Goal: Information Seeking & Learning: Find contact information

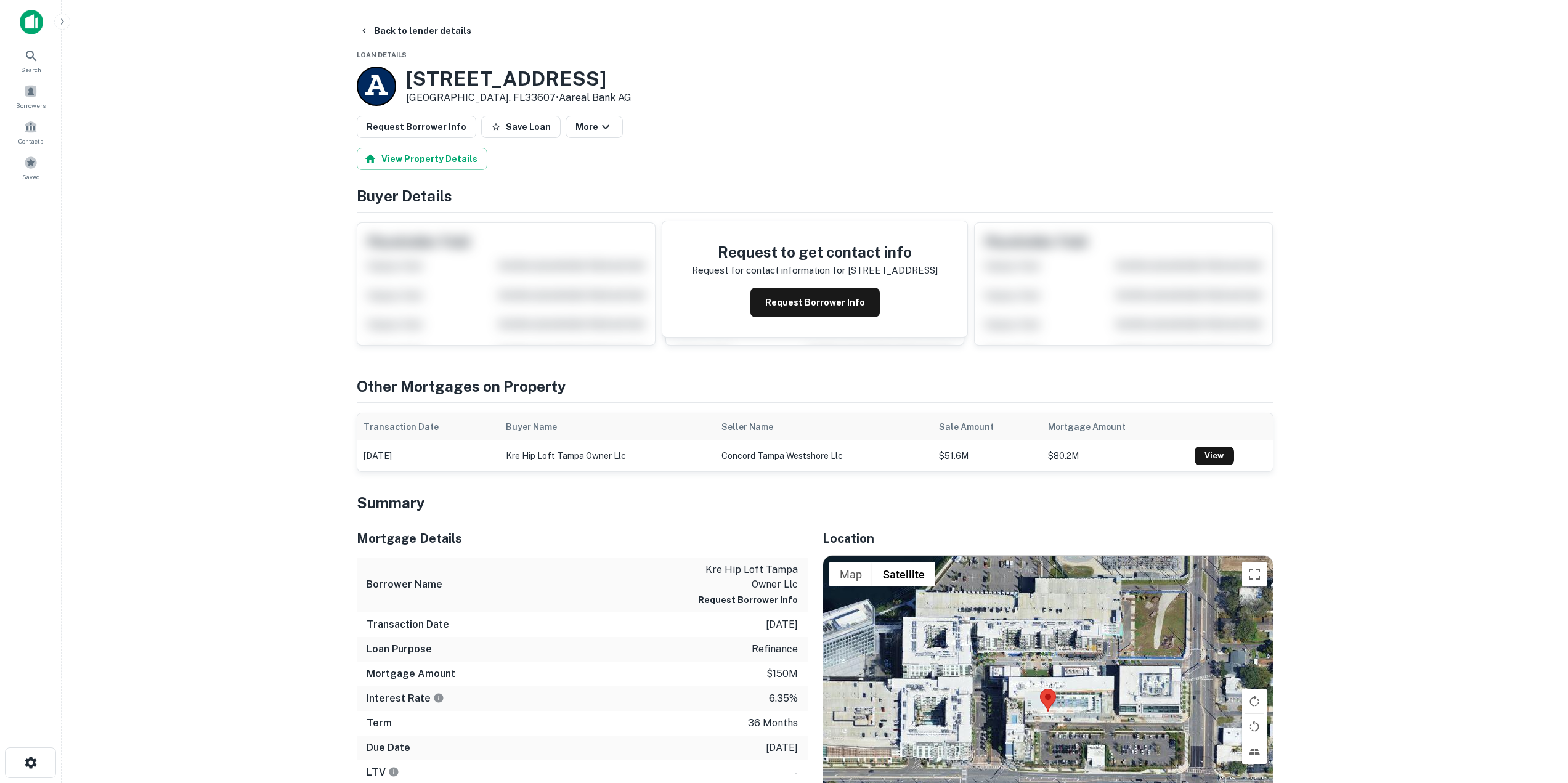
click at [208, 395] on main "Back to lender details Loan Details 3650 Midtown Dr Tampa, FL33607 • Aareal Ban…" at bounding box center [815, 391] width 1507 height 783
click at [275, 322] on main "Back to lender details Loan Details 3650 Midtown Dr Tampa, FL33607 • Aareal Ban…" at bounding box center [815, 391] width 1507 height 783
click at [786, 308] on button "Request Borrower Info" at bounding box center [815, 303] width 129 height 30
click at [207, 454] on main "Back to lender details Loan Details 3650 Midtown Dr Tampa, FL33607 • Aareal Ban…" at bounding box center [815, 391] width 1507 height 783
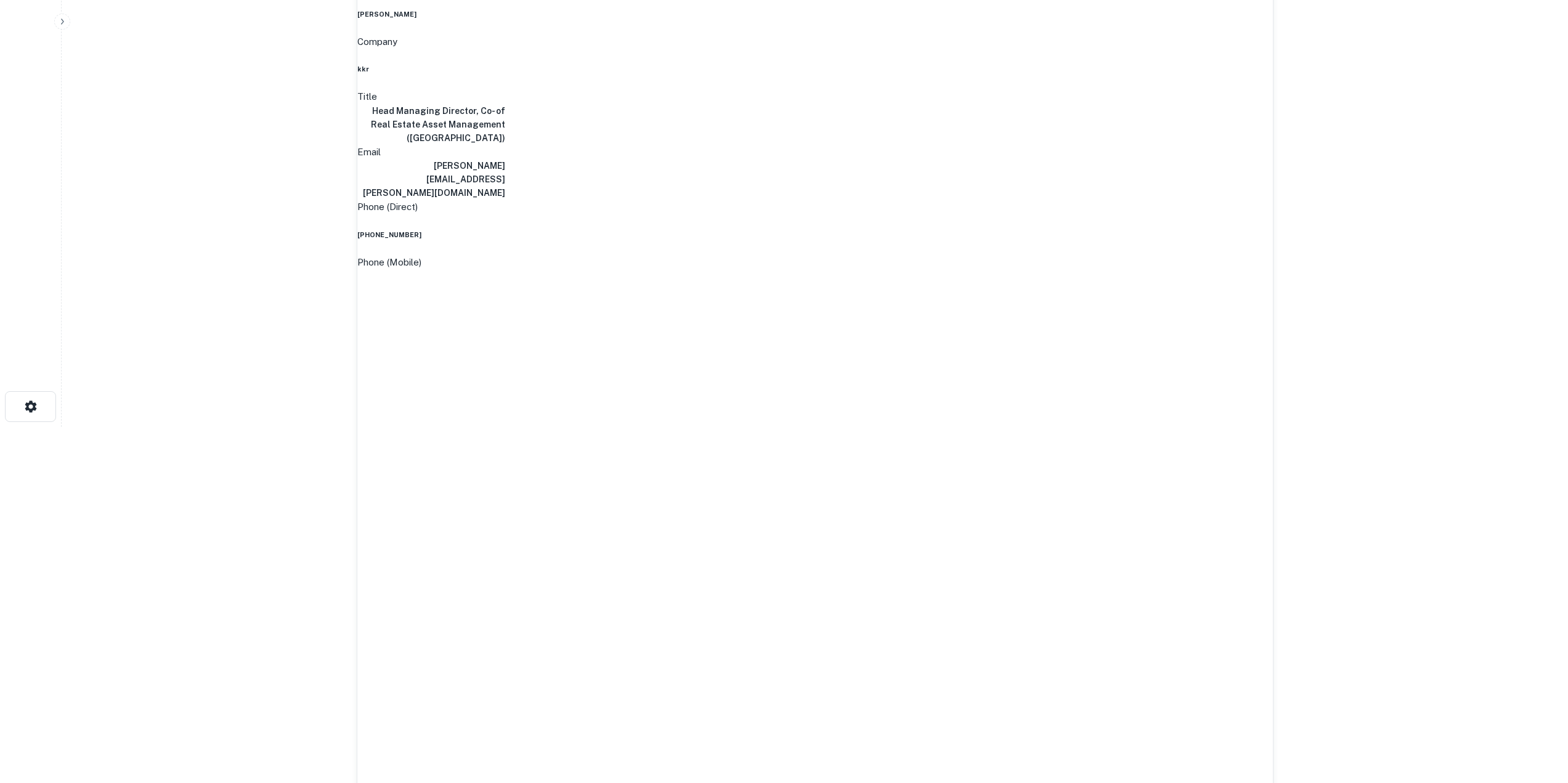
scroll to position [555, 0]
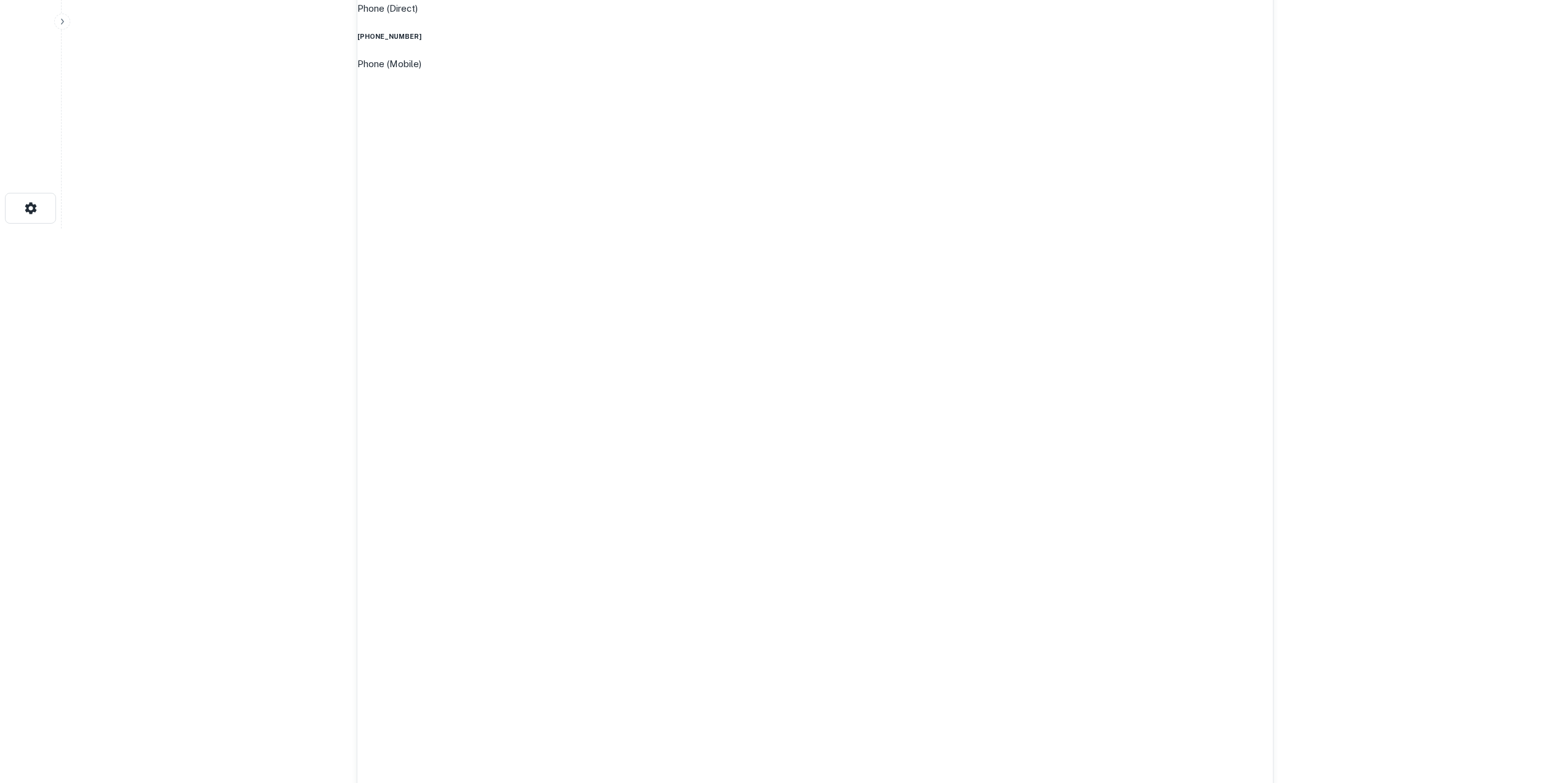
drag, startPoint x: 758, startPoint y: 475, endPoint x: 810, endPoint y: 473, distance: 52.0
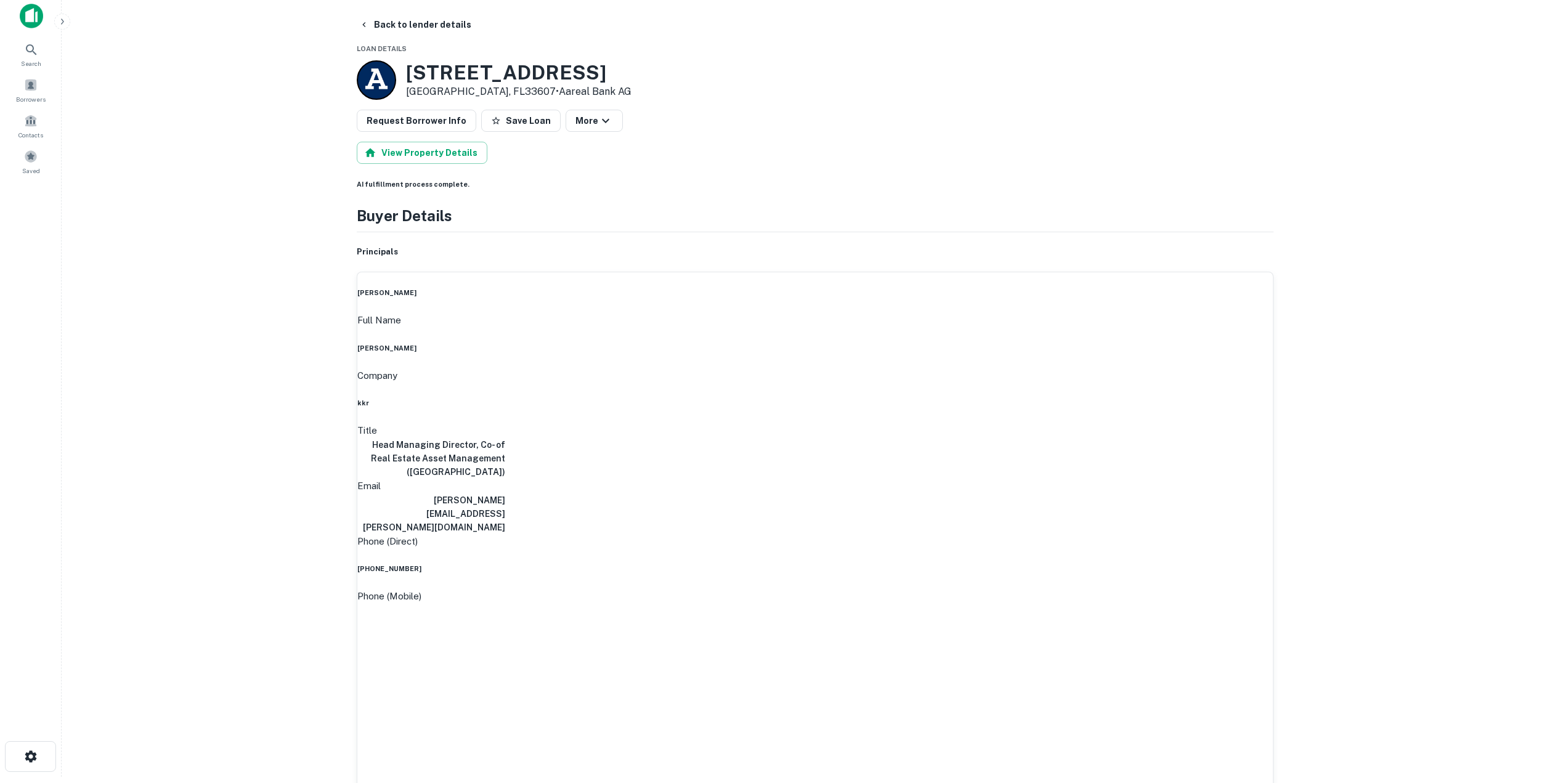
scroll to position [0, 0]
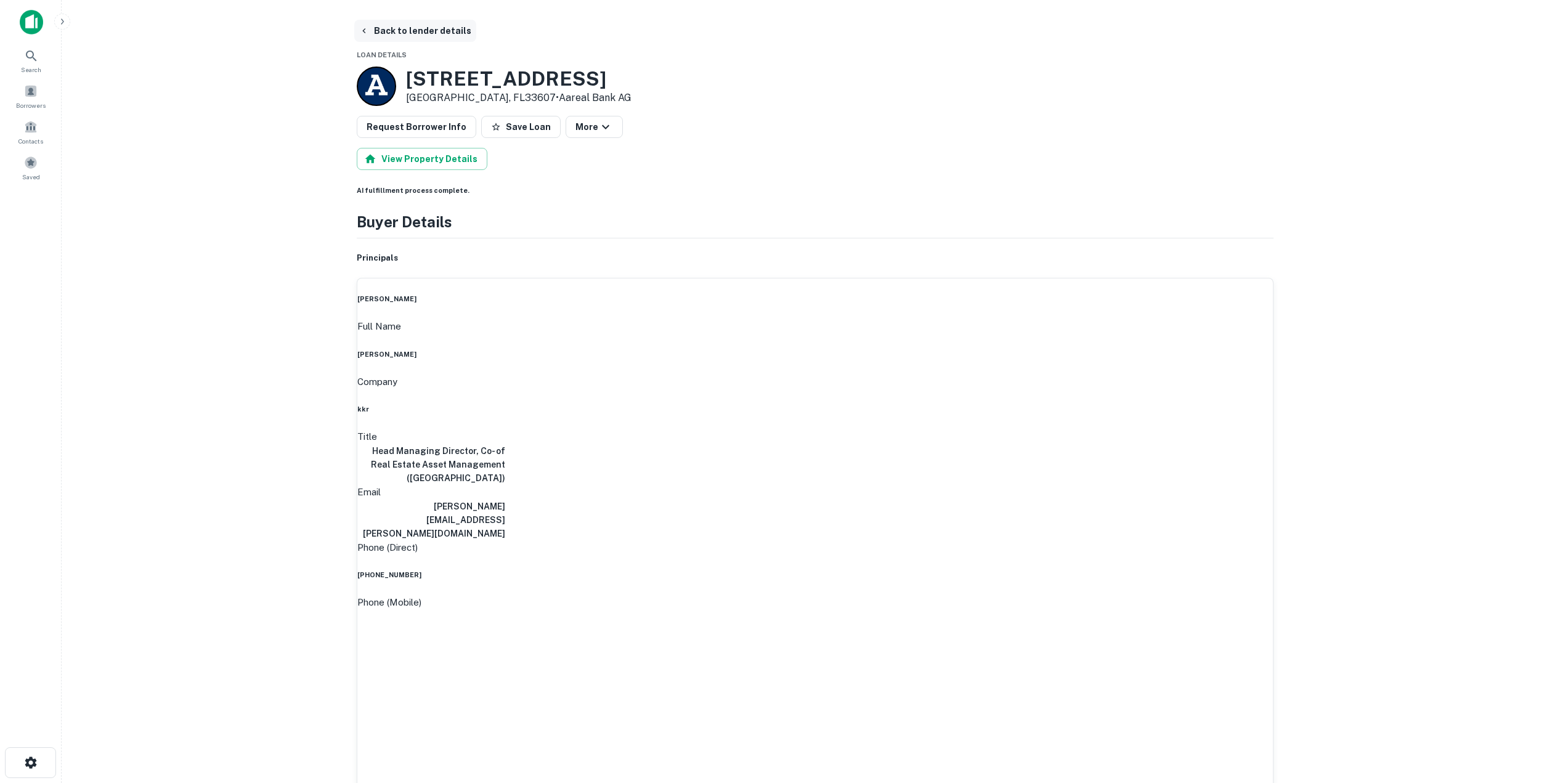
click at [392, 33] on button "Back to lender details" at bounding box center [415, 31] width 122 height 22
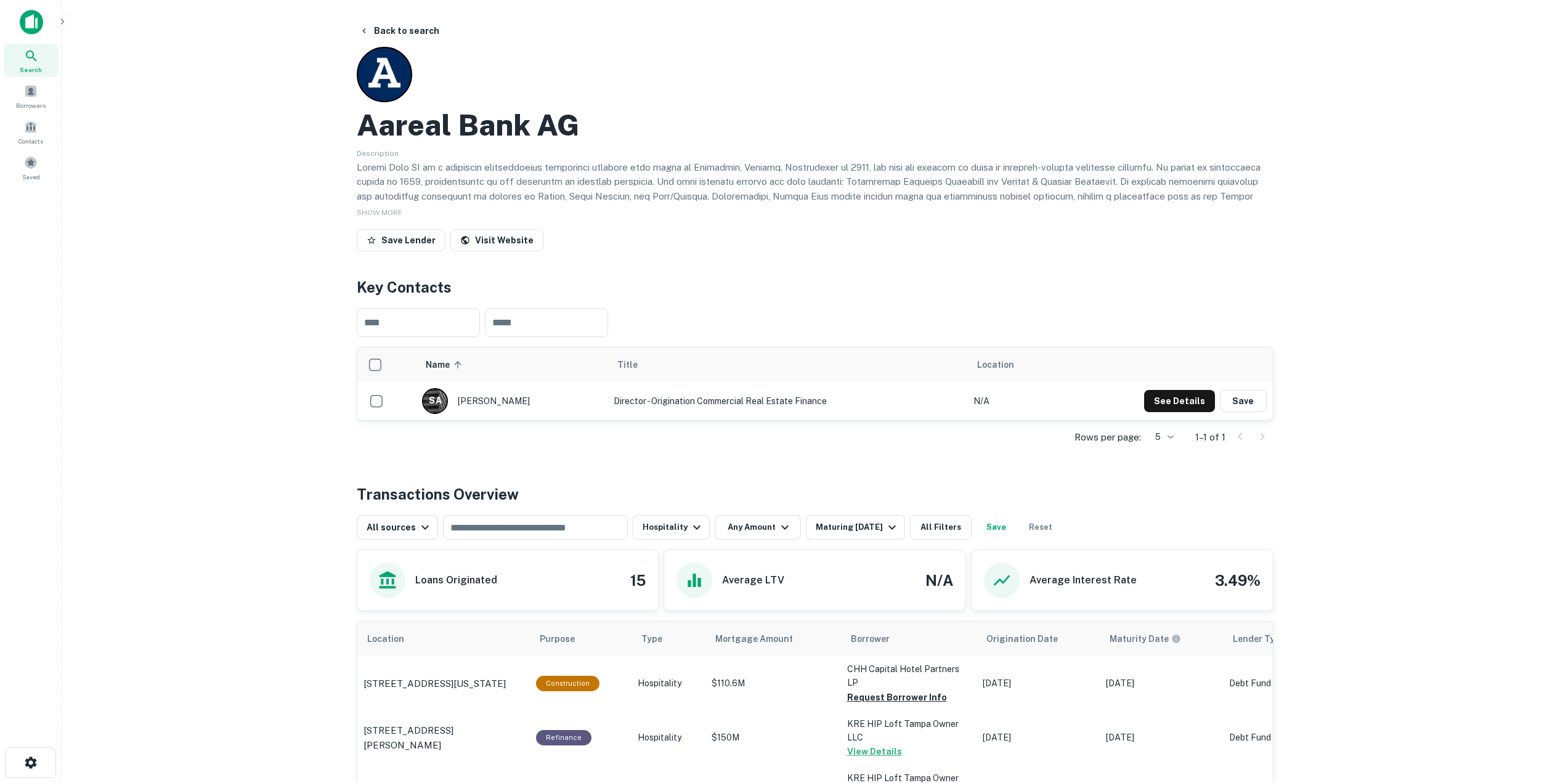
click at [845, 289] on h4 "Key Contacts" at bounding box center [815, 288] width 917 height 22
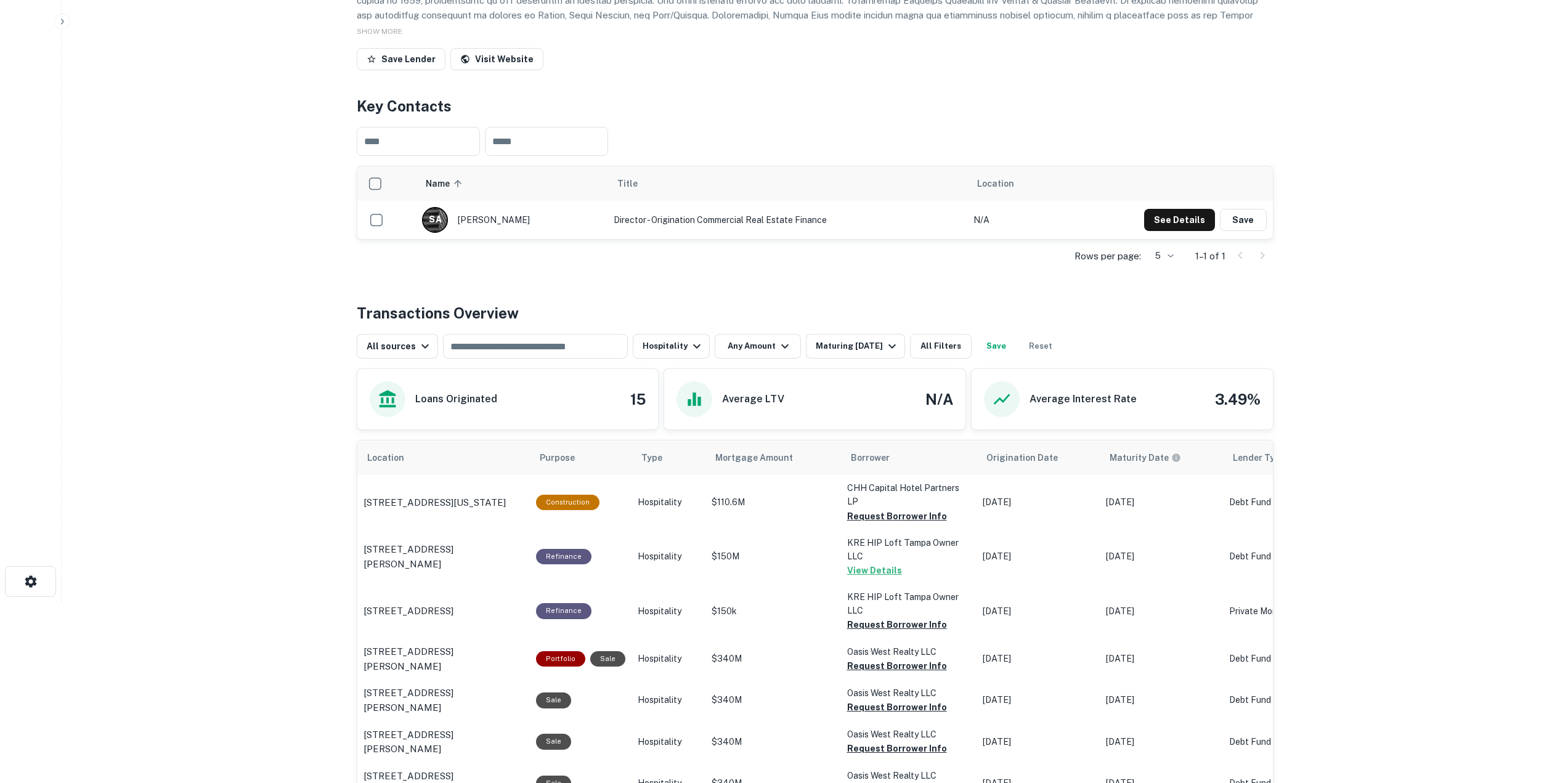
scroll to position [185, 0]
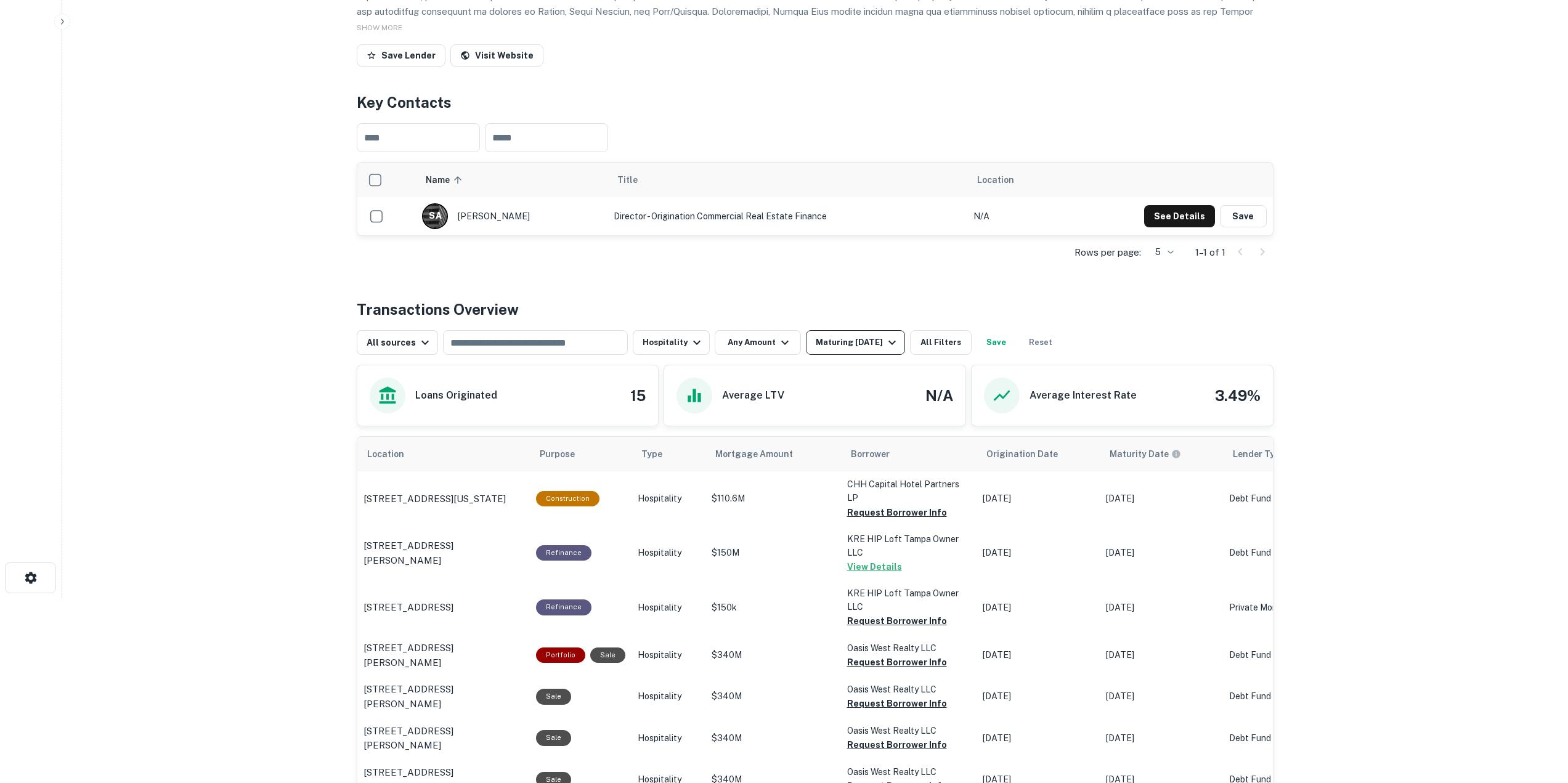
click at [869, 346] on div "Maturing In 1 Year" at bounding box center [858, 343] width 84 height 15
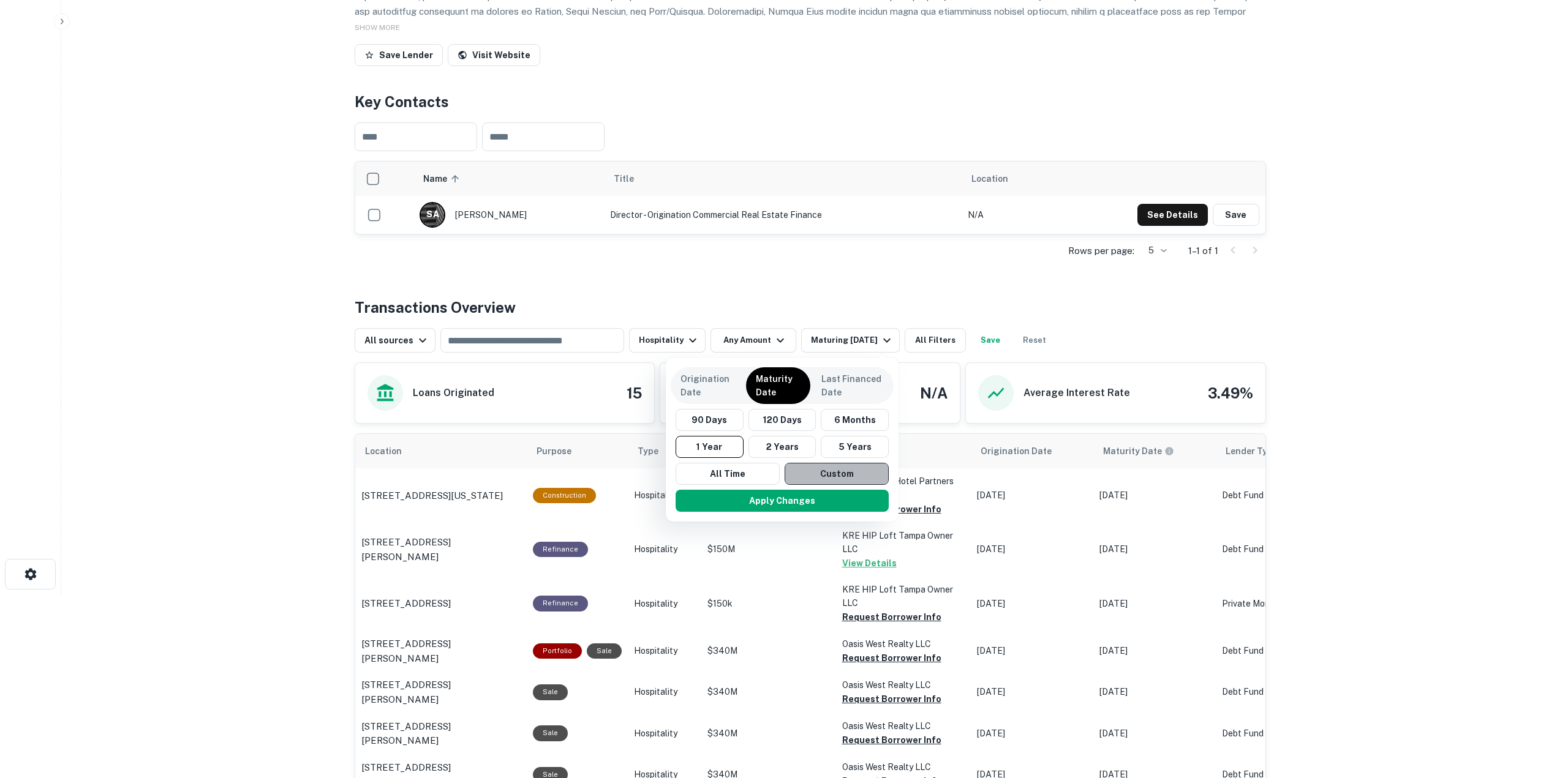
click at [834, 474] on button "Custom" at bounding box center [837, 474] width 105 height 22
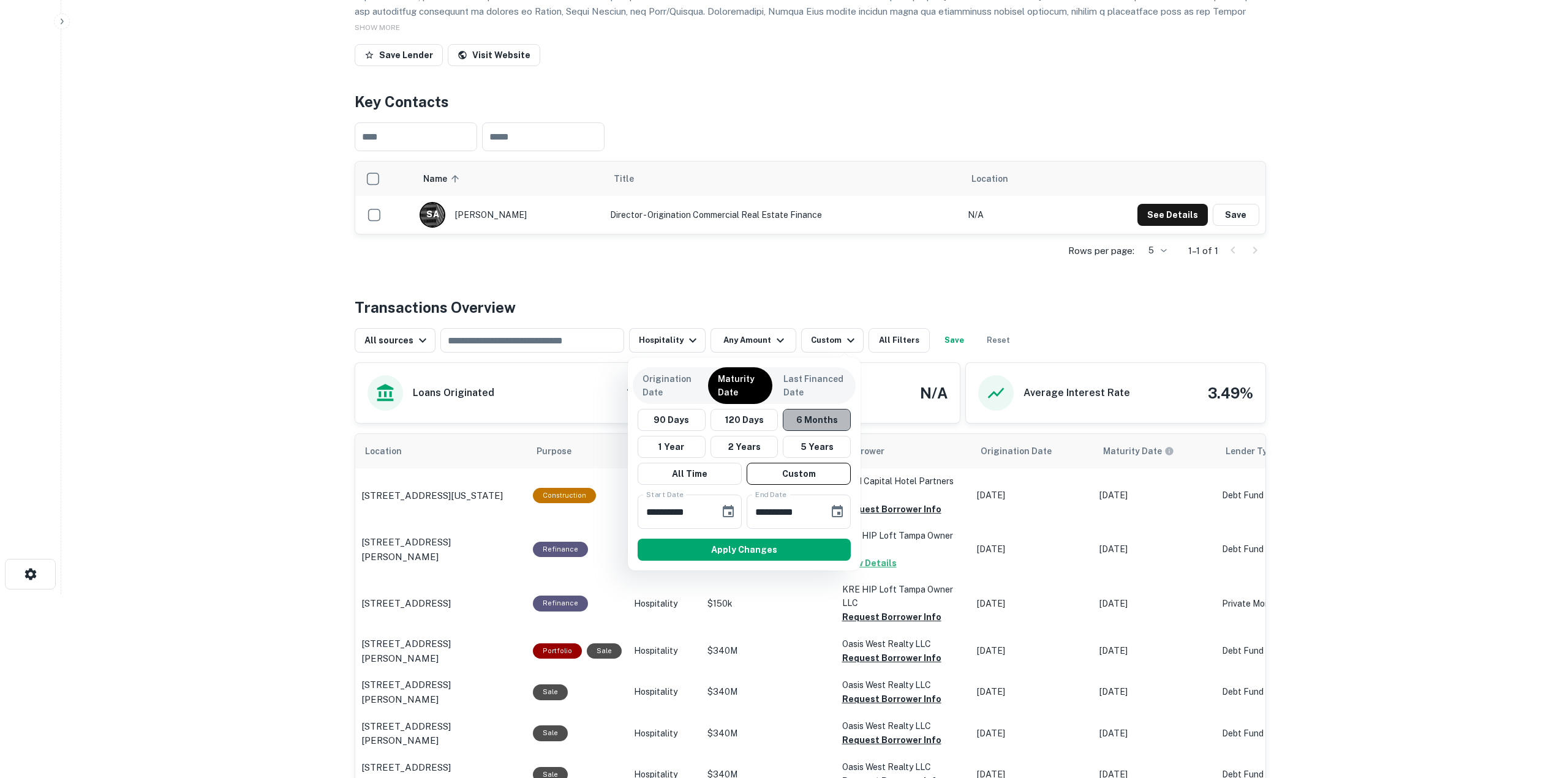
click at [822, 418] on button "6 Months" at bounding box center [816, 420] width 68 height 22
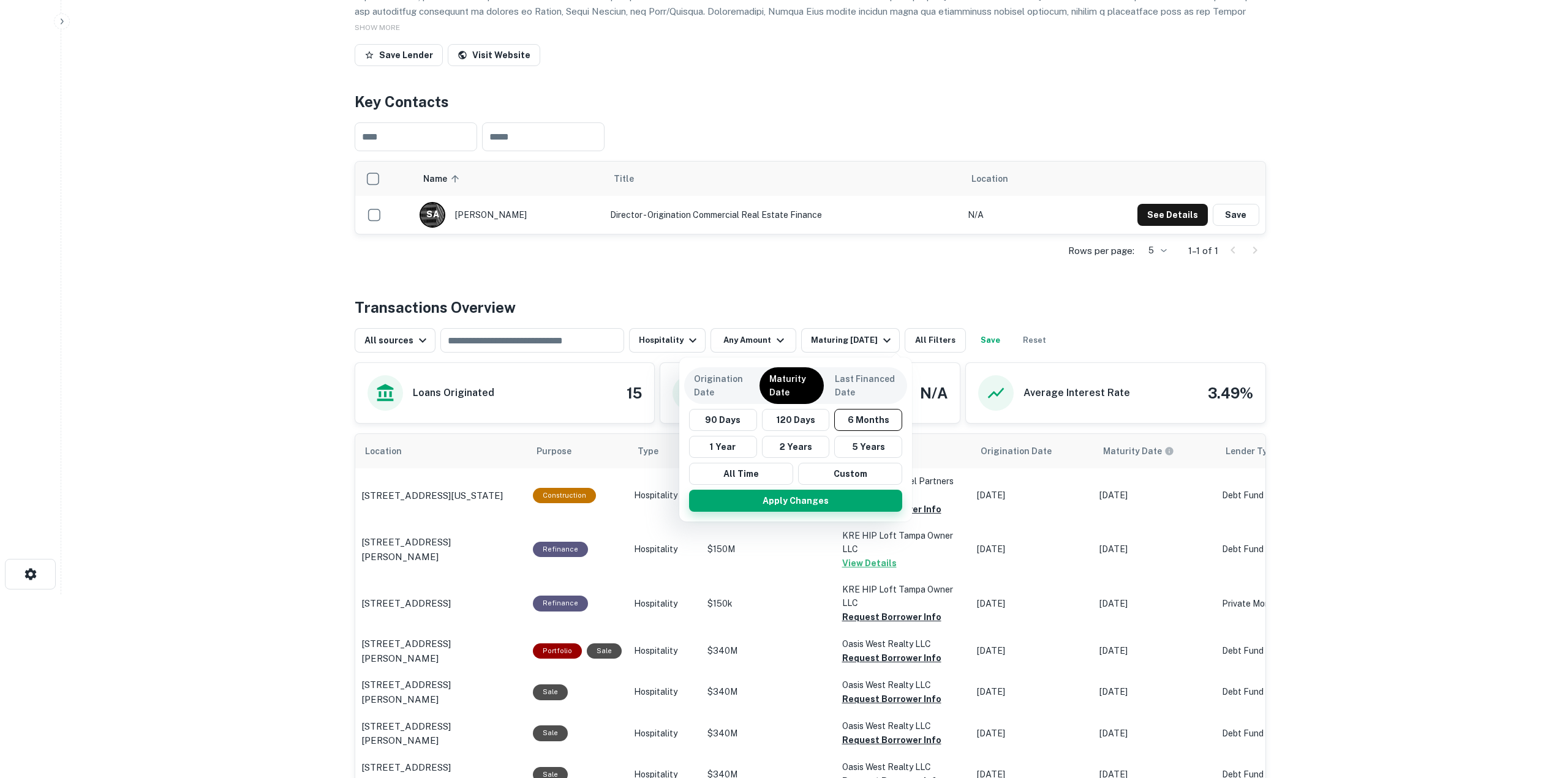
click at [790, 500] on button "Apply Changes" at bounding box center [796, 500] width 213 height 22
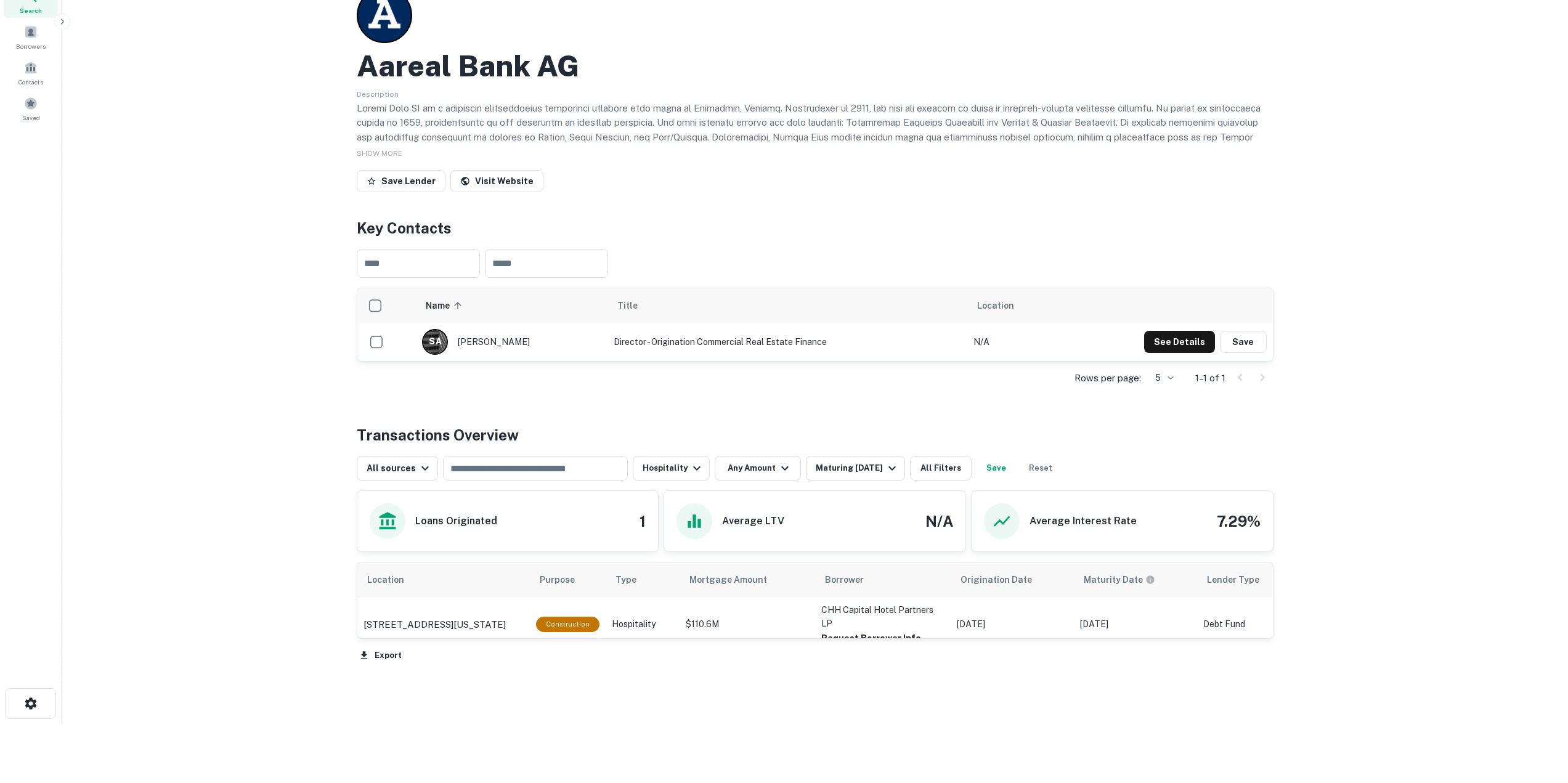
scroll to position [60, 0]
click at [839, 467] on div "Maturing In 6 Months" at bounding box center [858, 468] width 84 height 15
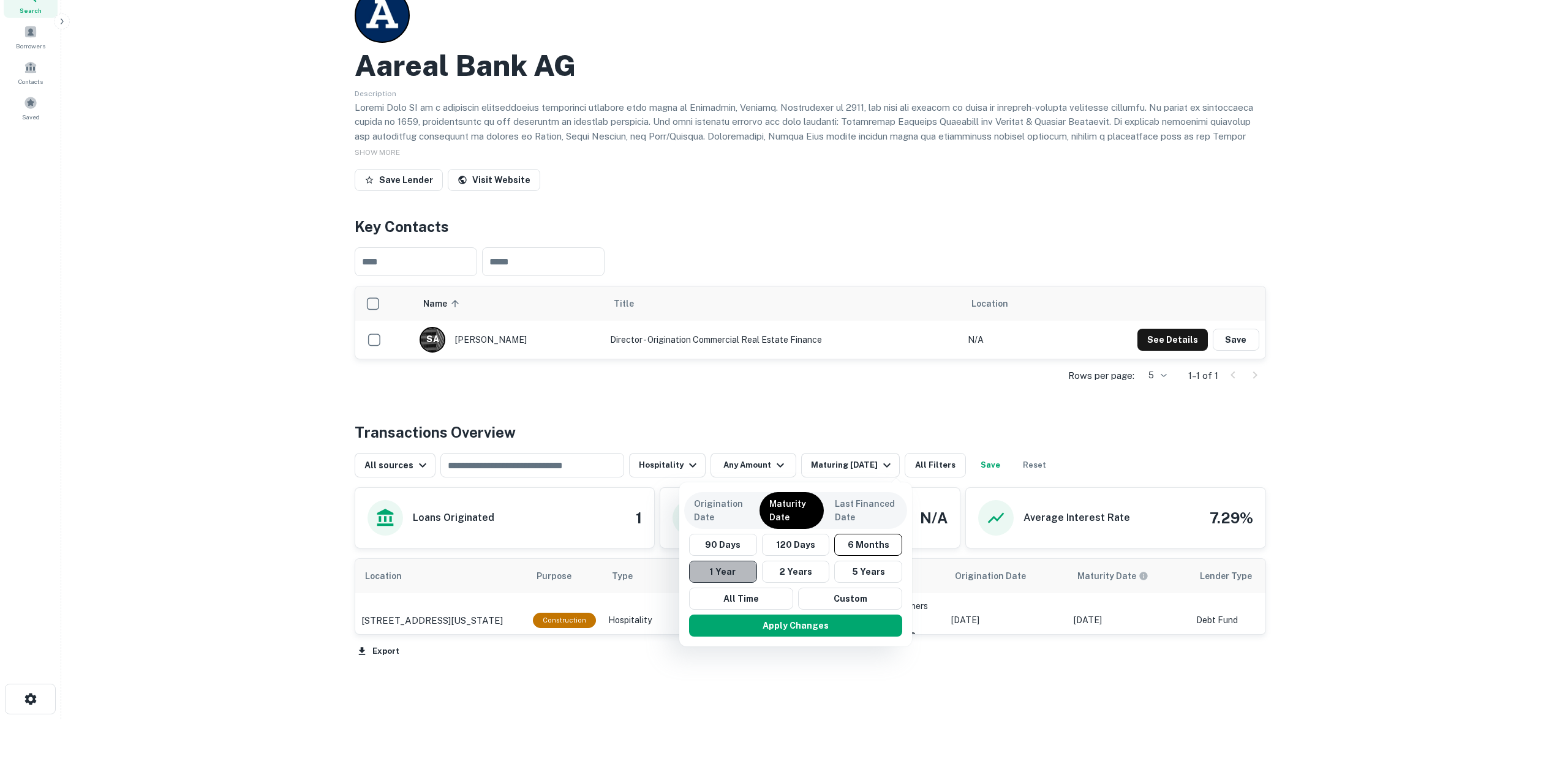
click at [728, 574] on button "1 Year" at bounding box center [723, 572] width 68 height 22
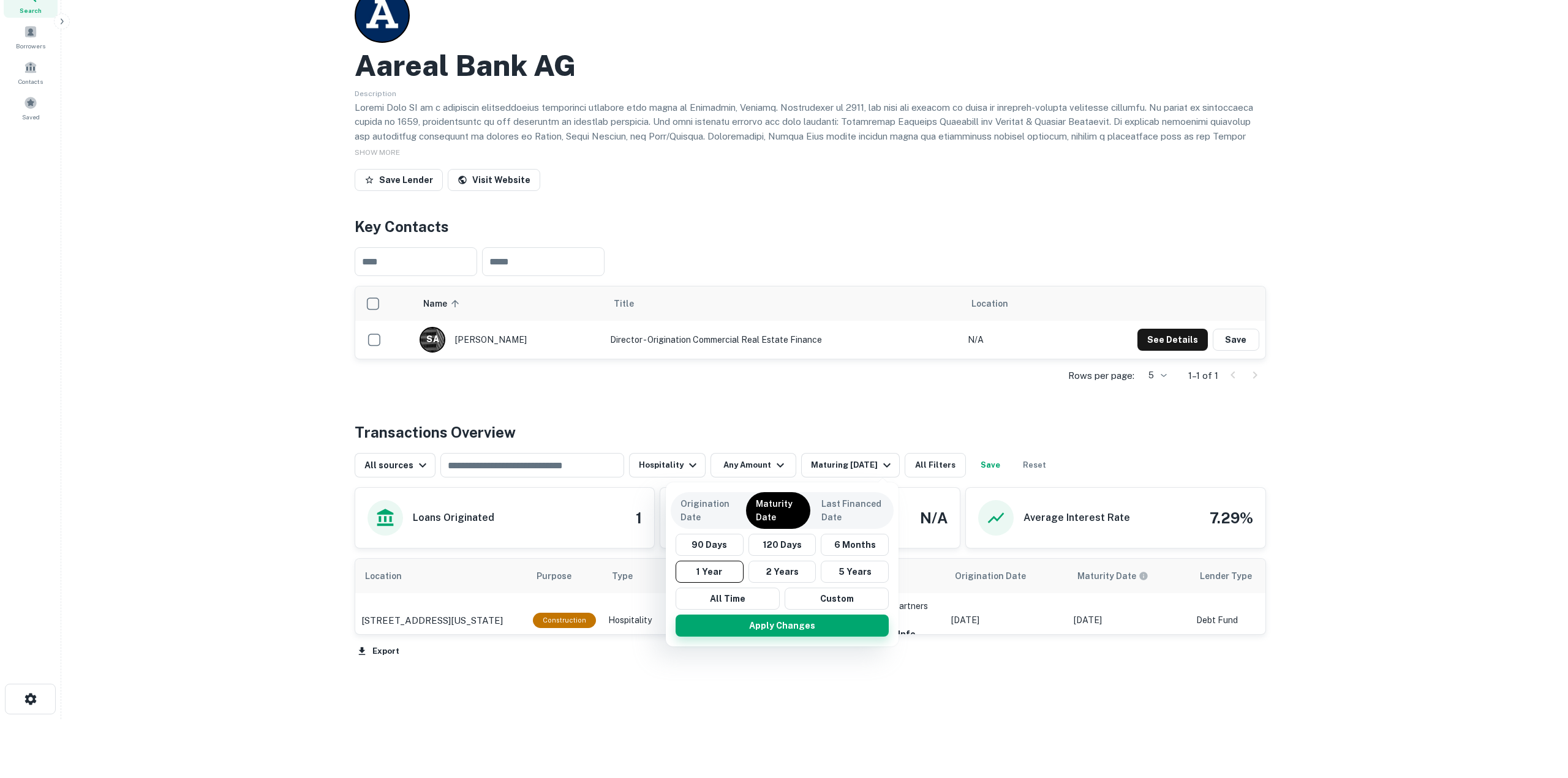
click at [773, 633] on button "Apply Changes" at bounding box center [782, 626] width 213 height 22
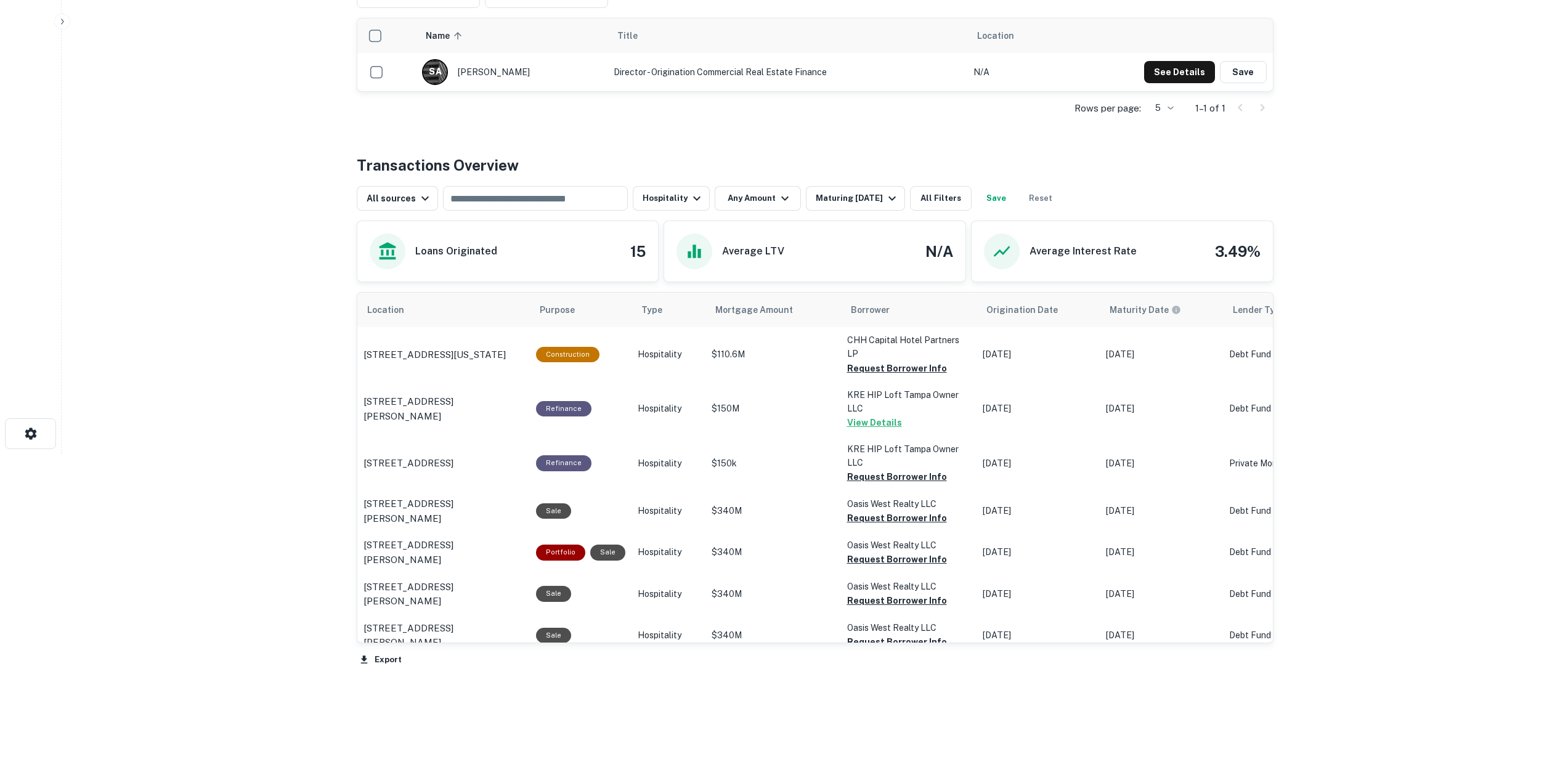
scroll to position [333, 0]
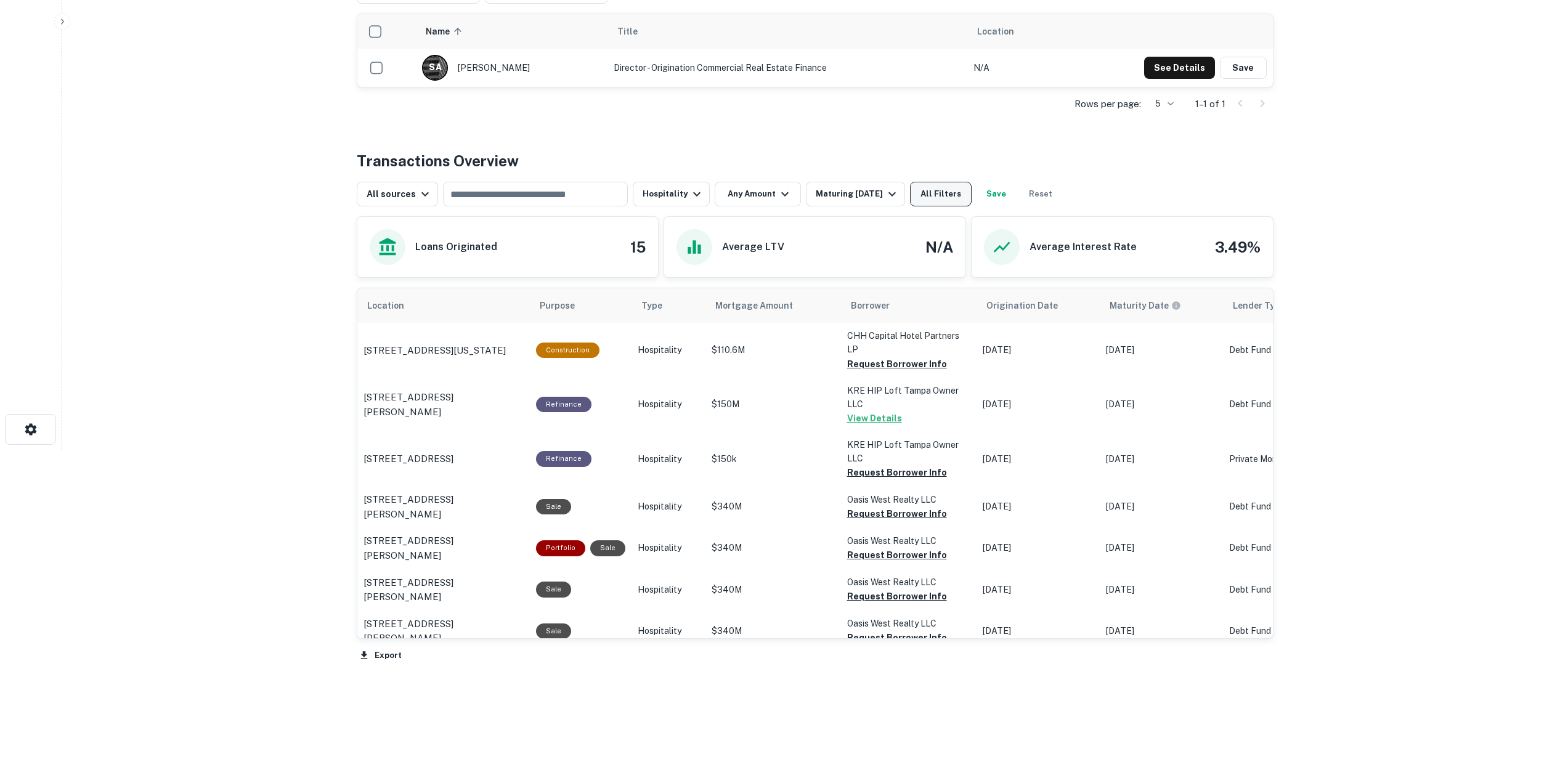
click at [947, 191] on button "All Filters" at bounding box center [941, 194] width 61 height 24
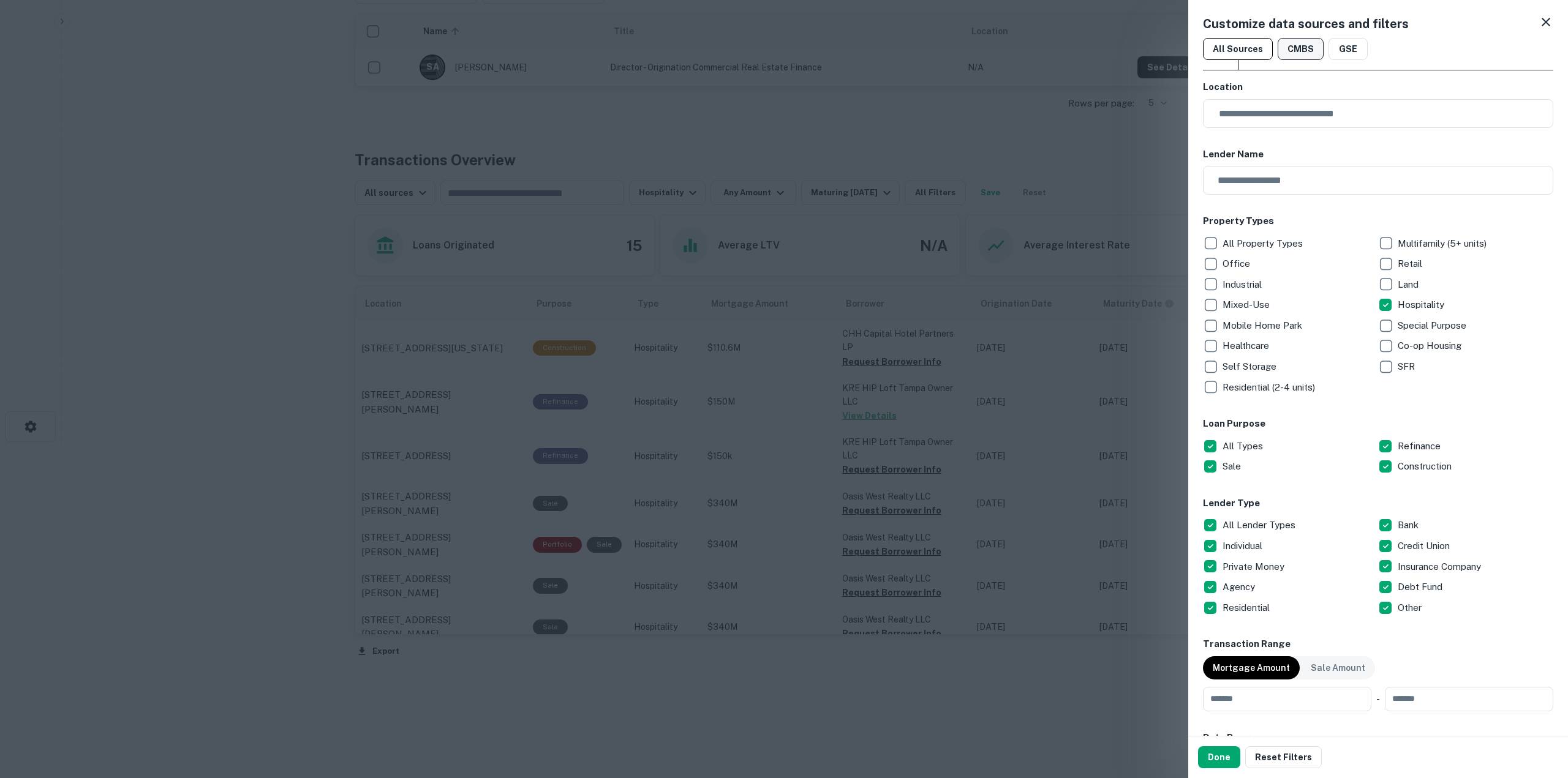
click at [1300, 54] on button "CMBS" at bounding box center [1301, 49] width 46 height 22
click at [1224, 754] on button "Done" at bounding box center [1220, 758] width 43 height 22
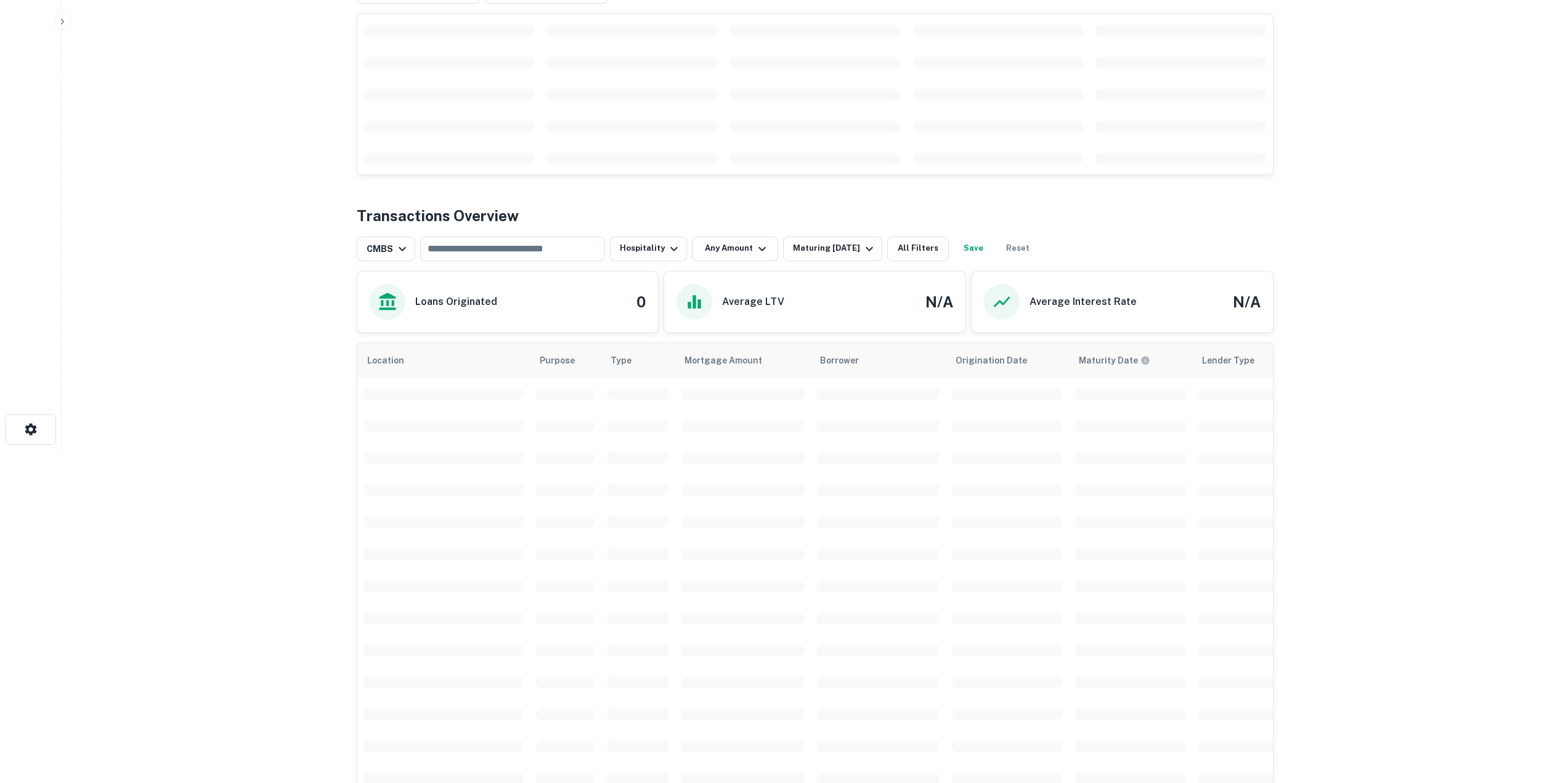
scroll to position [222, 0]
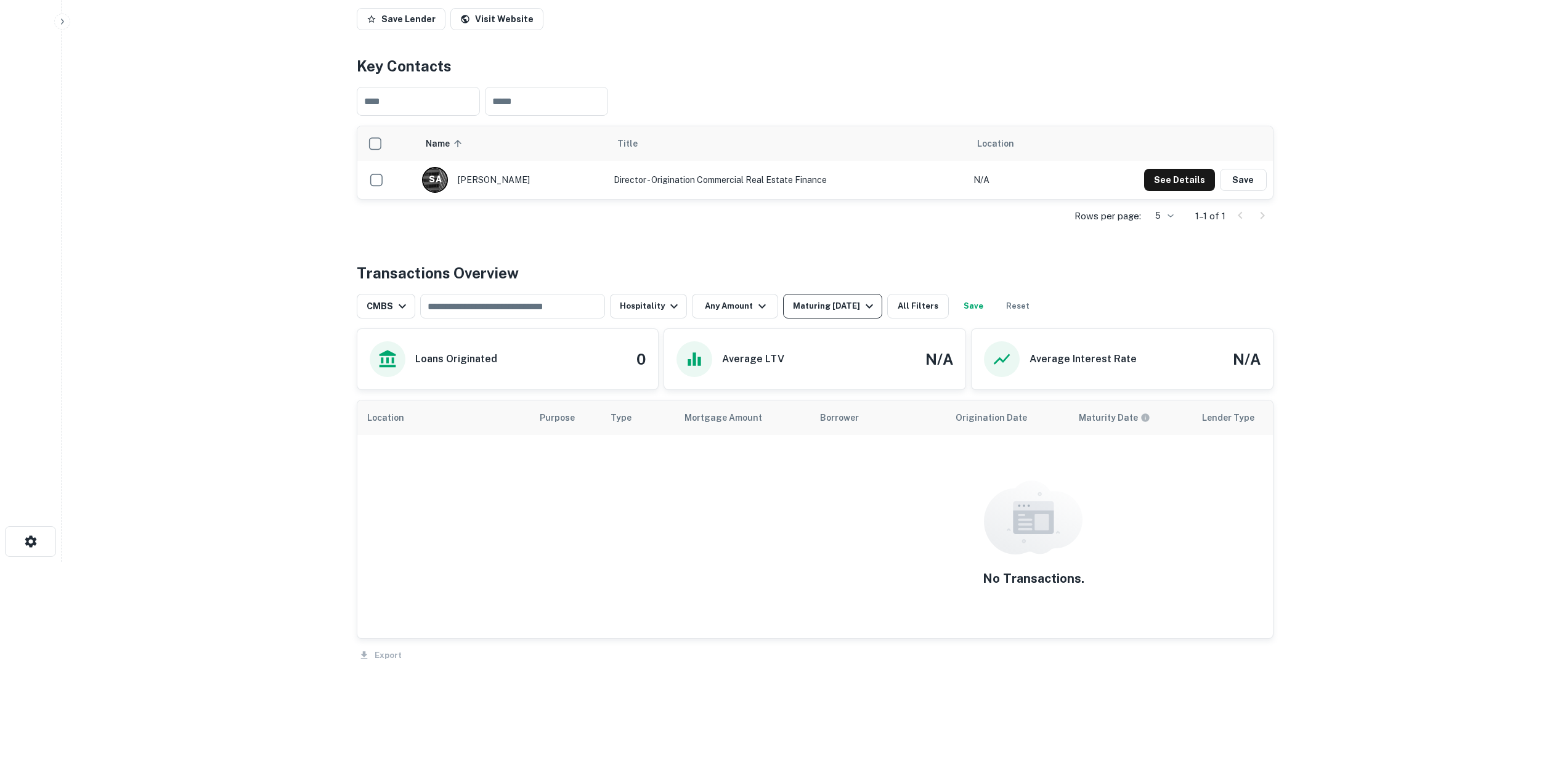
click at [865, 308] on icon "button" at bounding box center [870, 306] width 15 height 15
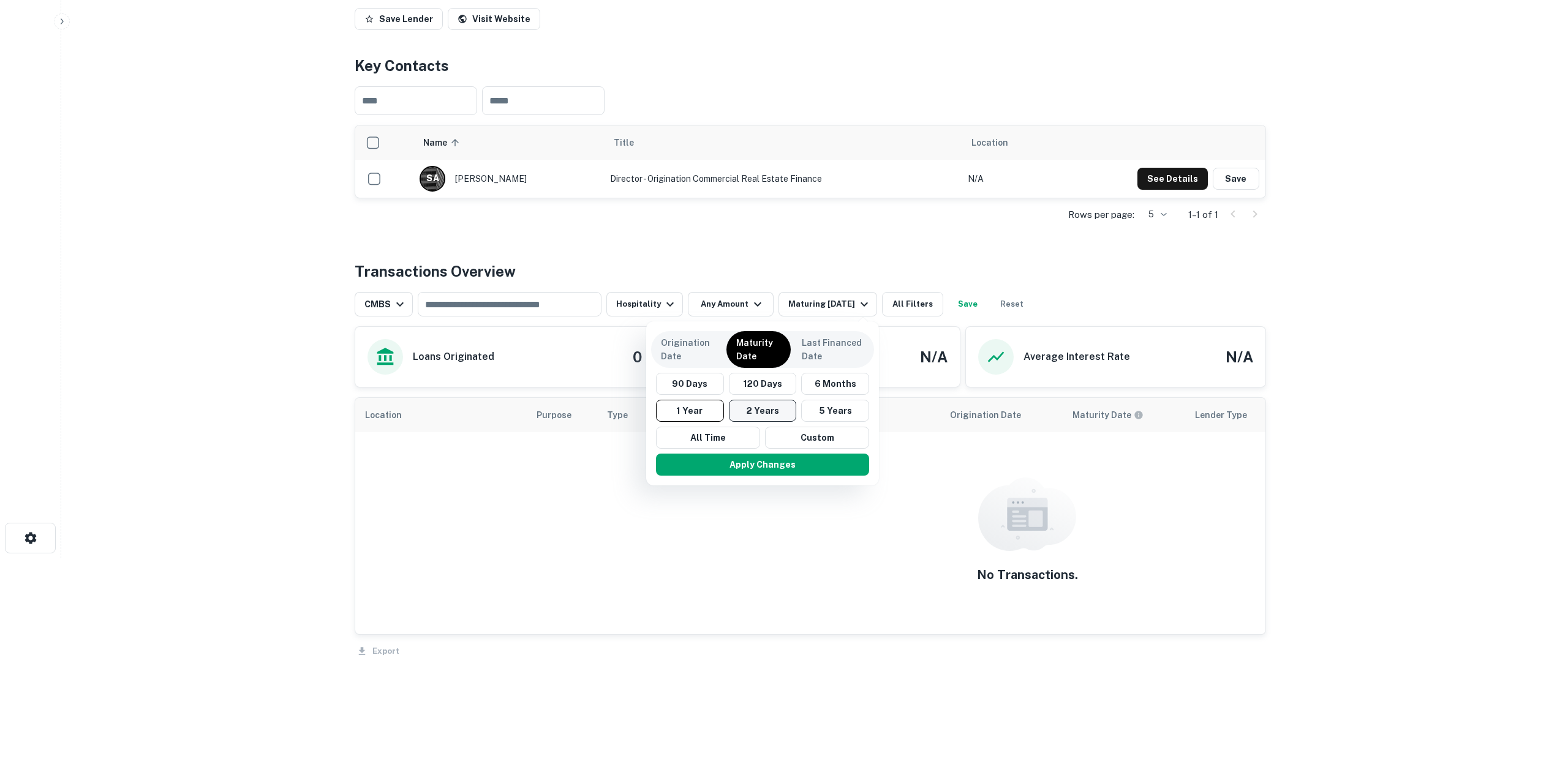
click at [769, 413] on button "2 Years" at bounding box center [763, 411] width 68 height 22
click at [767, 466] on button "Apply Changes" at bounding box center [768, 464] width 213 height 22
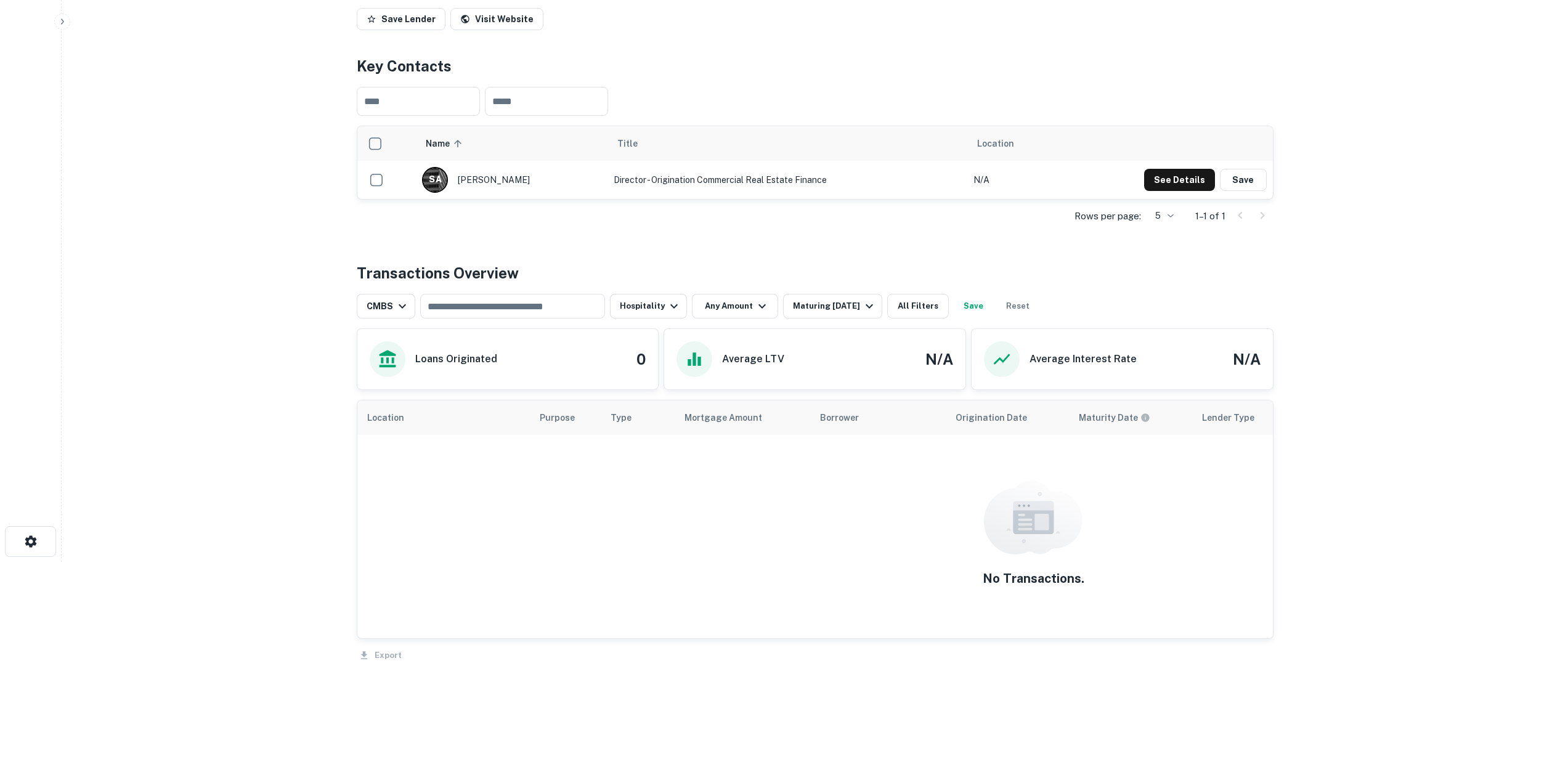
click at [300, 311] on main "Back to search Aareal Bank AG Description SHOW MORE Save Lender Visit Website K…" at bounding box center [815, 169] width 1507 height 783
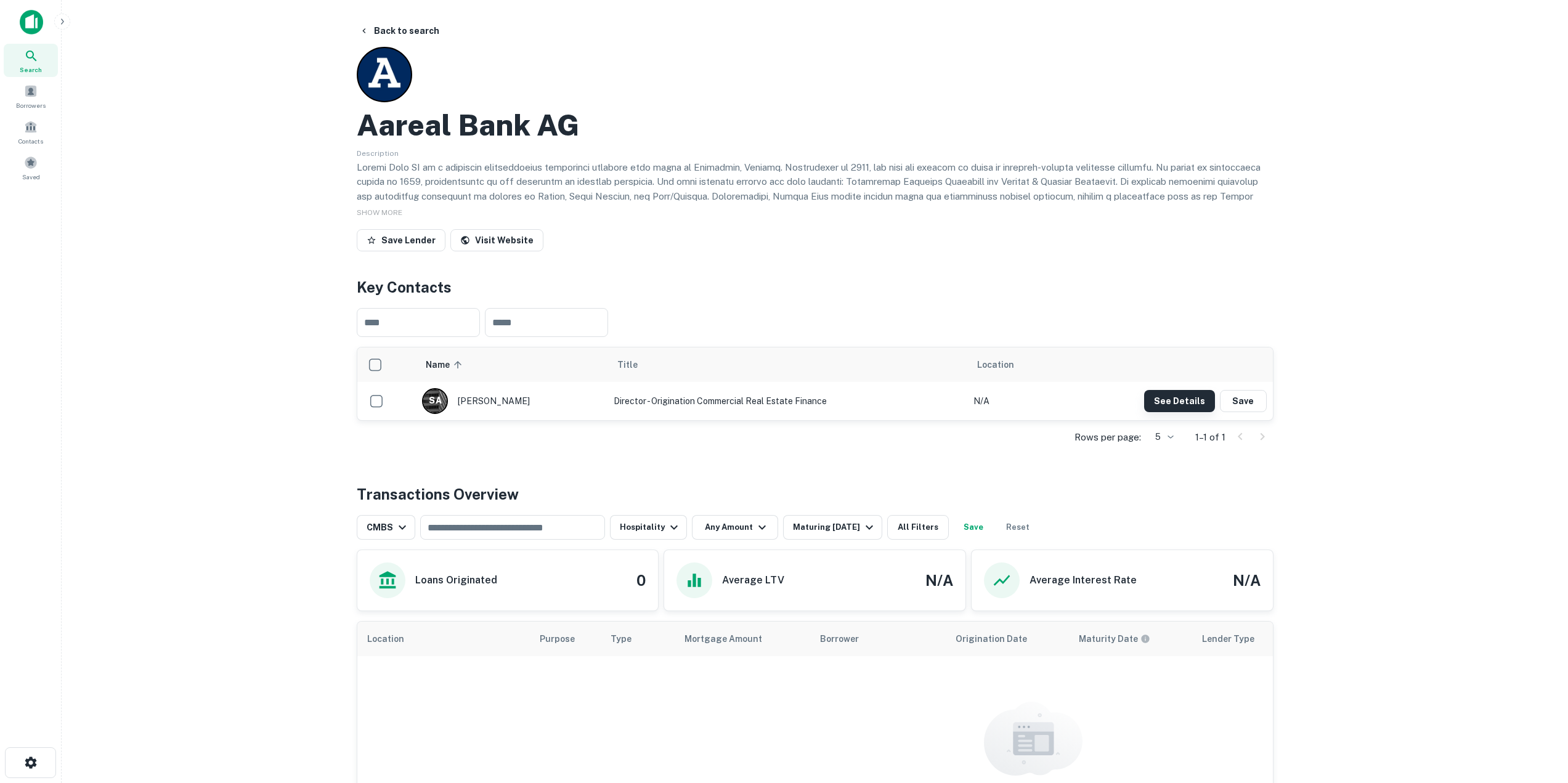
click at [1180, 404] on button "See Details" at bounding box center [1180, 401] width 71 height 22
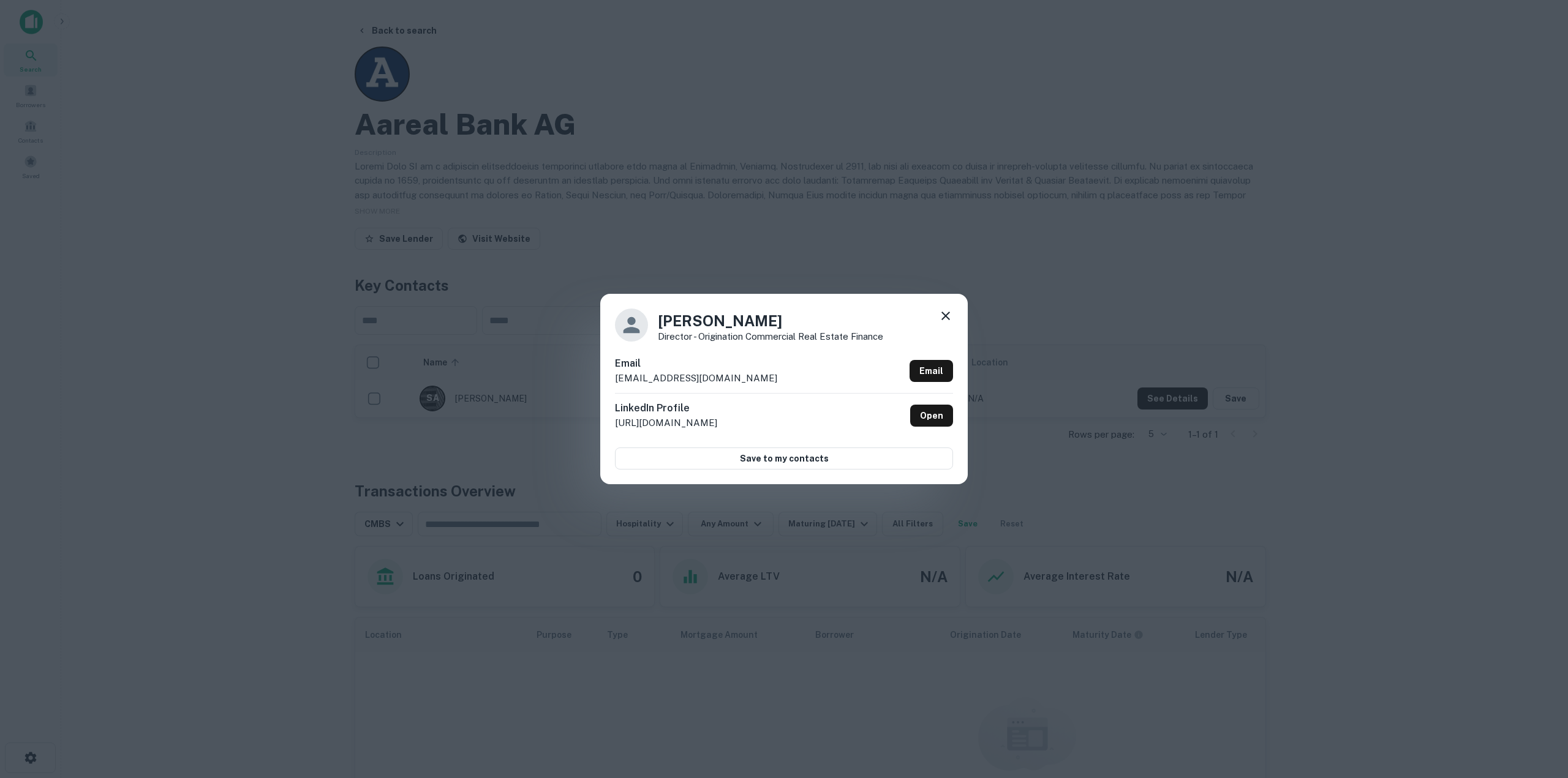
drag, startPoint x: 789, startPoint y: 378, endPoint x: 619, endPoint y: 389, distance: 170.4
click at [619, 389] on div "Email serkan.akkurt@aareal-bank.com Email" at bounding box center [784, 375] width 338 height 37
click at [802, 380] on div "Email serkan.akkurt@aareal-bank.com Email" at bounding box center [784, 375] width 338 height 37
click at [927, 368] on link "Email" at bounding box center [931, 371] width 44 height 22
click at [947, 313] on icon at bounding box center [946, 316] width 15 height 15
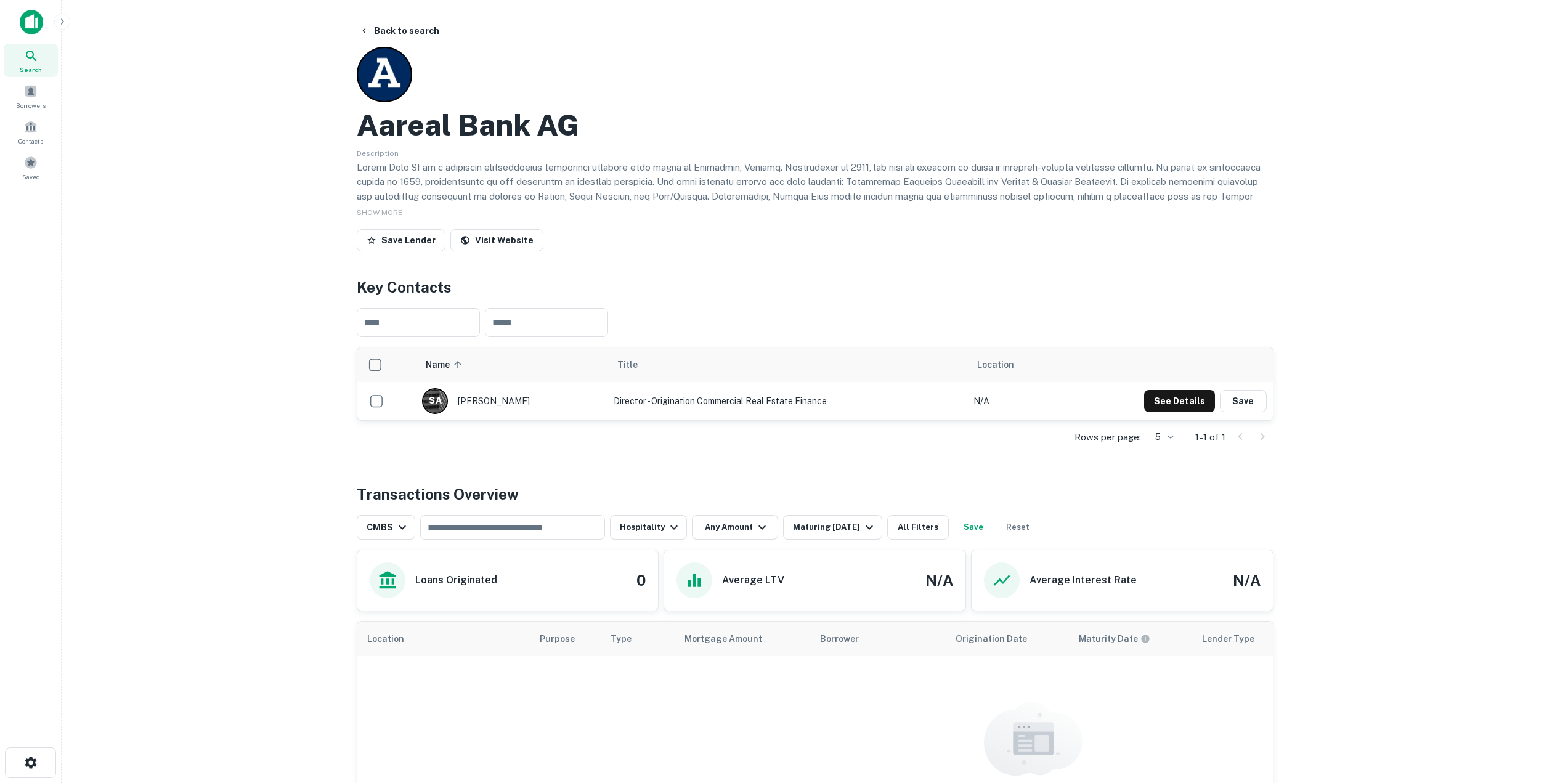
click at [953, 315] on div "​ ​" at bounding box center [815, 322] width 917 height 48
click at [926, 520] on button "All Filters" at bounding box center [918, 527] width 61 height 24
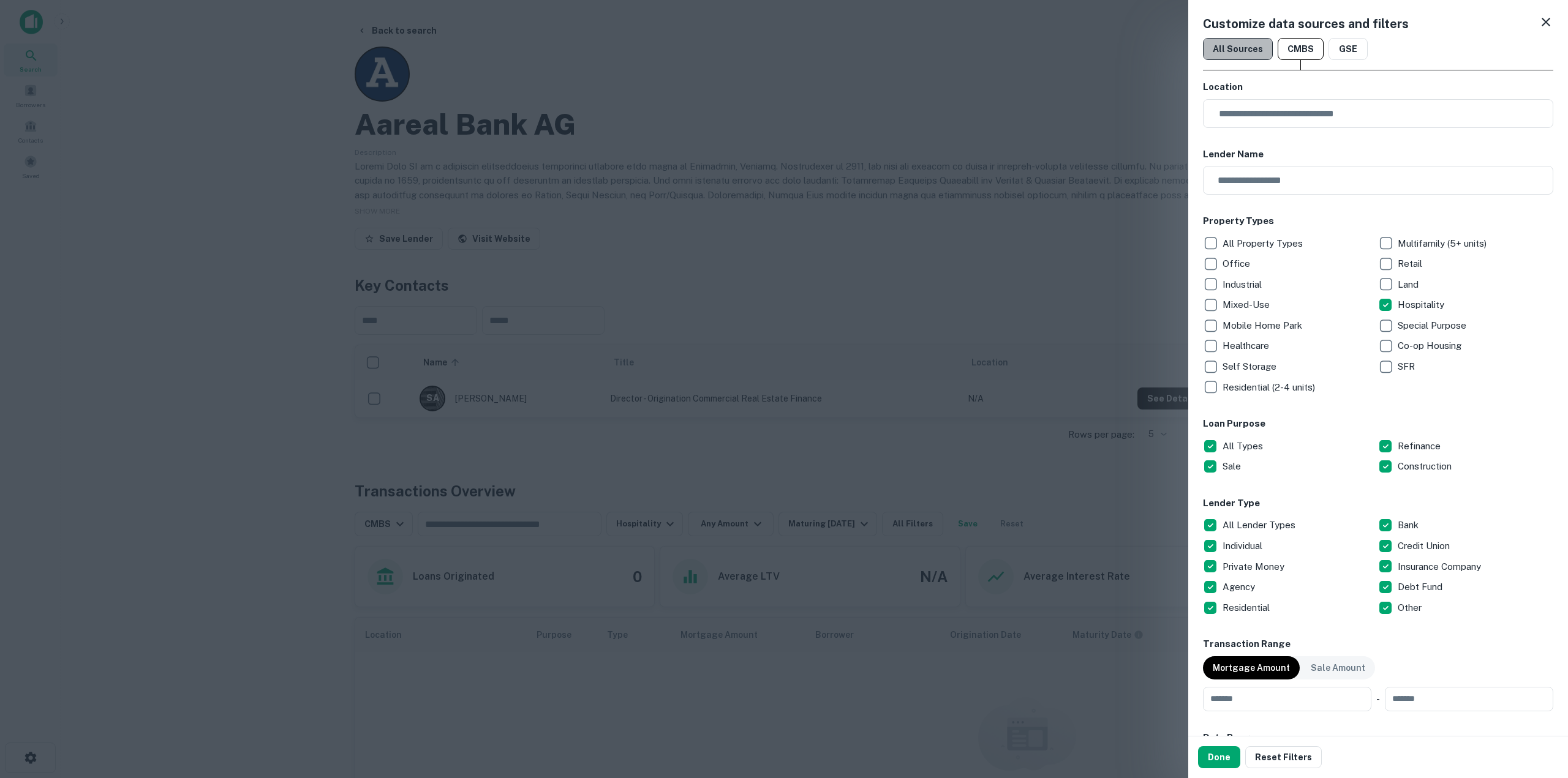
click at [1248, 50] on button "All Sources" at bounding box center [1238, 49] width 69 height 22
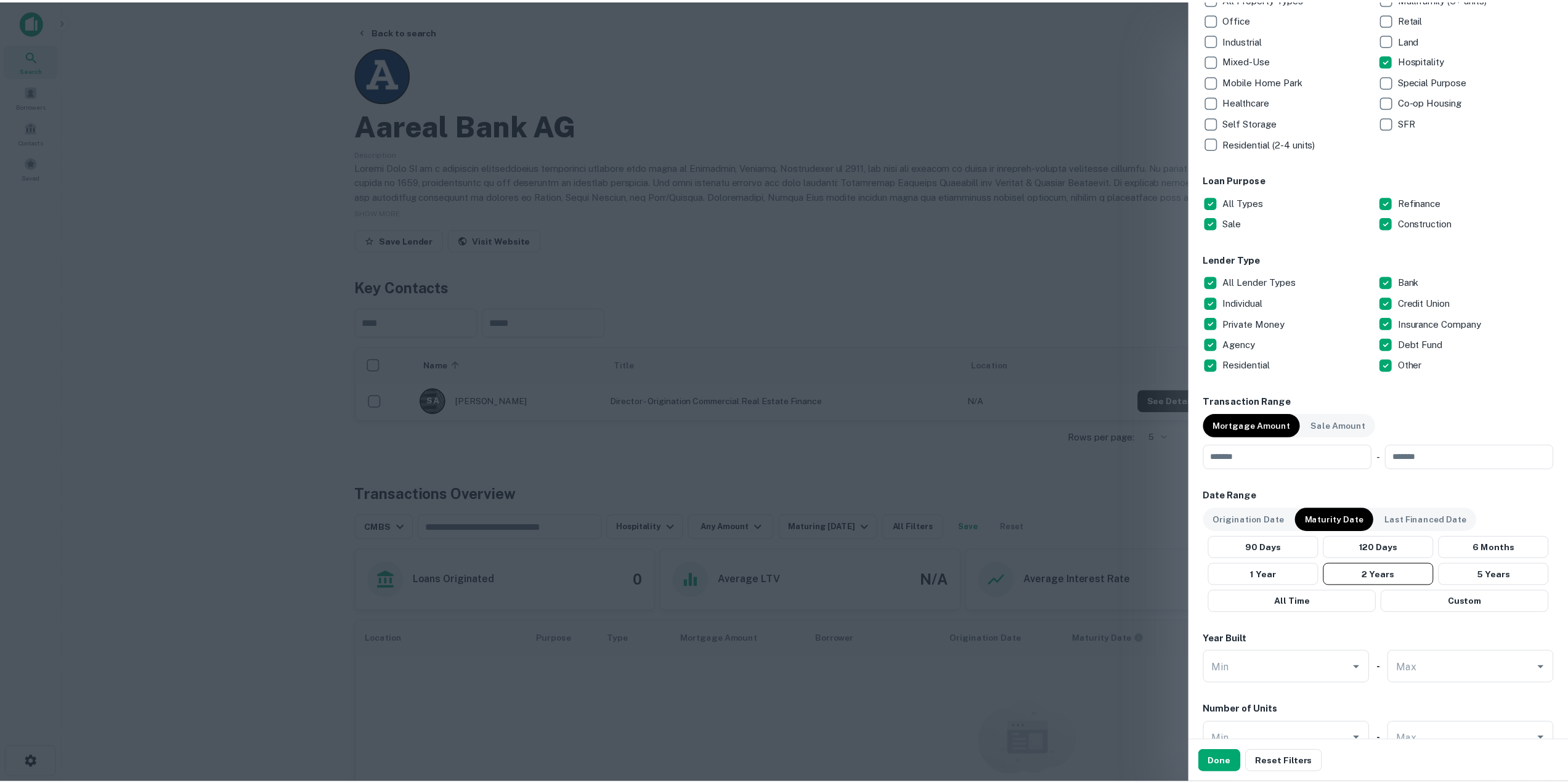
scroll to position [308, 0]
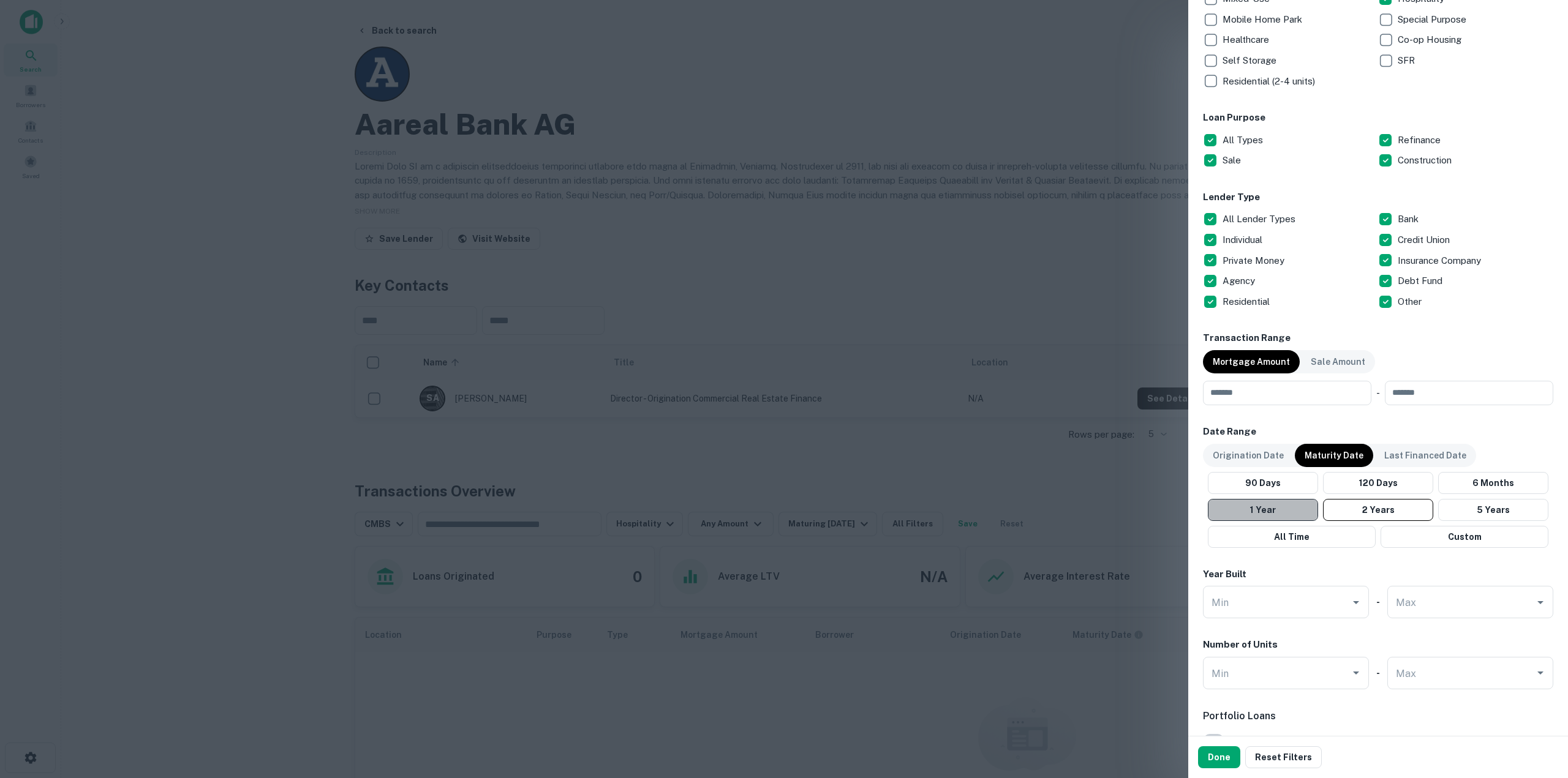
click at [1275, 512] on button "1 Year" at bounding box center [1263, 510] width 110 height 22
click at [1226, 752] on button "Done" at bounding box center [1220, 758] width 43 height 22
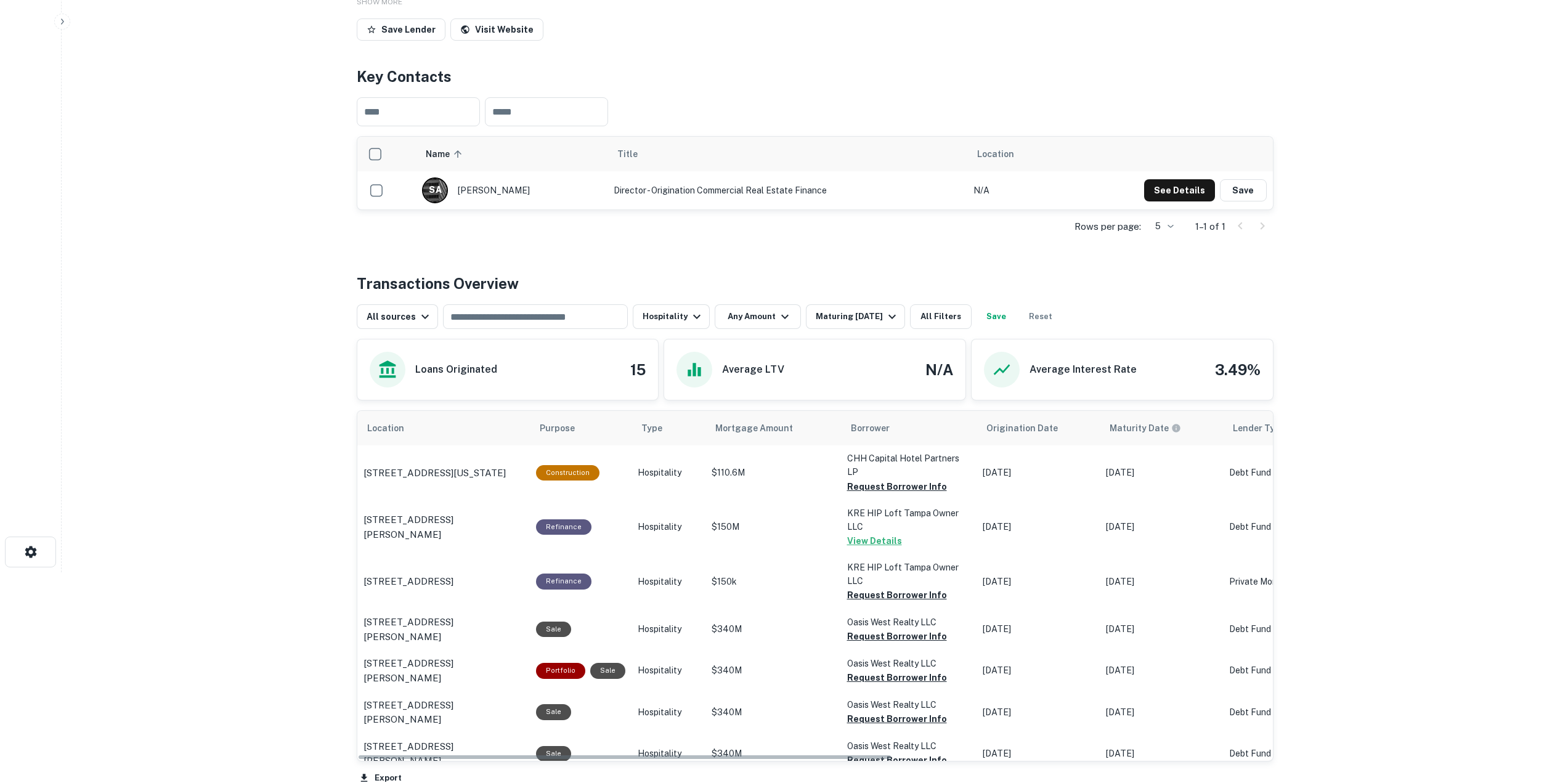
scroll to position [308, 0]
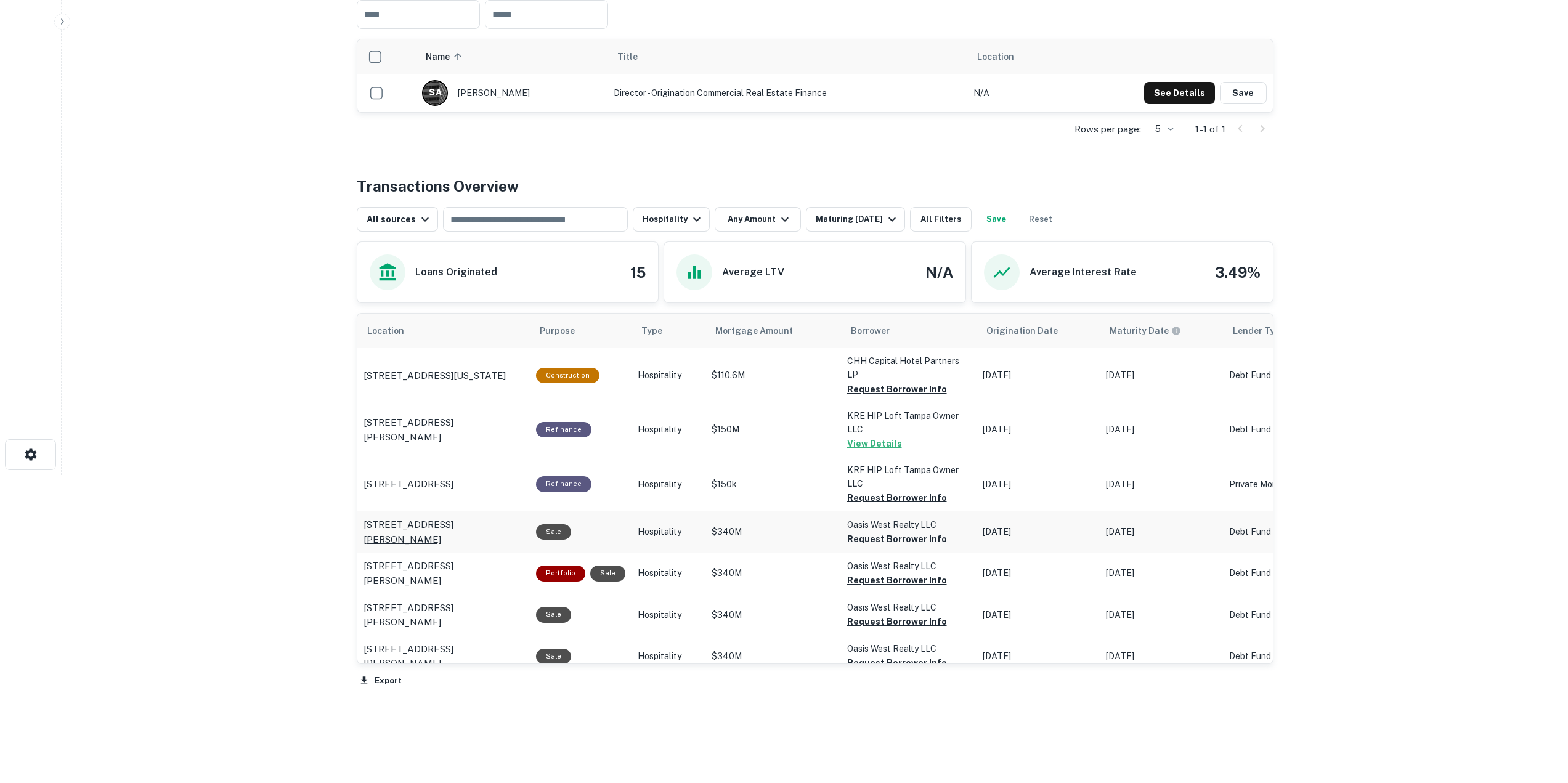
click at [439, 518] on p "9876 Wilshire Blvd Beverly Hills, CA90210" at bounding box center [444, 532] width 160 height 29
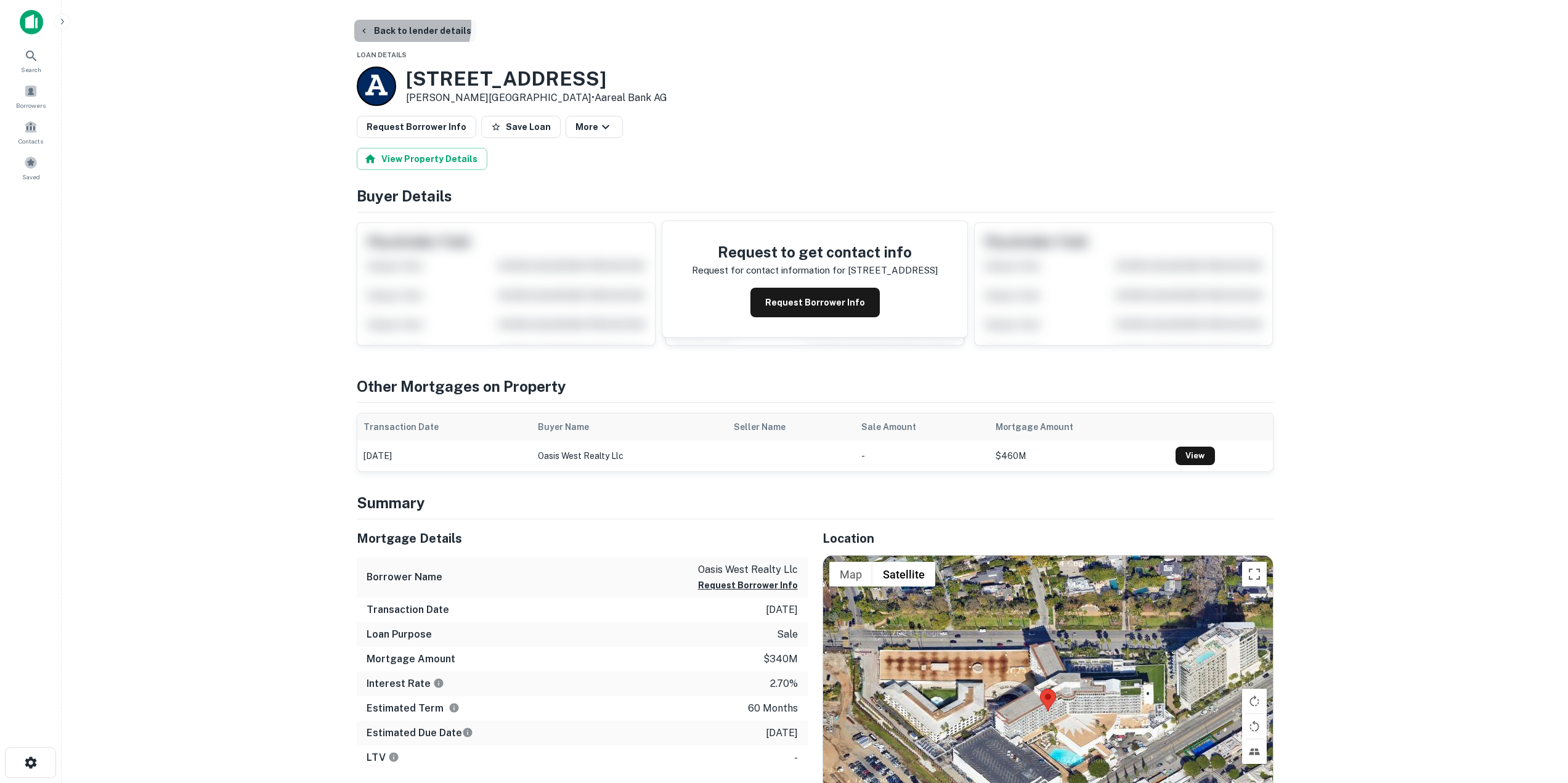
click at [411, 26] on button "Back to lender details" at bounding box center [415, 31] width 122 height 22
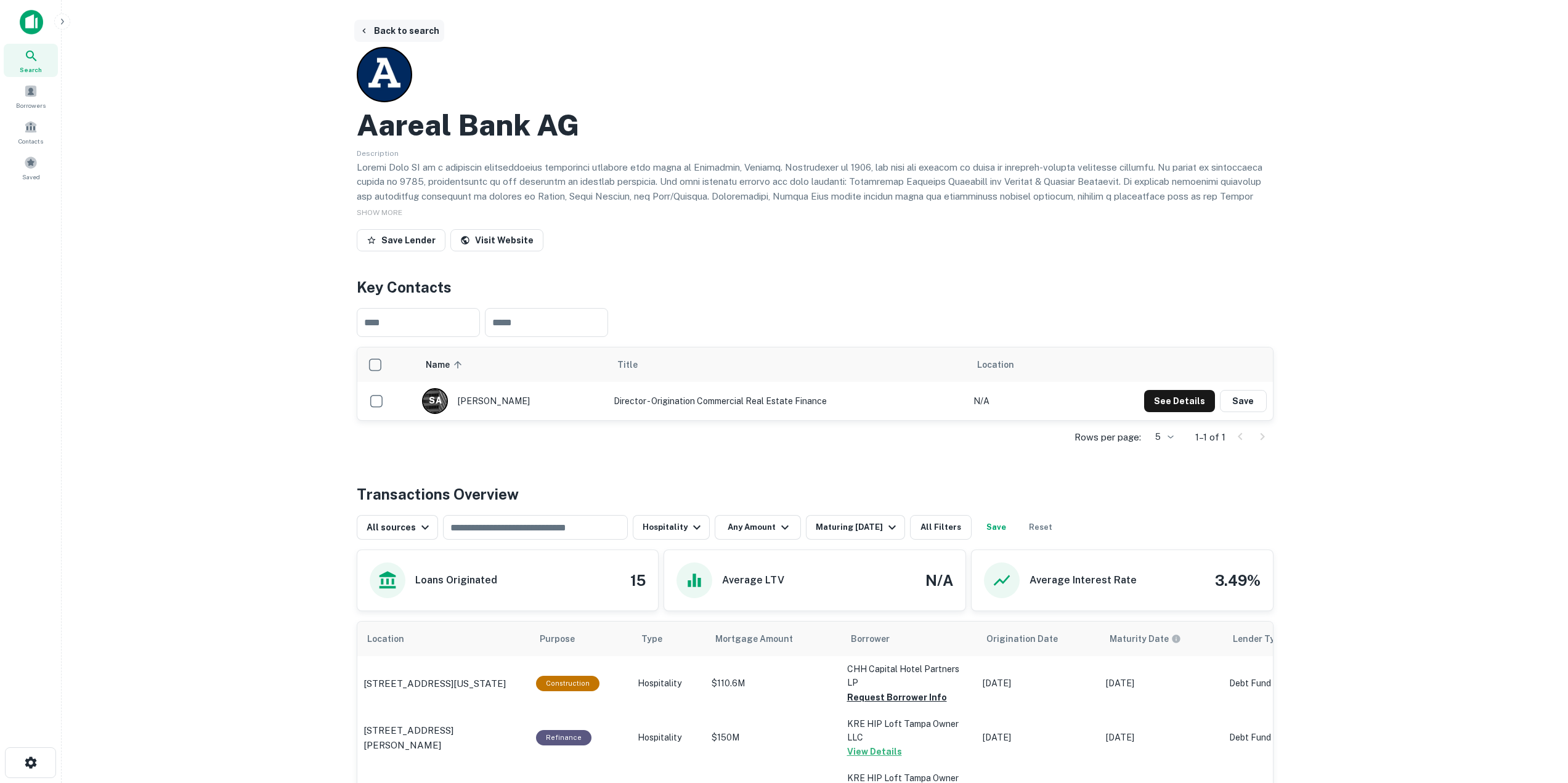
click at [402, 28] on button "Back to search" at bounding box center [399, 31] width 90 height 22
click at [412, 39] on button "Back to search" at bounding box center [399, 31] width 90 height 22
click at [30, 58] on icon at bounding box center [31, 55] width 10 height 10
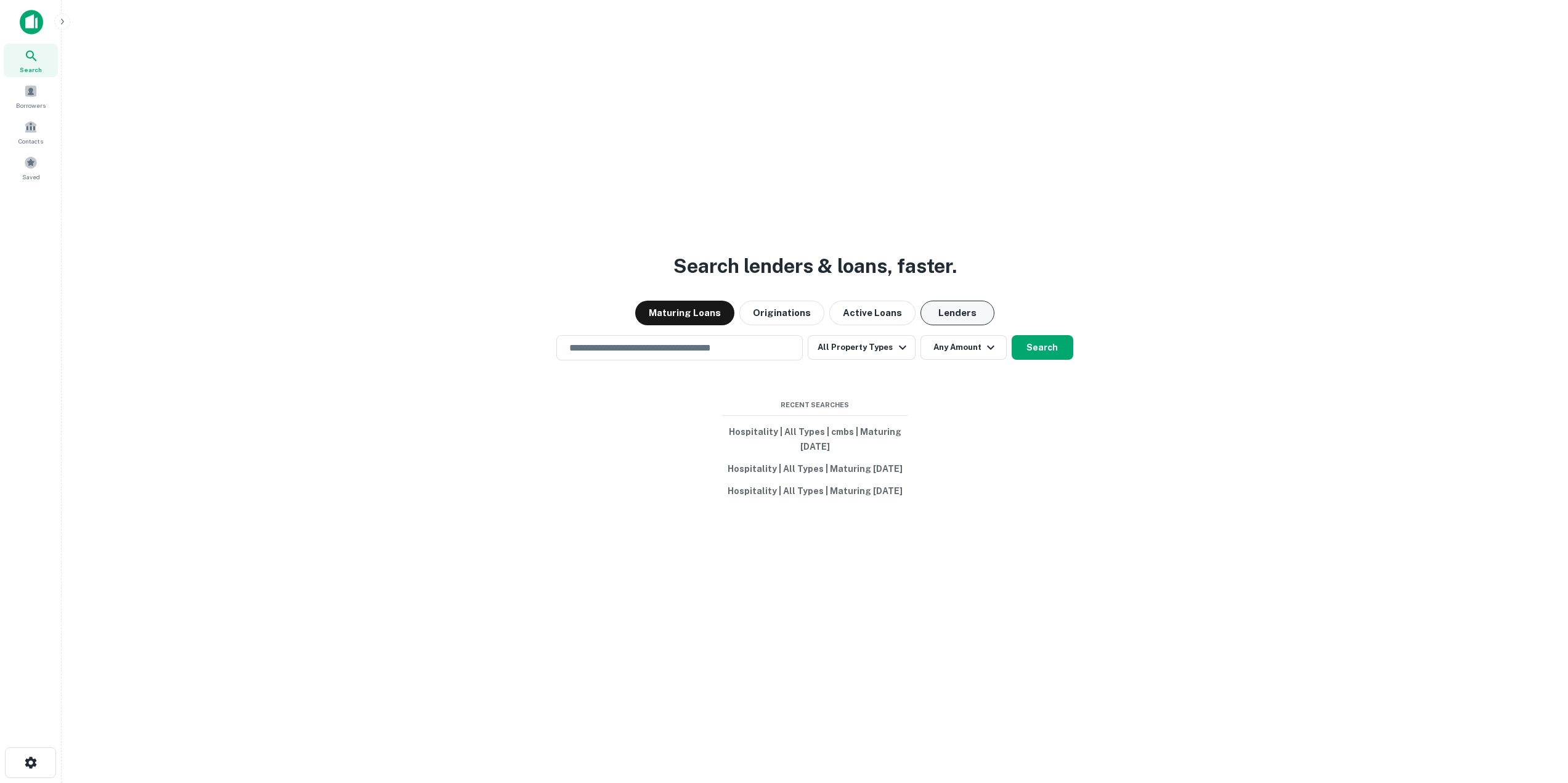
click at [963, 302] on button "Lenders" at bounding box center [957, 313] width 74 height 24
click at [896, 340] on icon "button" at bounding box center [903, 347] width 15 height 15
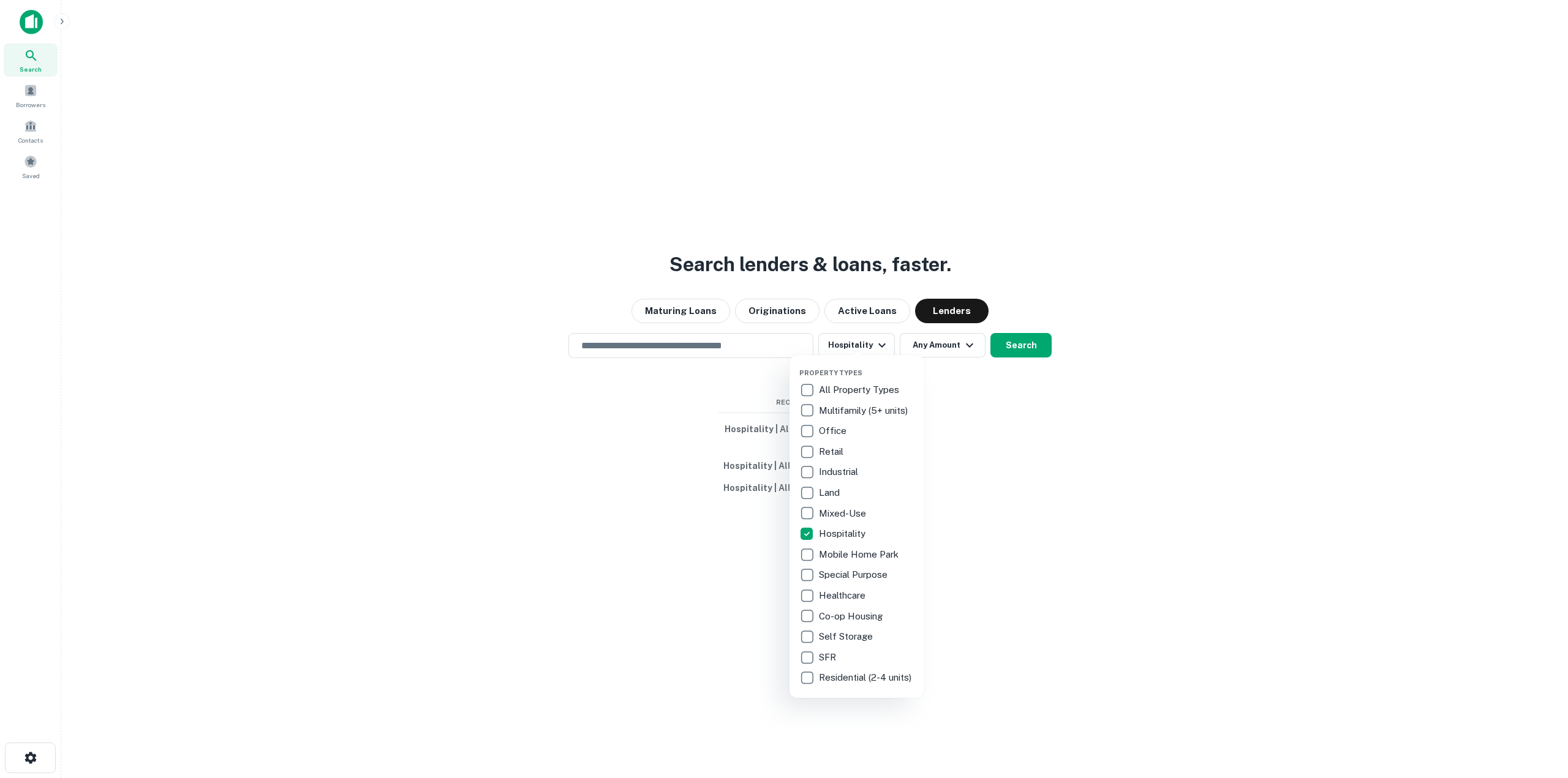
click at [1119, 498] on div at bounding box center [784, 389] width 1568 height 778
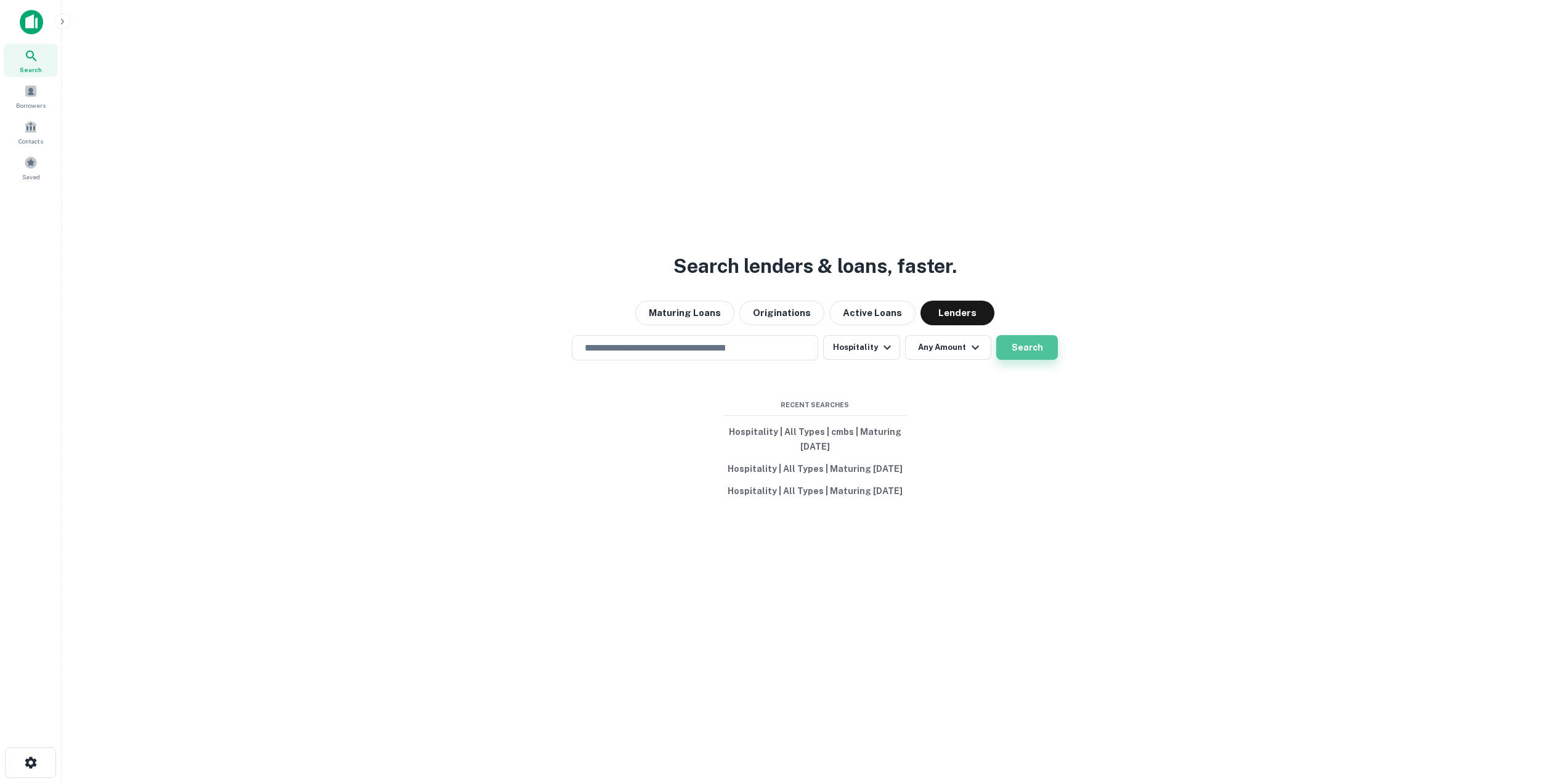
click at [1028, 341] on button "Search" at bounding box center [1027, 347] width 61 height 24
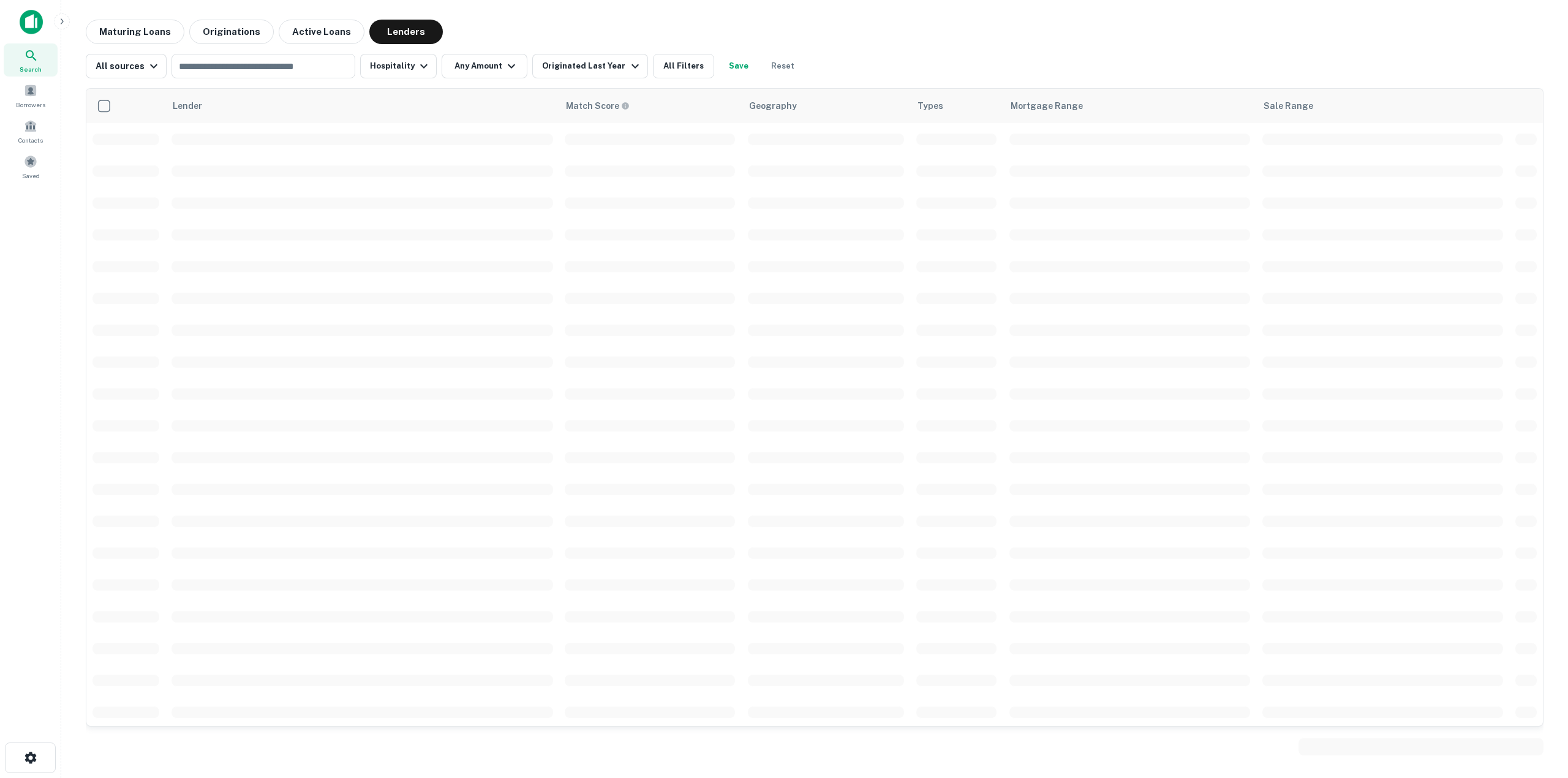
scroll to position [306, 0]
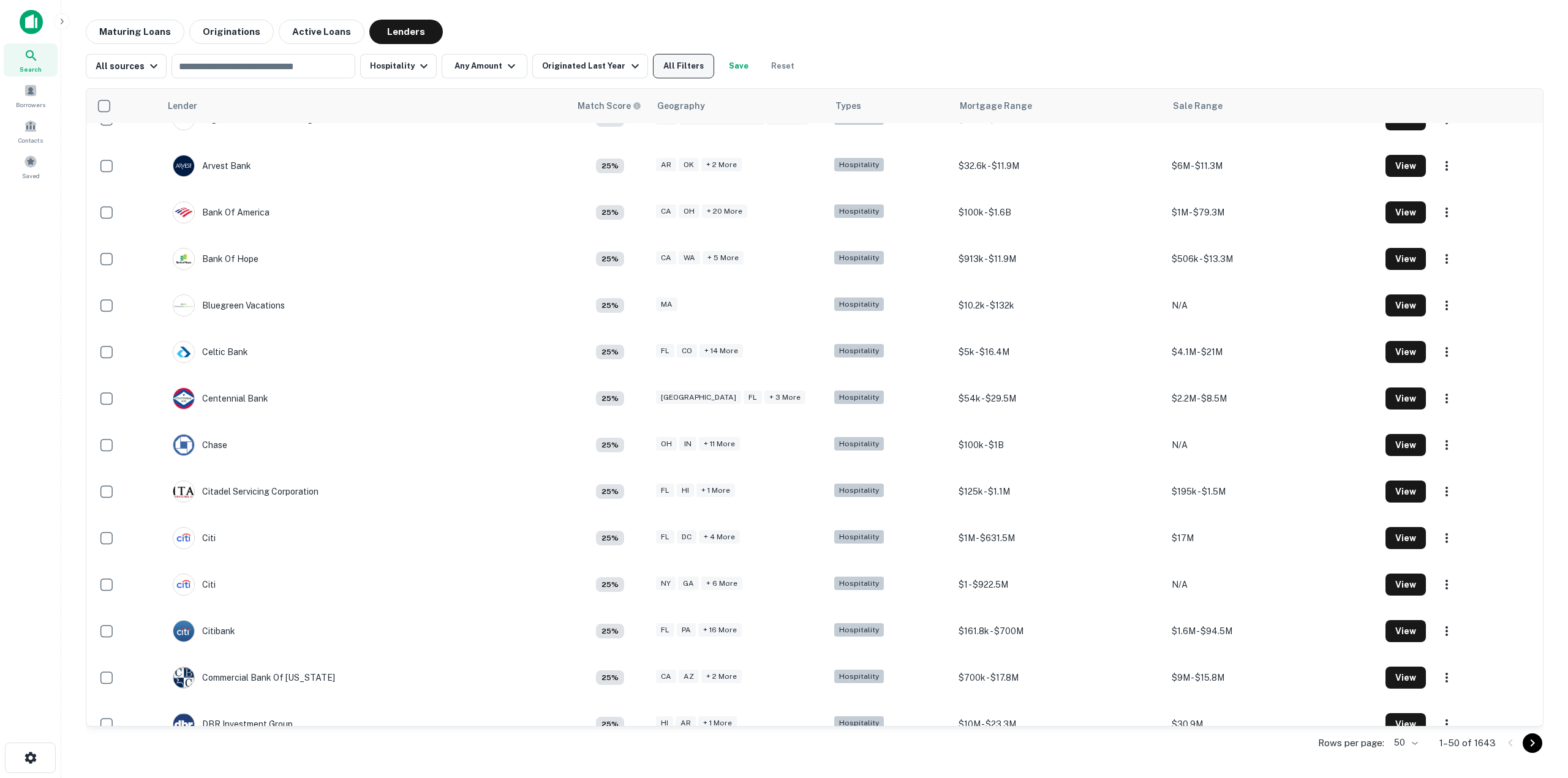
click at [688, 63] on button "All Filters" at bounding box center [684, 66] width 61 height 24
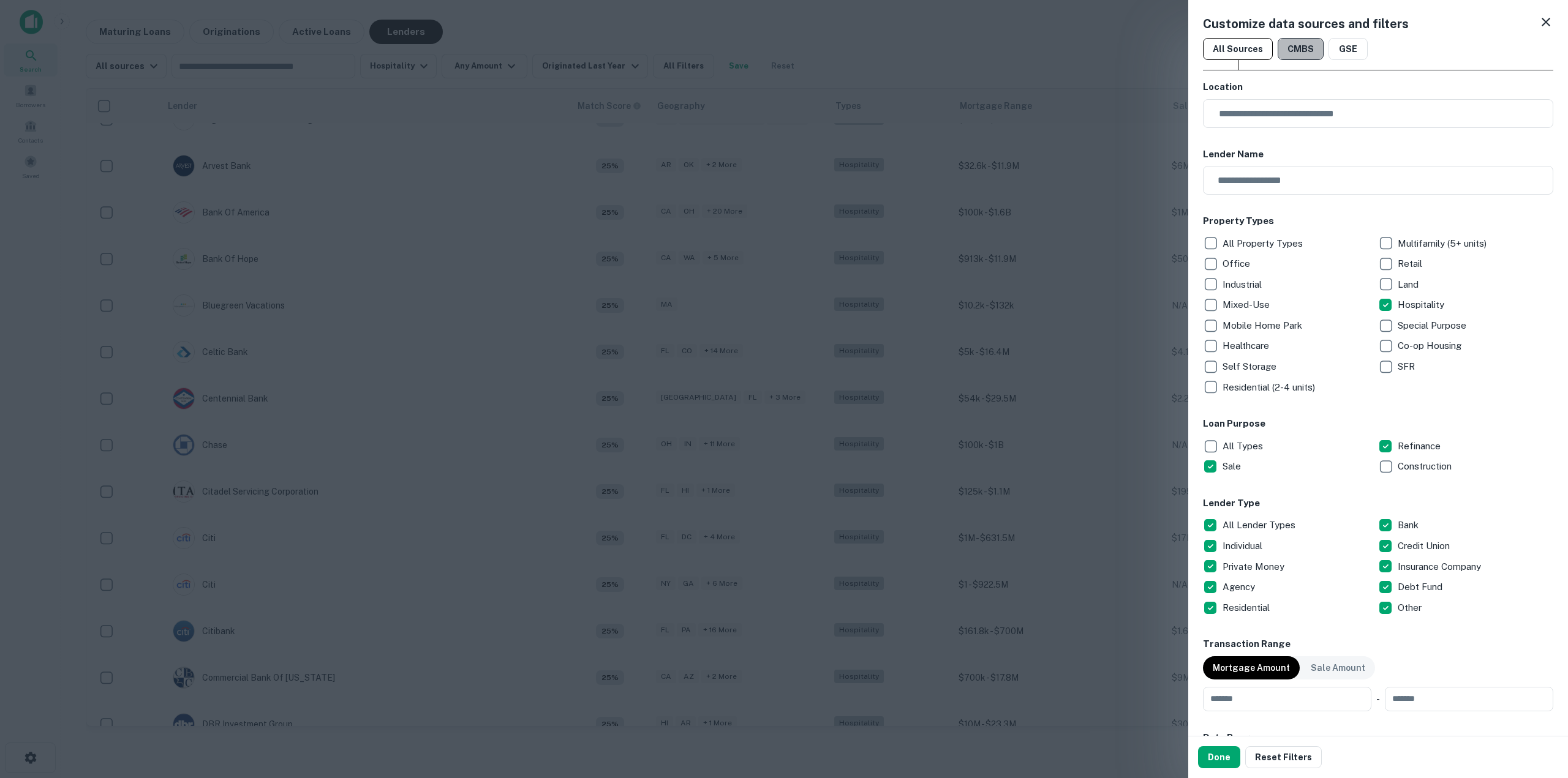
click at [1297, 44] on button "CMBS" at bounding box center [1301, 49] width 46 height 22
click at [1226, 761] on button "Done" at bounding box center [1220, 758] width 43 height 22
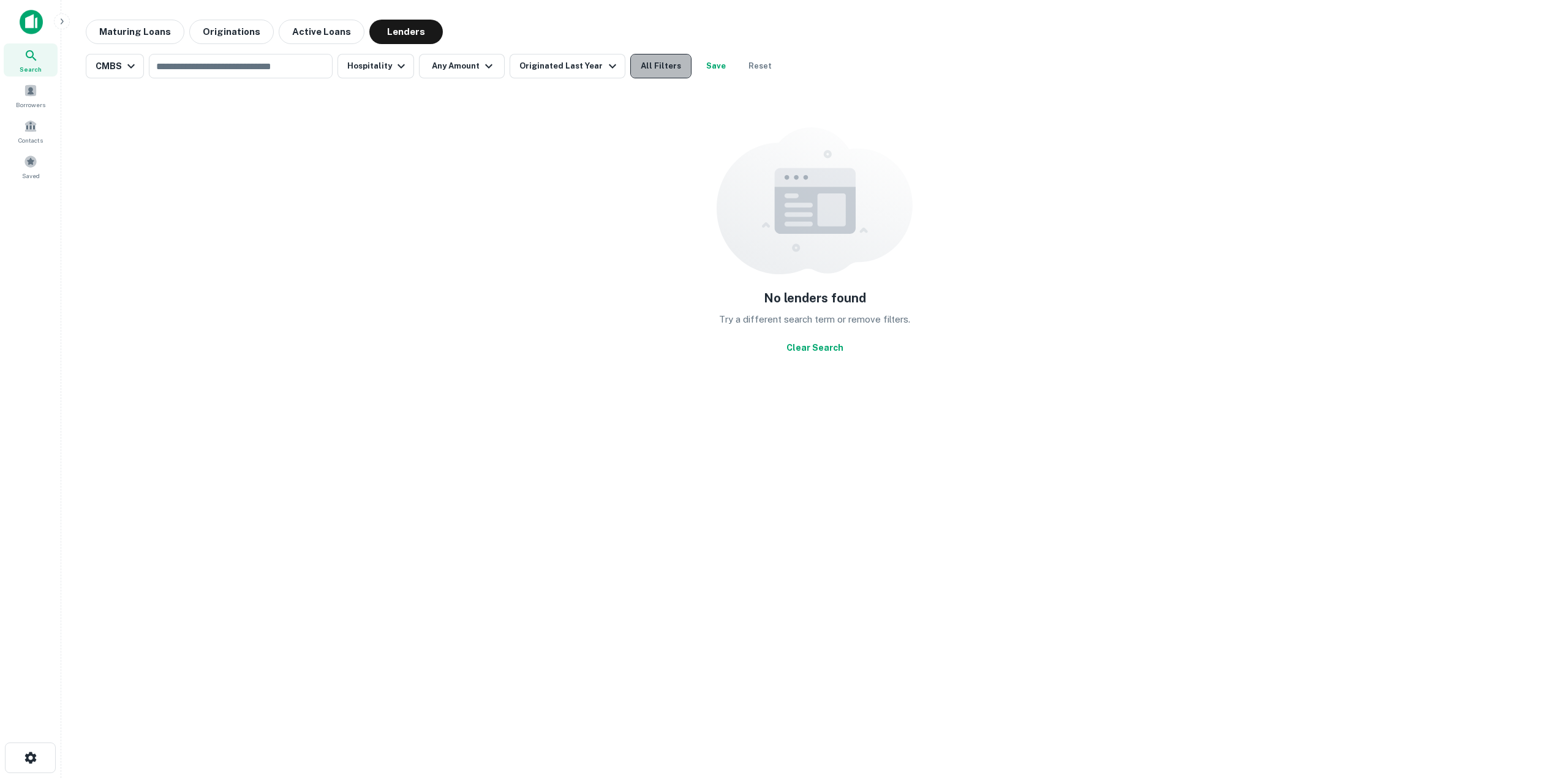
click at [633, 68] on button "All Filters" at bounding box center [661, 66] width 61 height 24
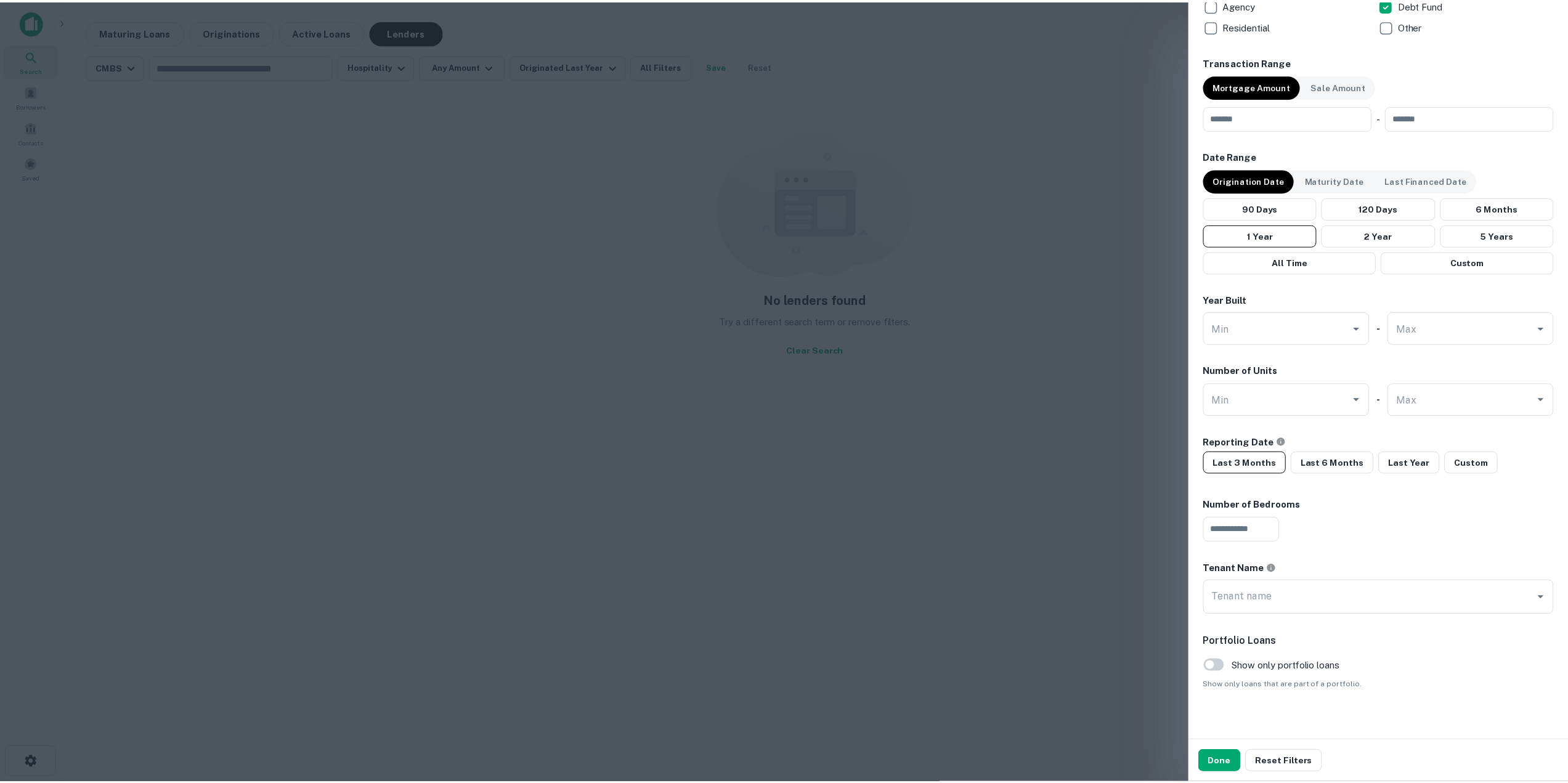
scroll to position [596, 0]
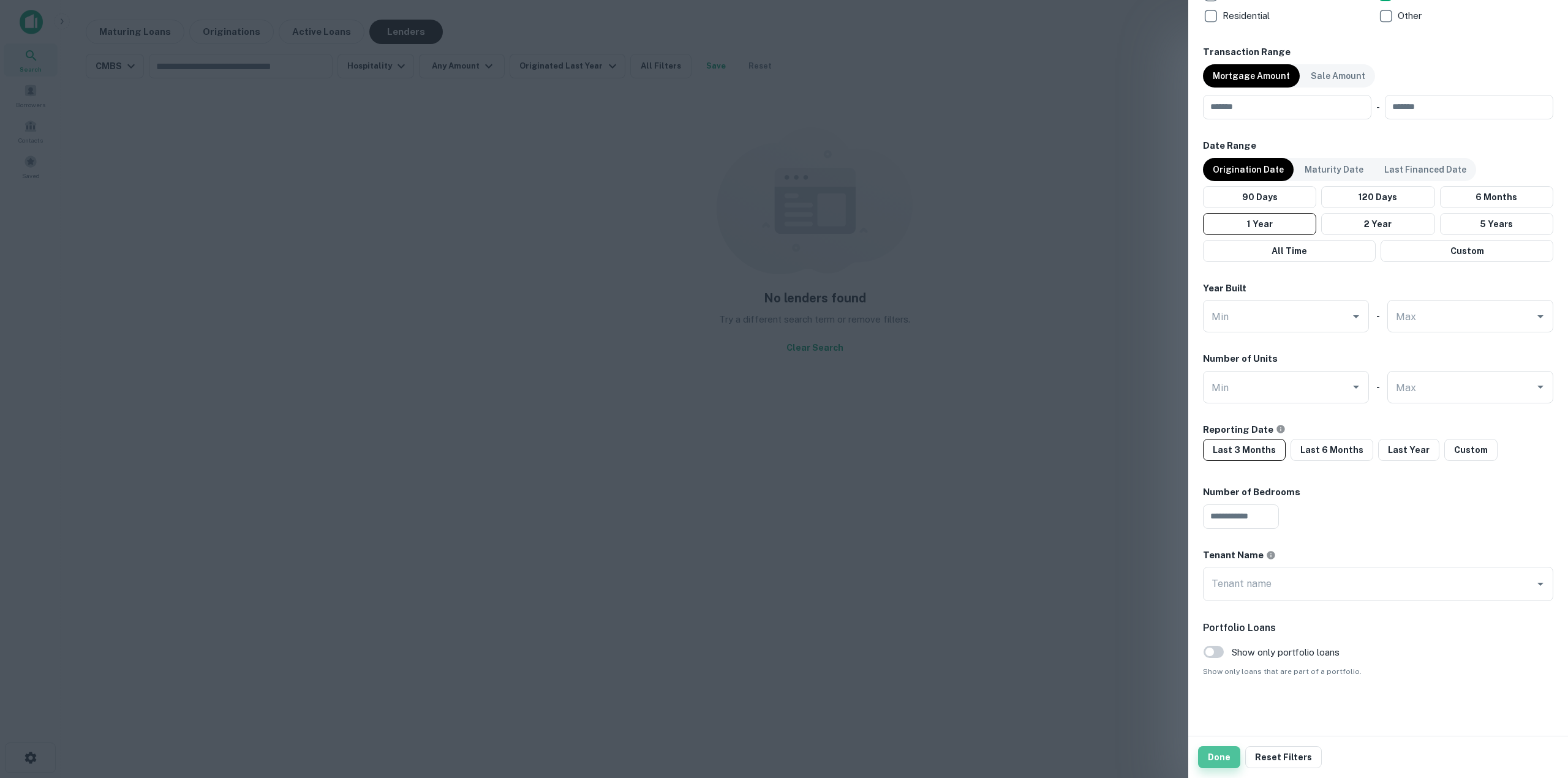
click at [1217, 756] on button "Done" at bounding box center [1220, 758] width 43 height 22
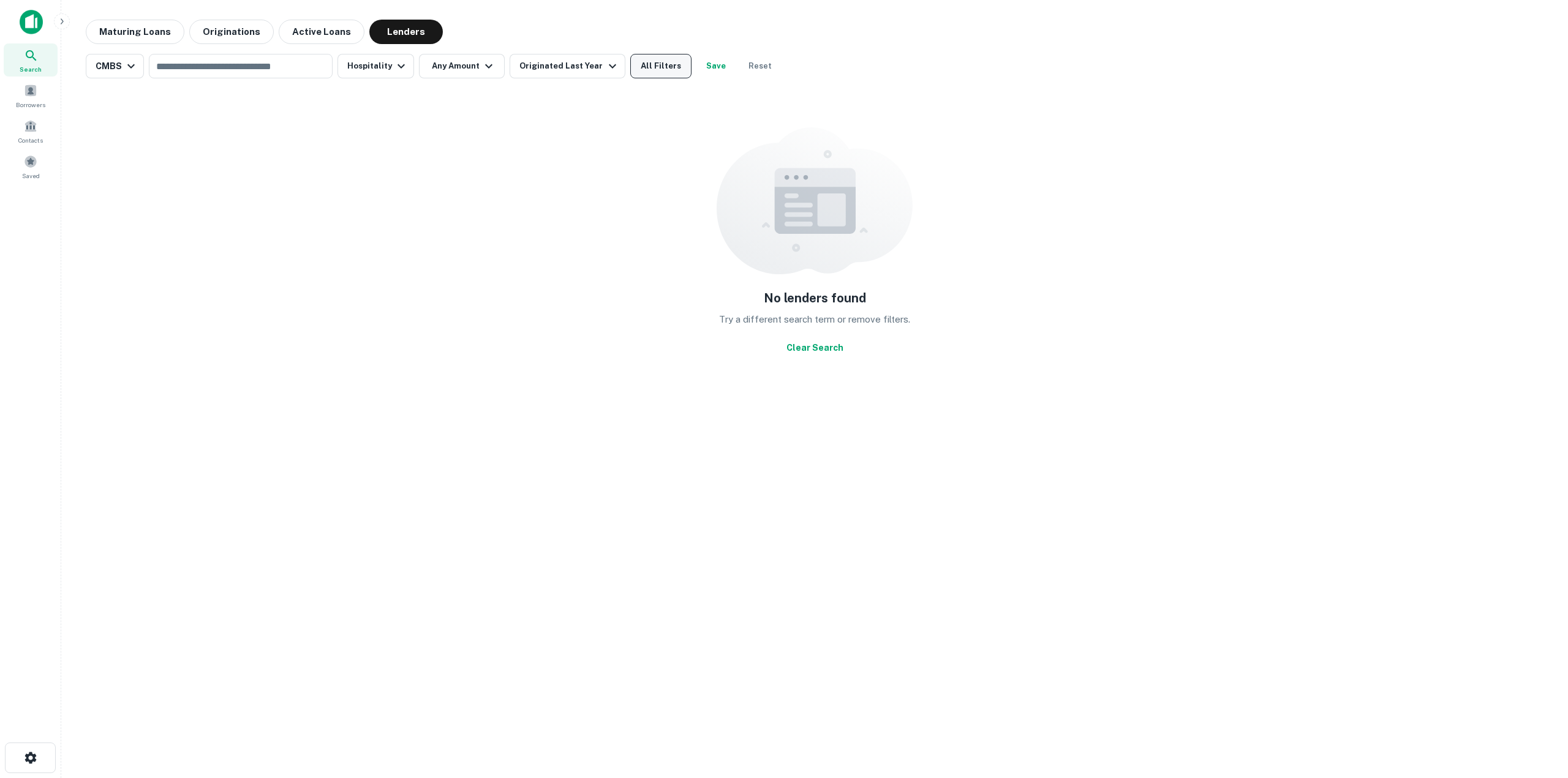
click at [652, 68] on button "All Filters" at bounding box center [661, 66] width 61 height 24
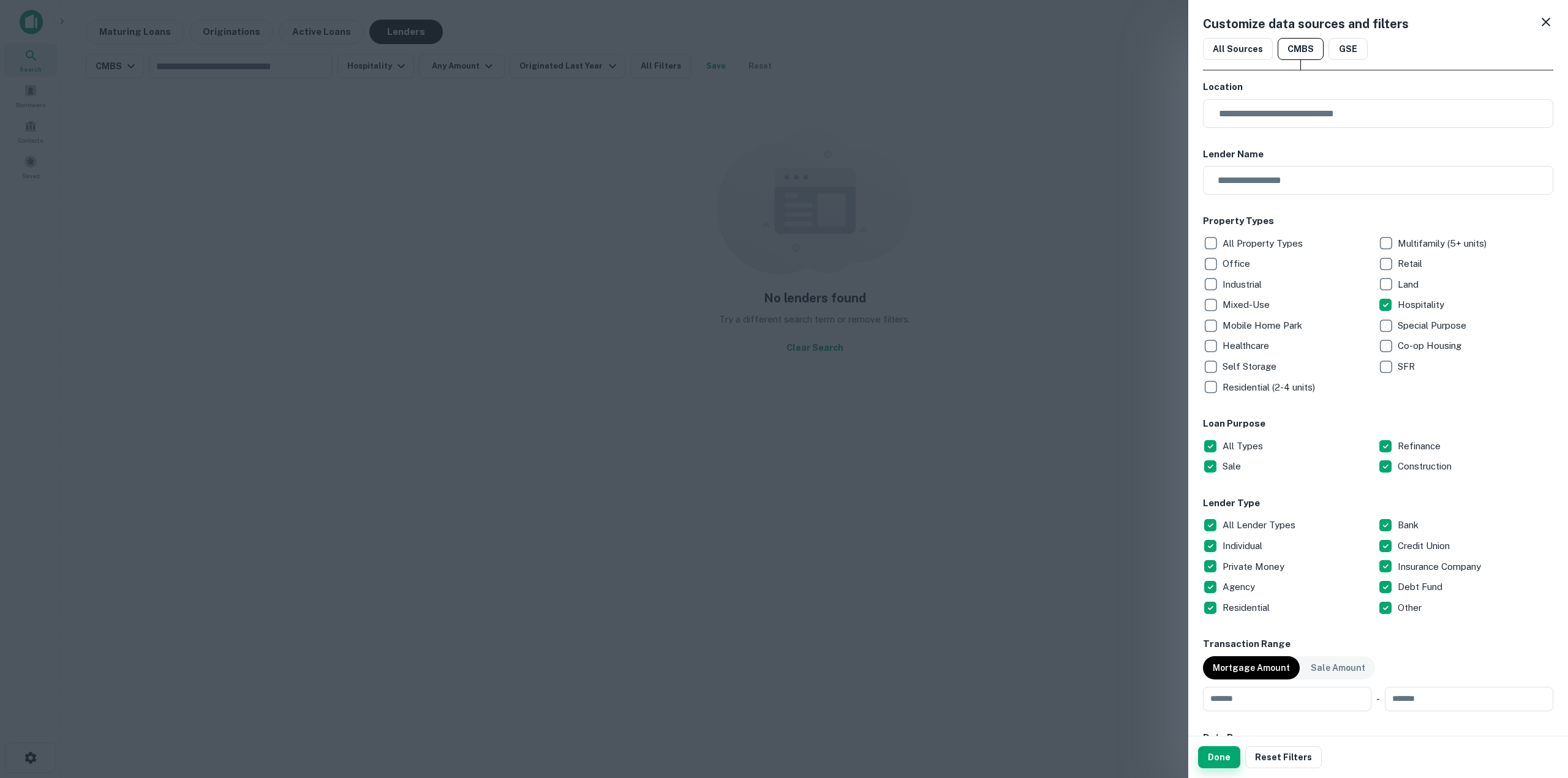
click at [1222, 759] on button "Done" at bounding box center [1220, 758] width 43 height 22
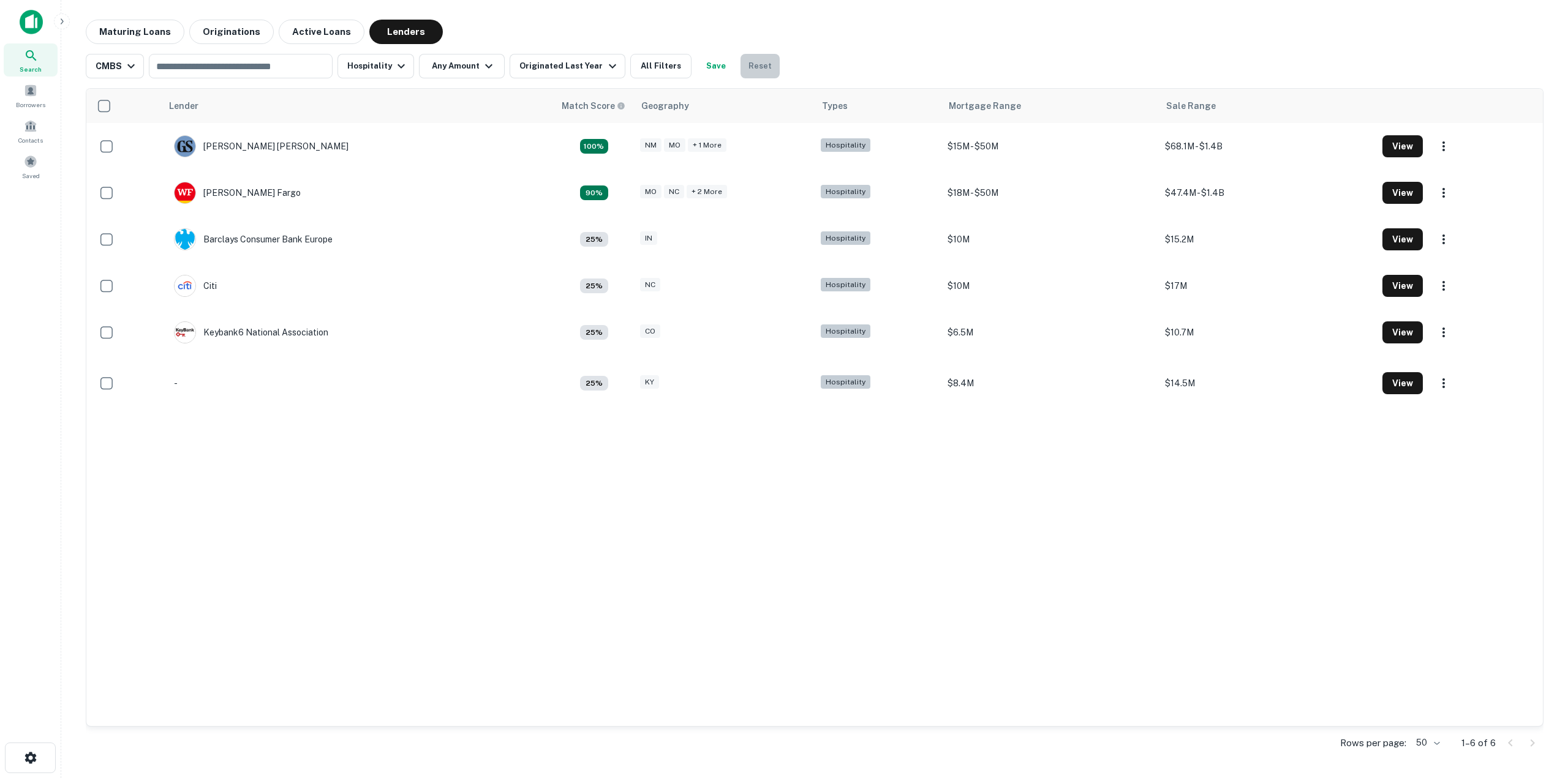
click at [749, 66] on button "Reset" at bounding box center [760, 66] width 39 height 24
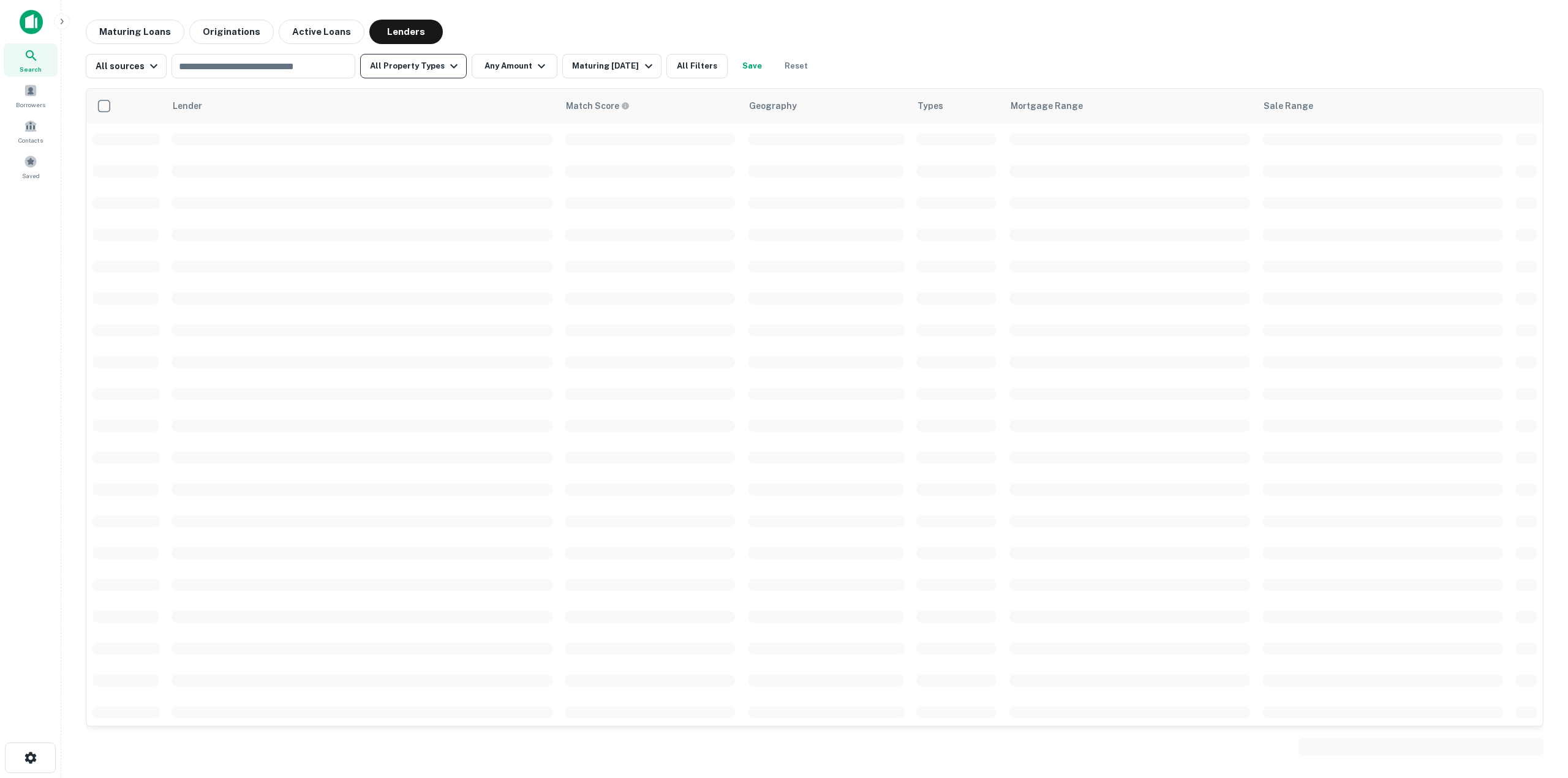
click at [447, 65] on icon "button" at bounding box center [454, 67] width 15 height 15
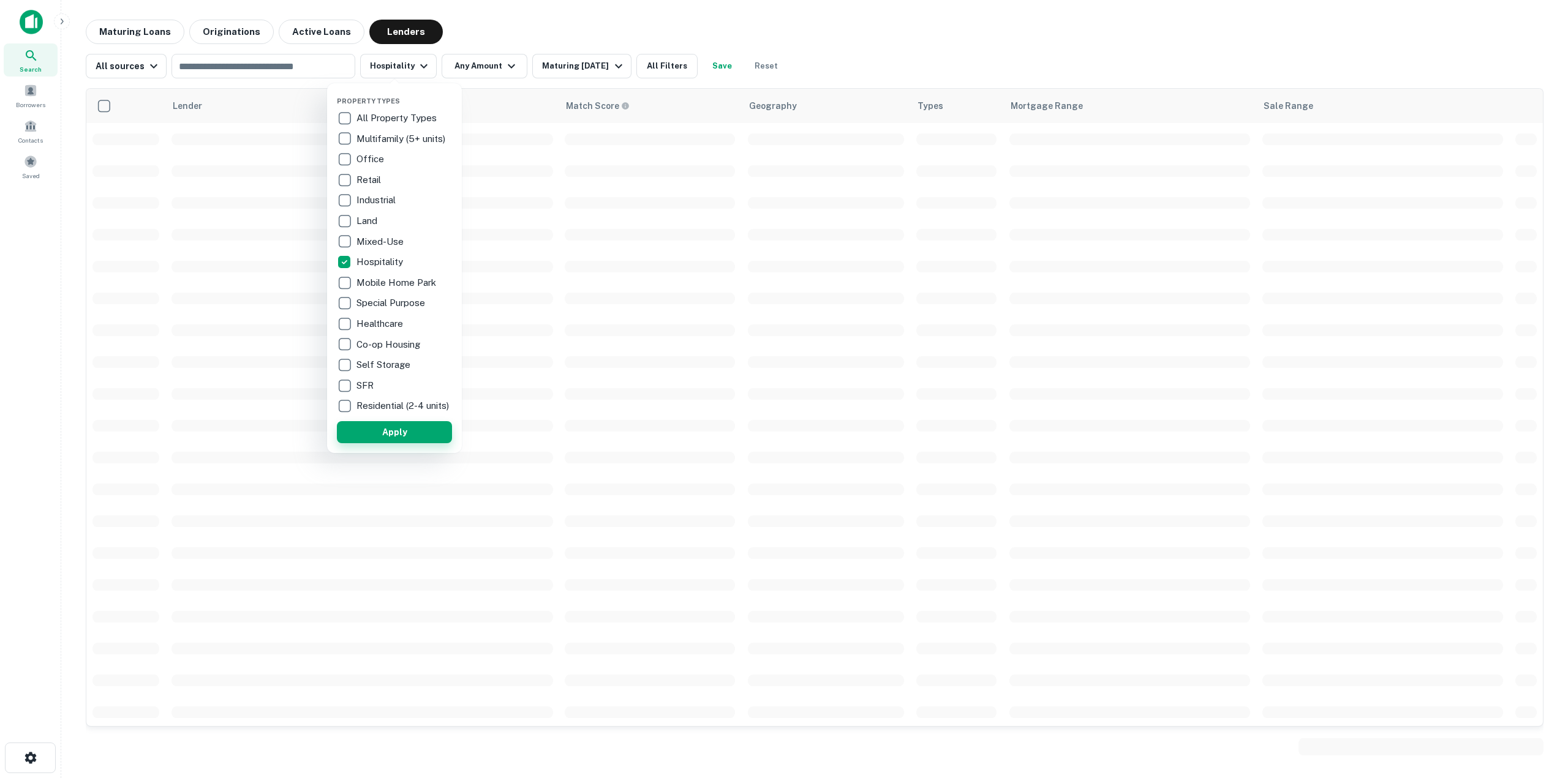
click at [373, 438] on button "Apply" at bounding box center [394, 432] width 115 height 22
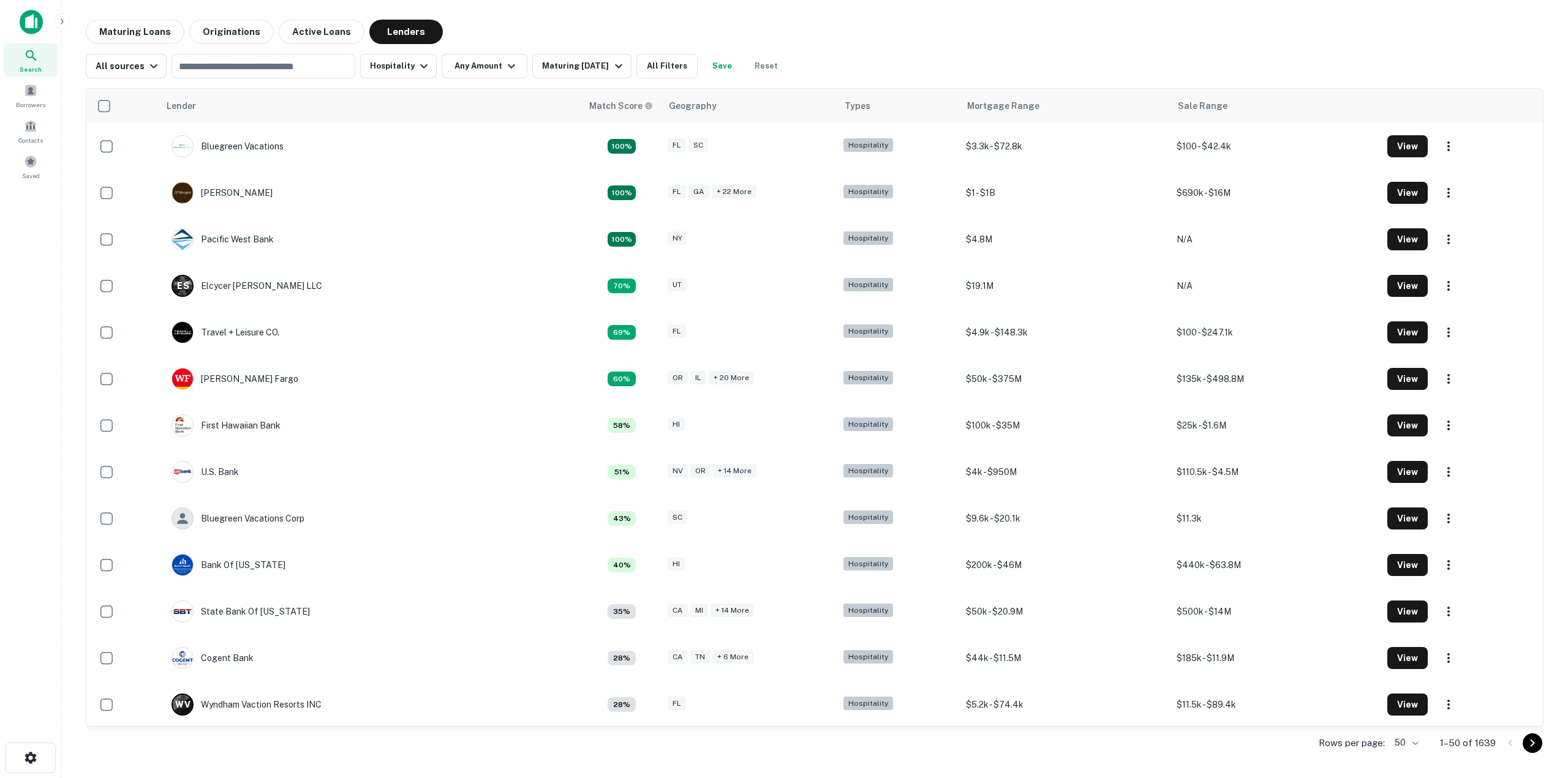
click at [864, 47] on div "All sources ​ Hospitality Any Amount Maturing In 1 Year All Filters Save Reset" at bounding box center [815, 61] width 1458 height 34
click at [593, 71] on div "Maturing In 1 Year" at bounding box center [584, 67] width 83 height 15
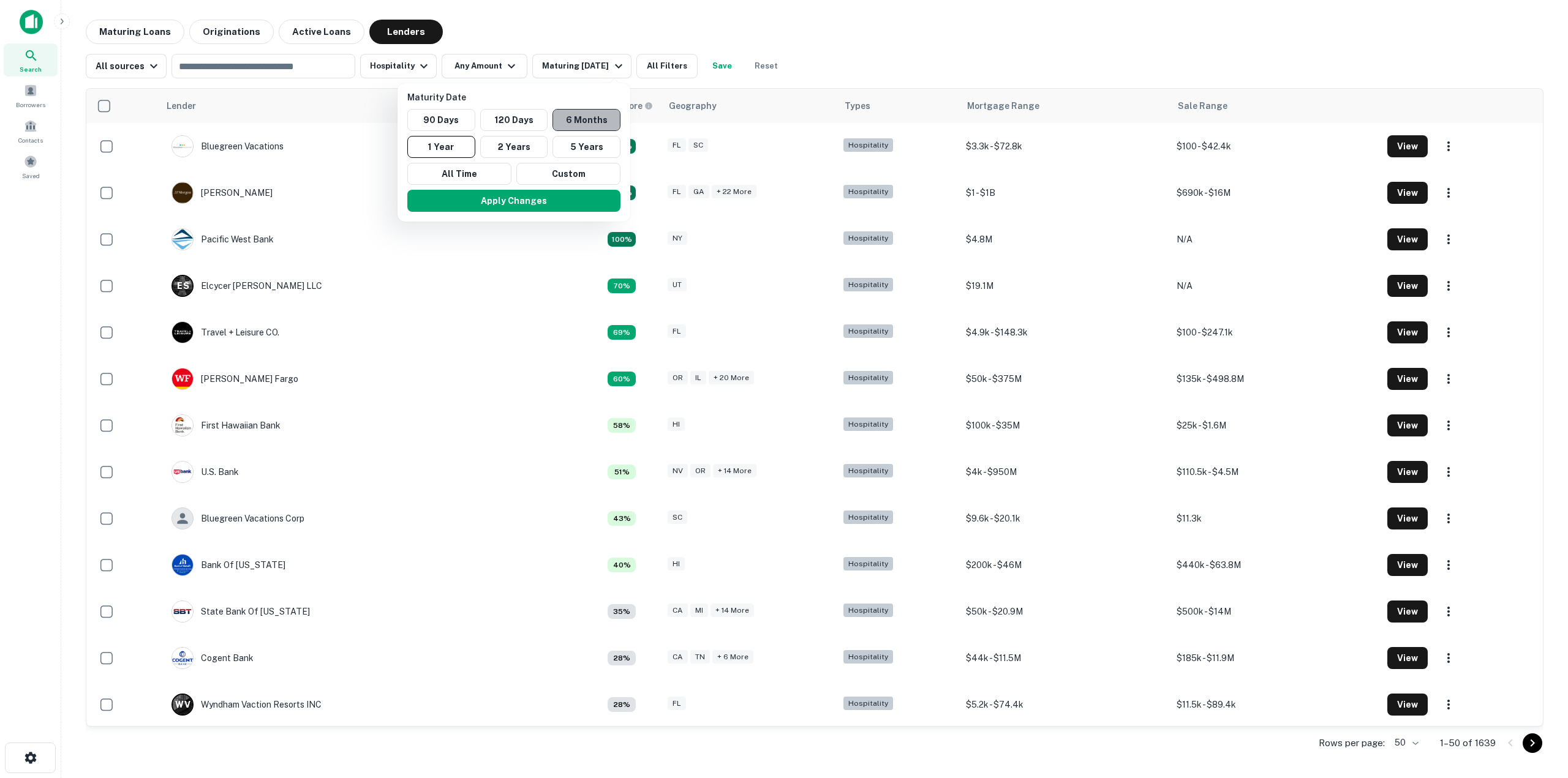
click at [595, 124] on button "6 Months" at bounding box center [586, 120] width 68 height 22
click at [545, 194] on button "Apply Changes" at bounding box center [528, 201] width 213 height 22
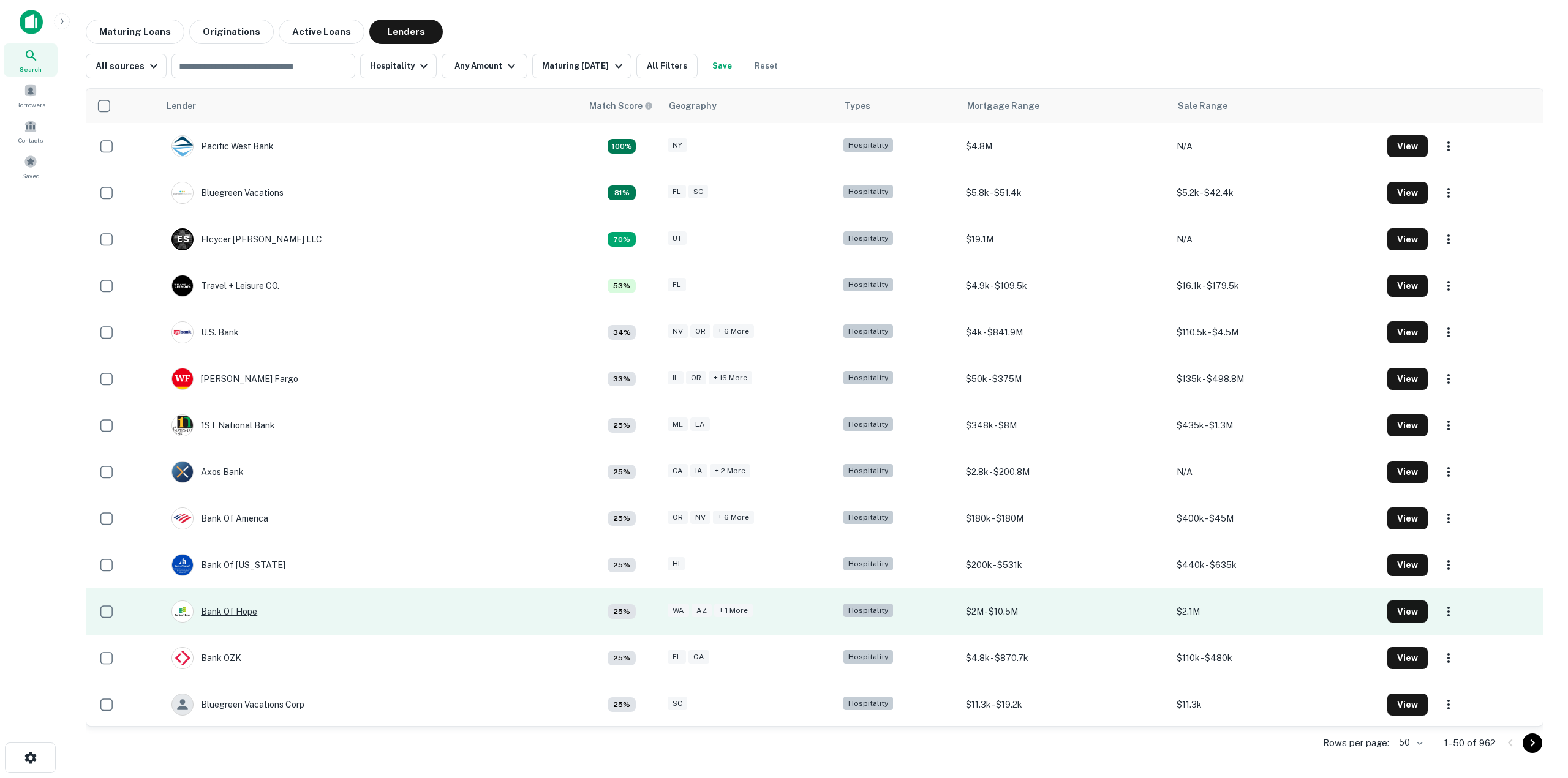
click at [231, 617] on div "Bank Of Hope" at bounding box center [214, 611] width 86 height 22
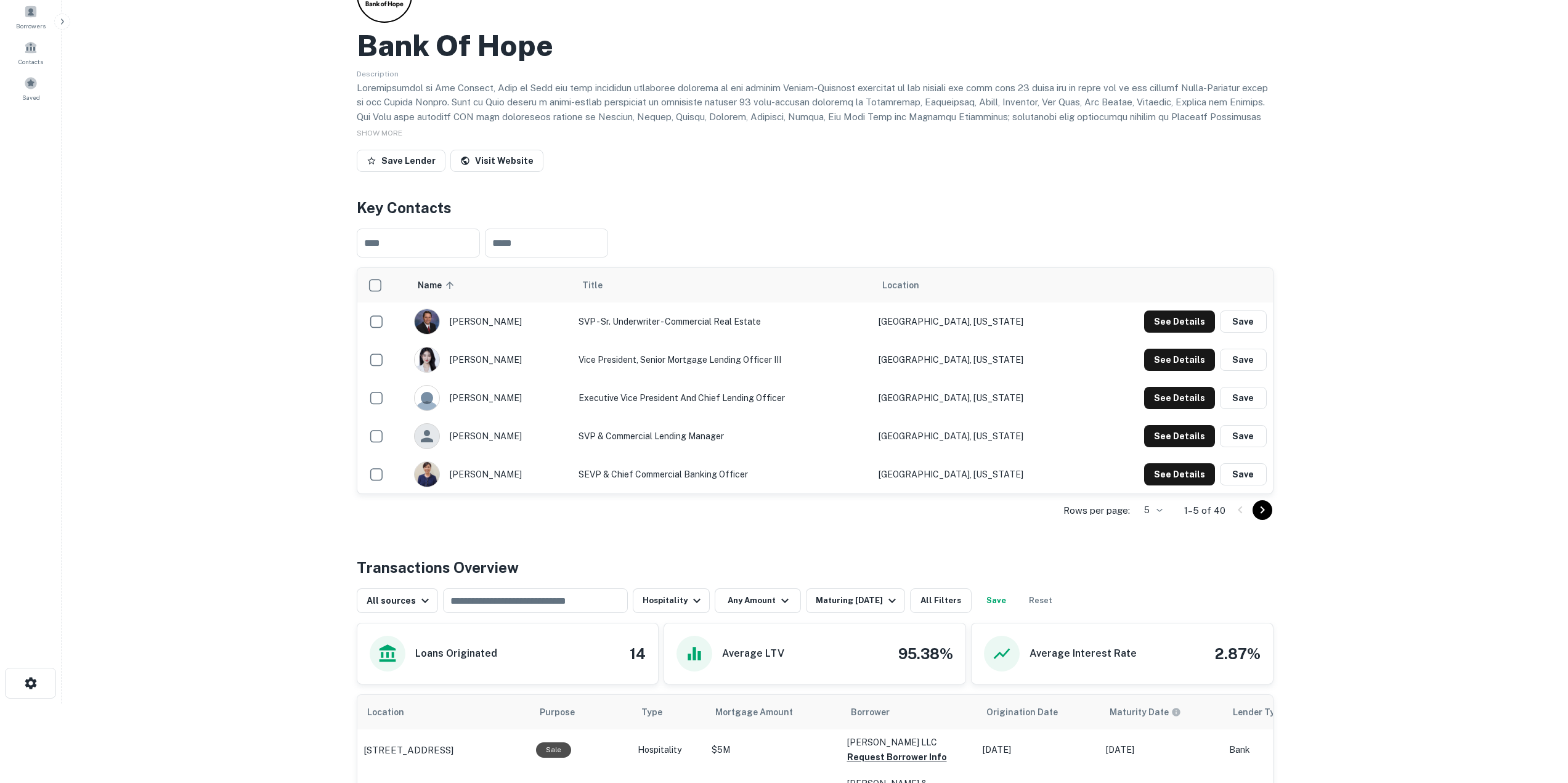
scroll to position [61, 0]
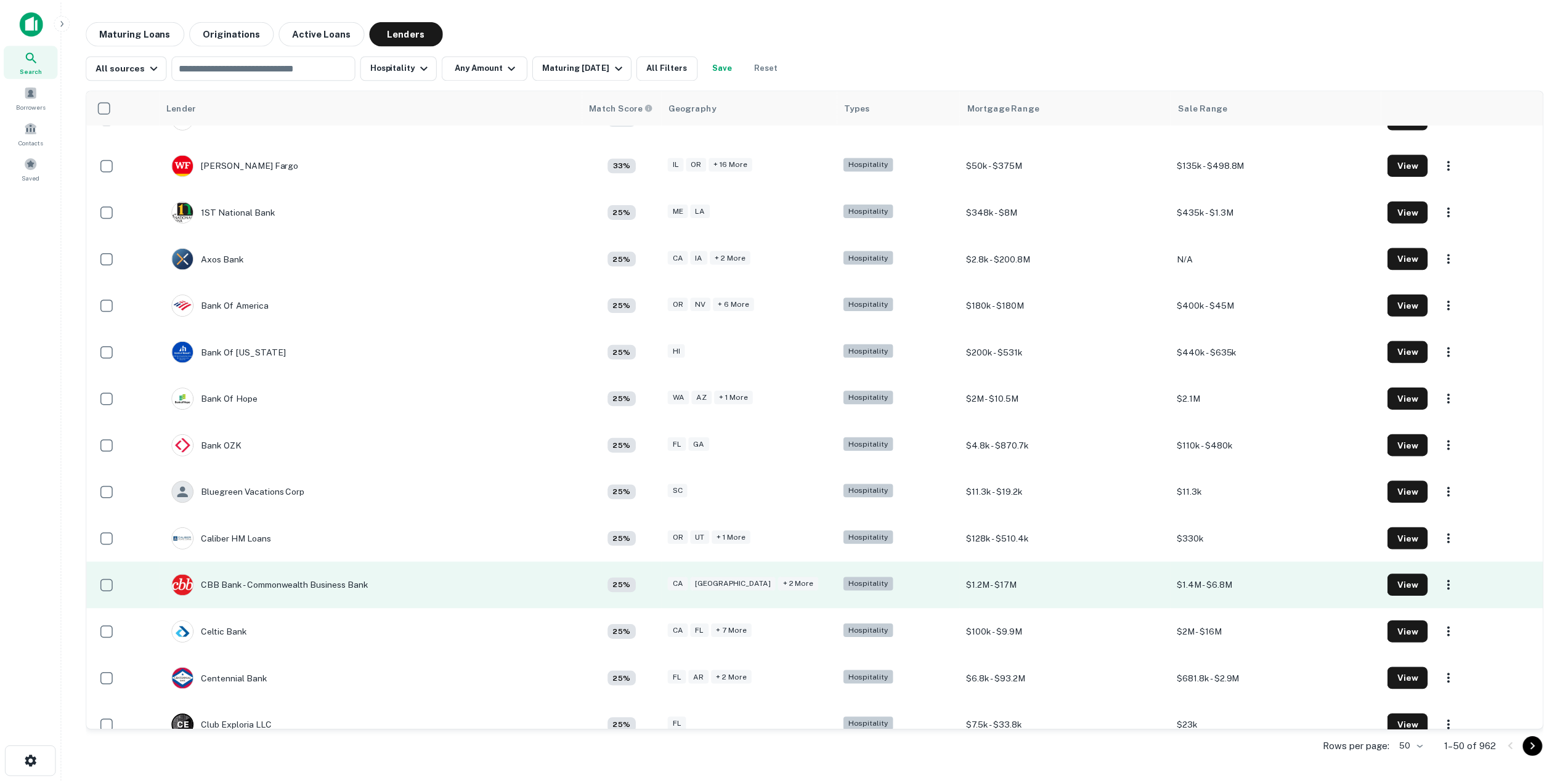
scroll to position [123, 0]
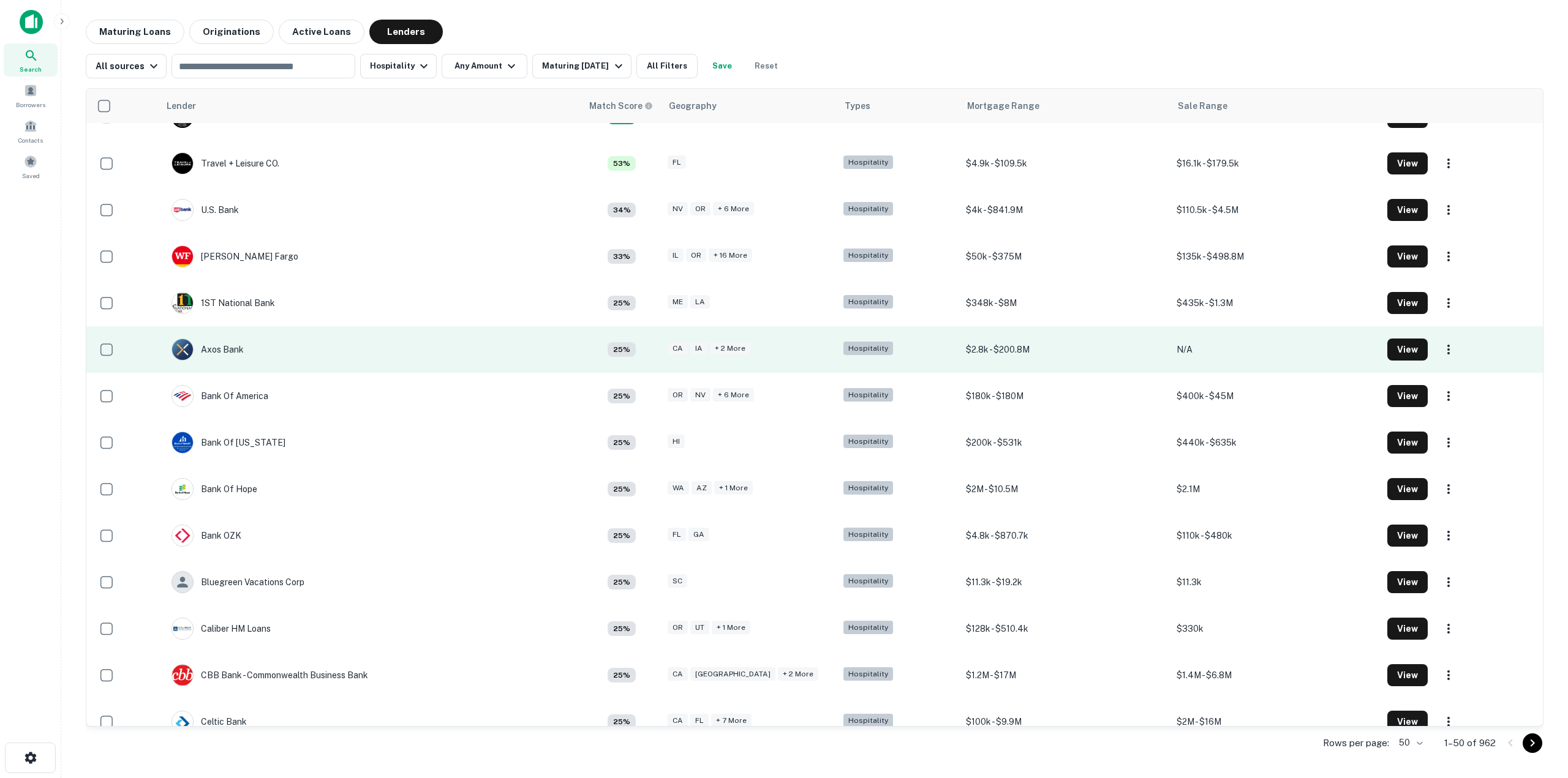
click at [376, 358] on td "Axos Bank" at bounding box center [370, 350] width 423 height 46
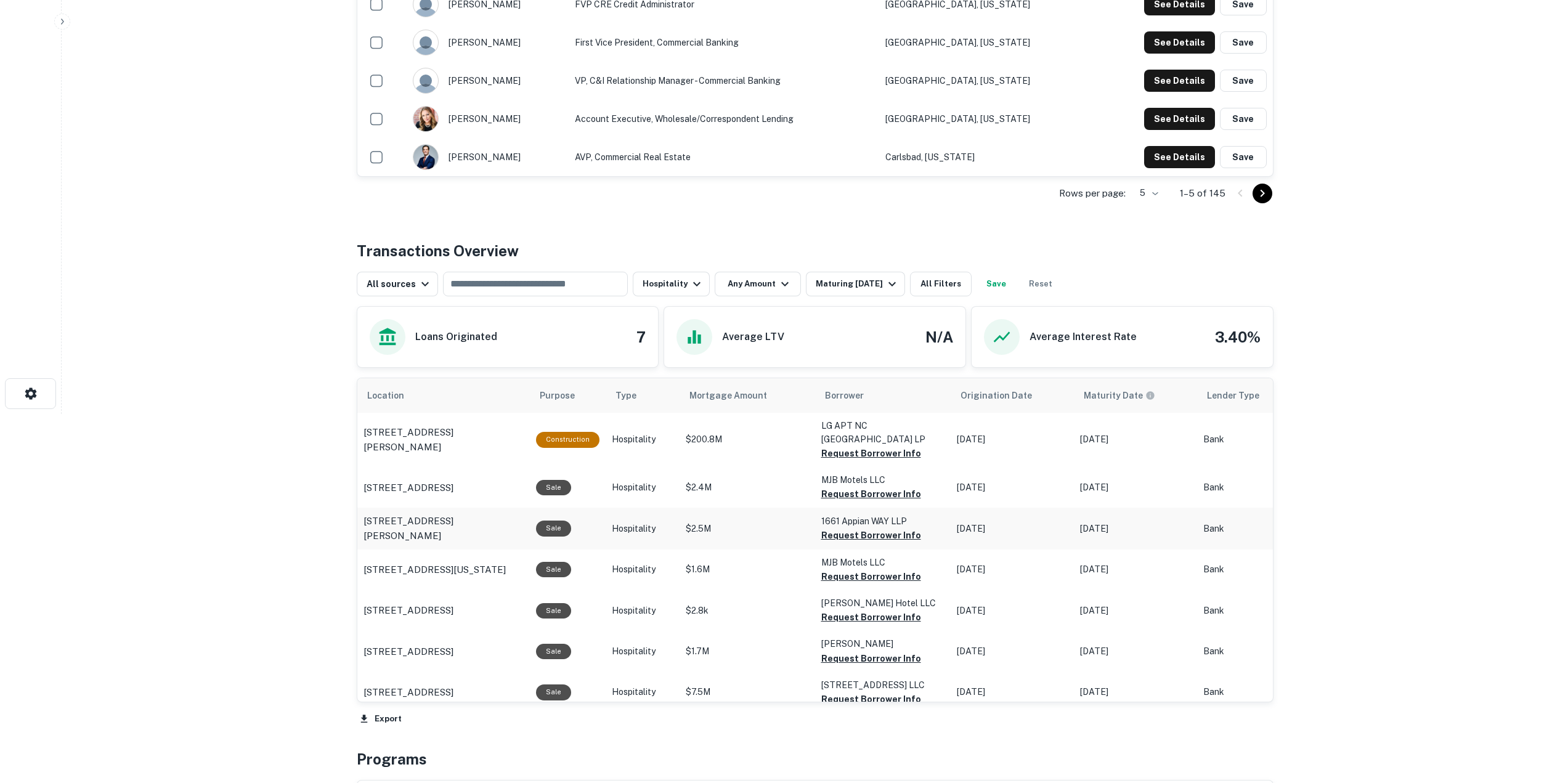
scroll to position [370, 0]
click at [425, 562] on p "7949 Splitlog Ave Kansas City, KS66112" at bounding box center [435, 570] width 142 height 15
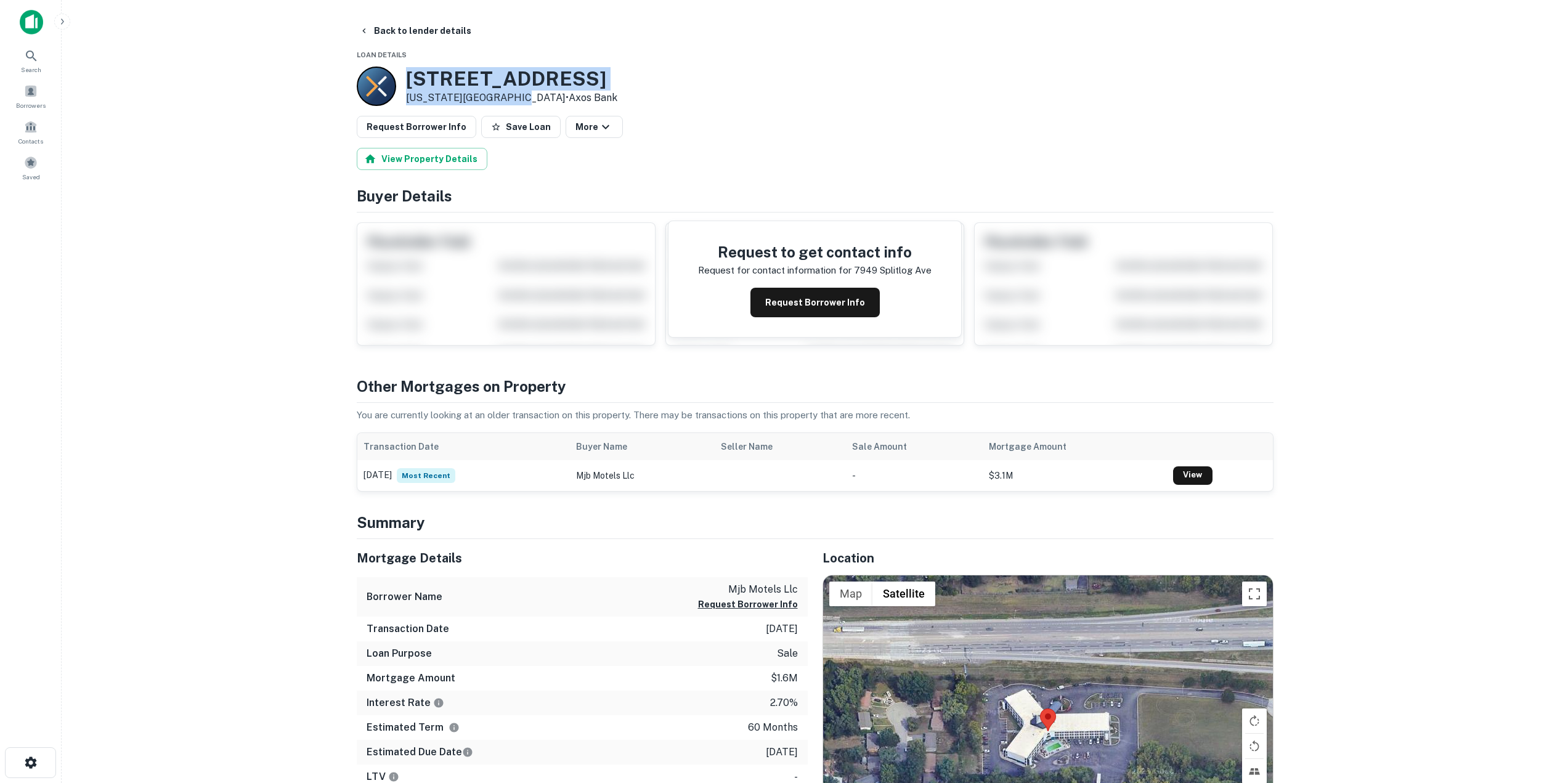
drag, startPoint x: 410, startPoint y: 80, endPoint x: 505, endPoint y: 96, distance: 96.3
click at [505, 96] on div "7949 Splitlog Ave Kansas City, KS66112 • Axos Bank" at bounding box center [511, 86] width 211 height 38
copy div "7949 Splitlog Ave Kansas City, KS66112"
click at [90, 411] on main "Back to lender details Loan Details 7949 Splitlog Ave Kansas City, KS66112 • Ax…" at bounding box center [815, 391] width 1507 height 783
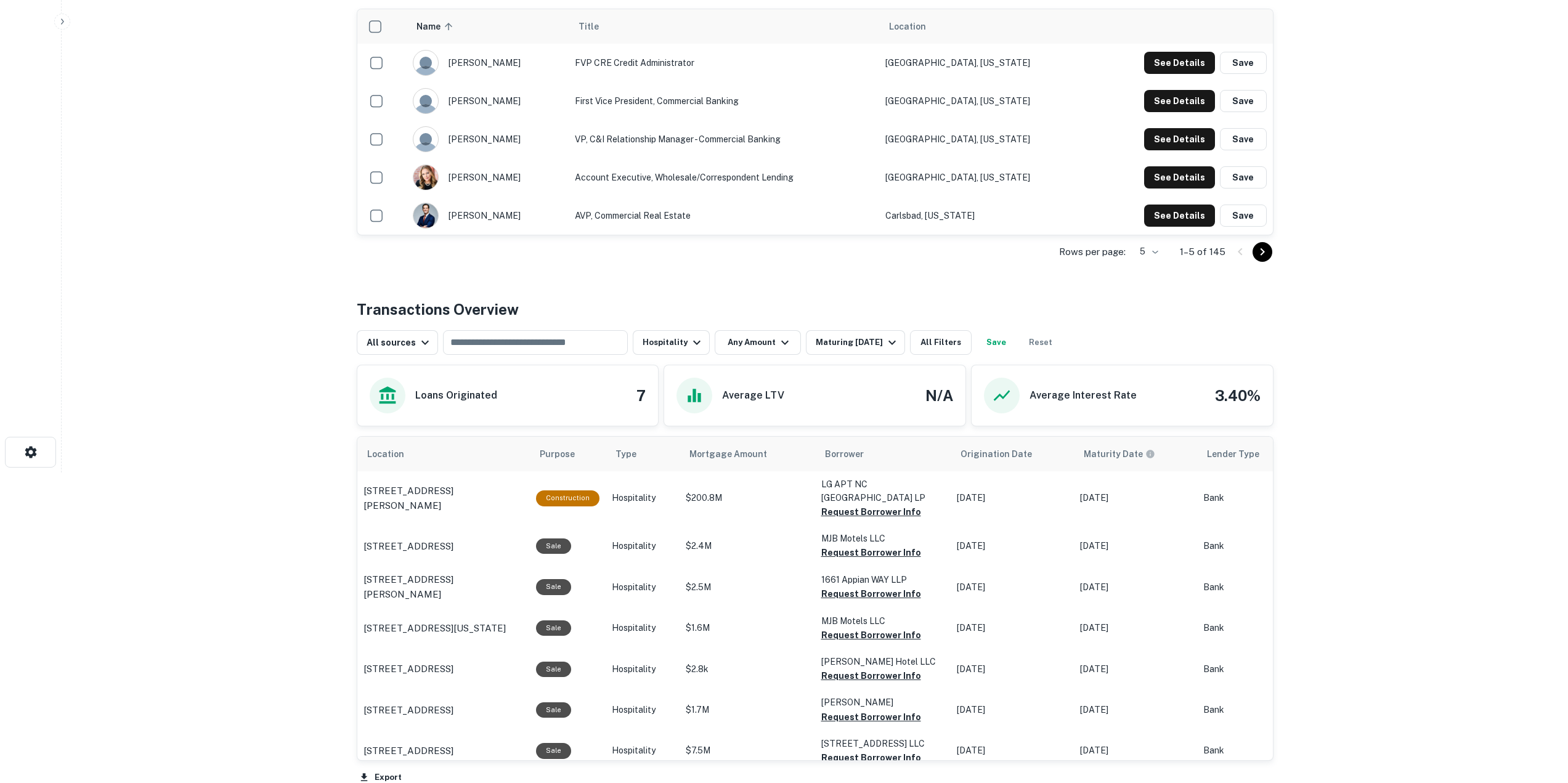
scroll to position [308, 0]
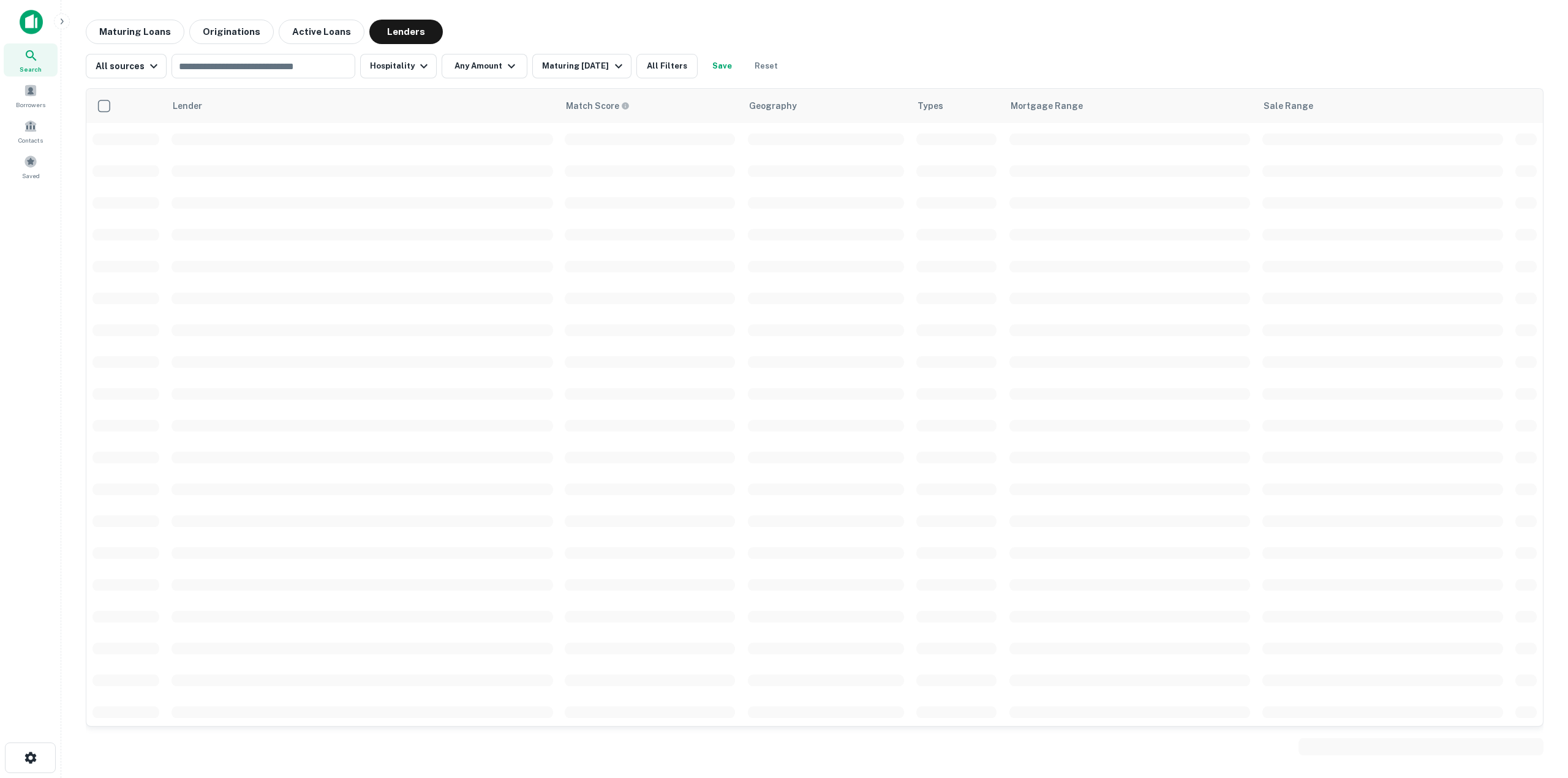
scroll to position [122, 0]
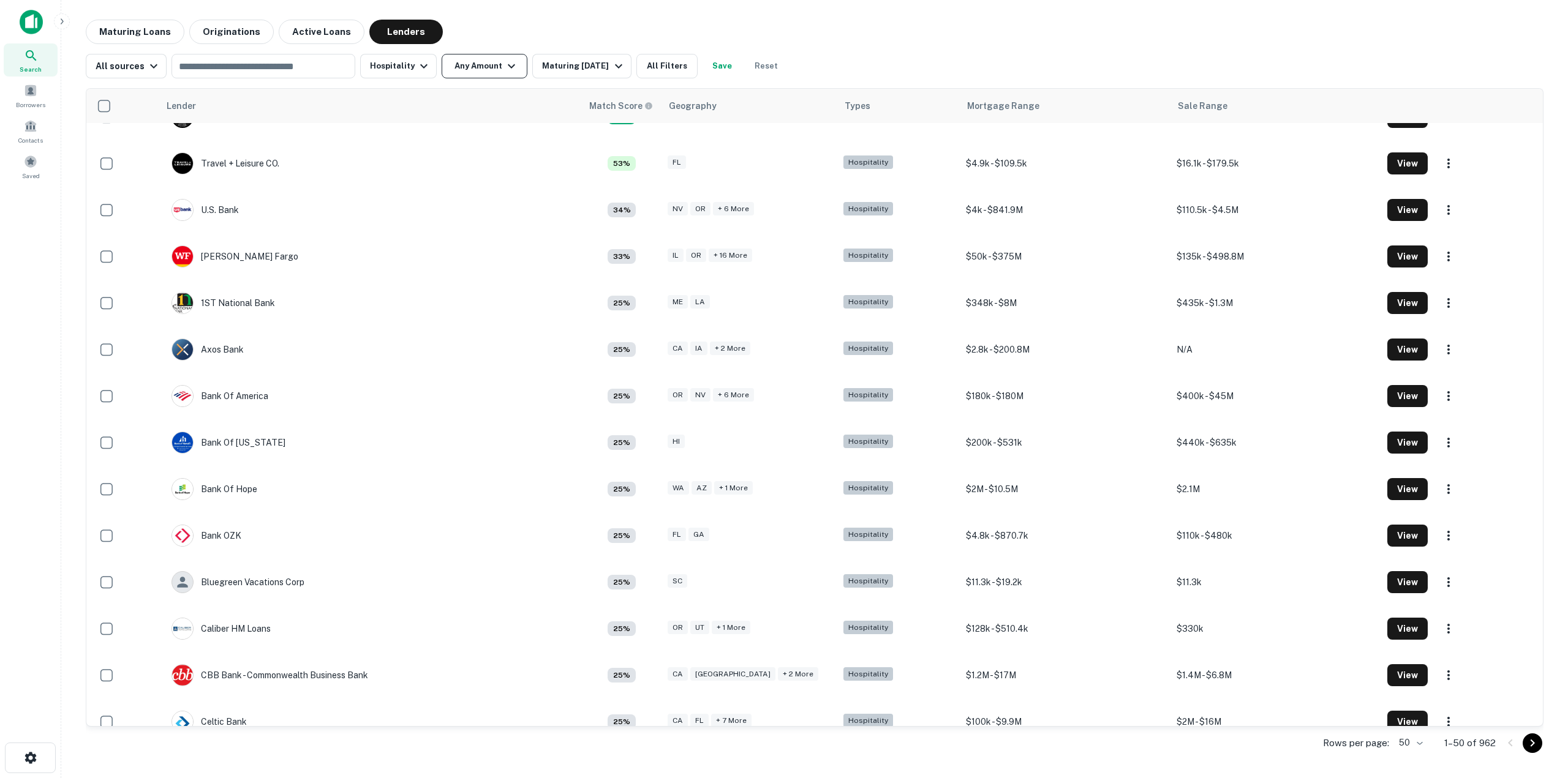
click at [504, 67] on icon "button" at bounding box center [512, 67] width 15 height 15
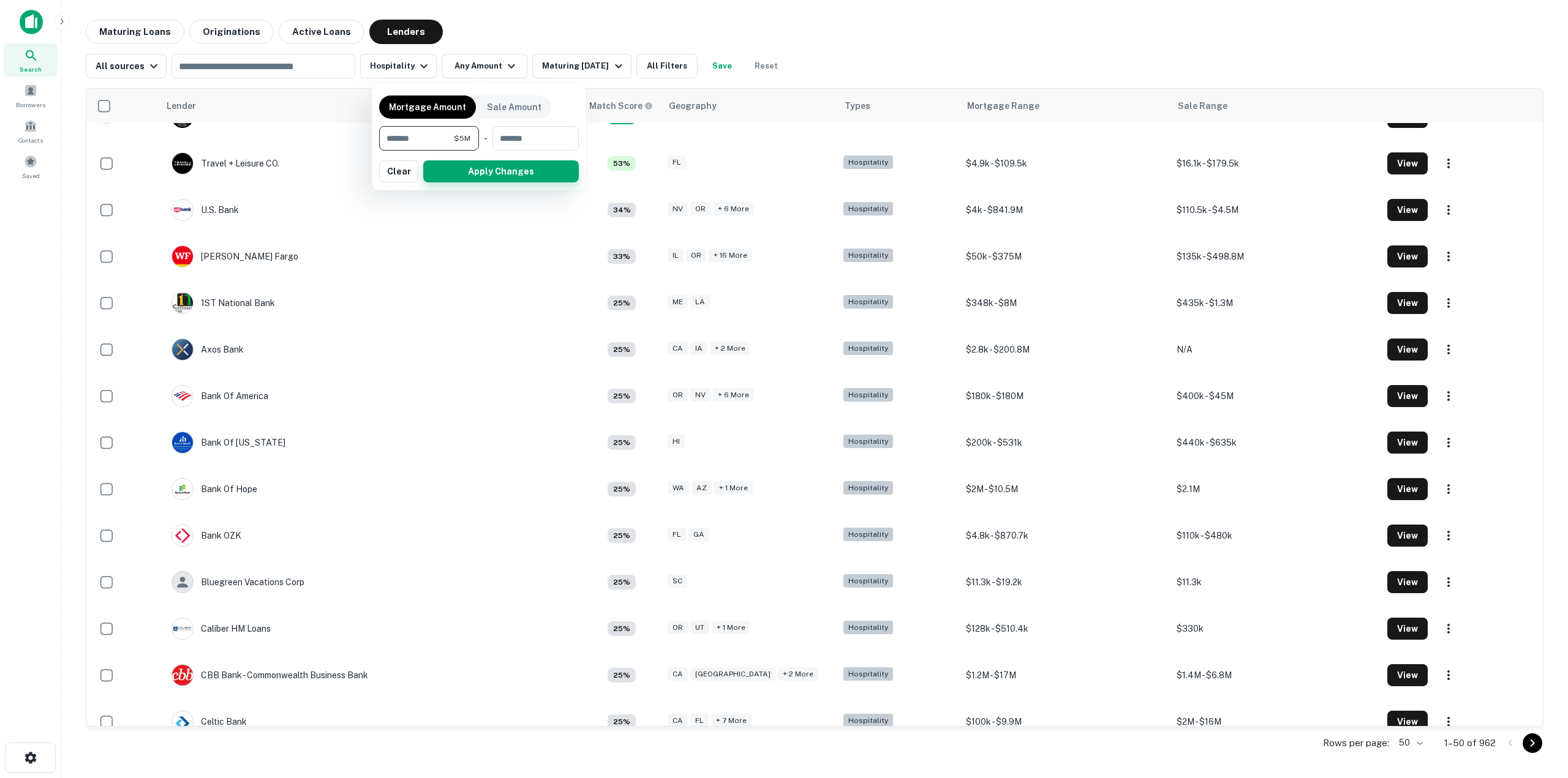
type input "*******"
click at [535, 179] on button "Apply Changes" at bounding box center [501, 171] width 156 height 22
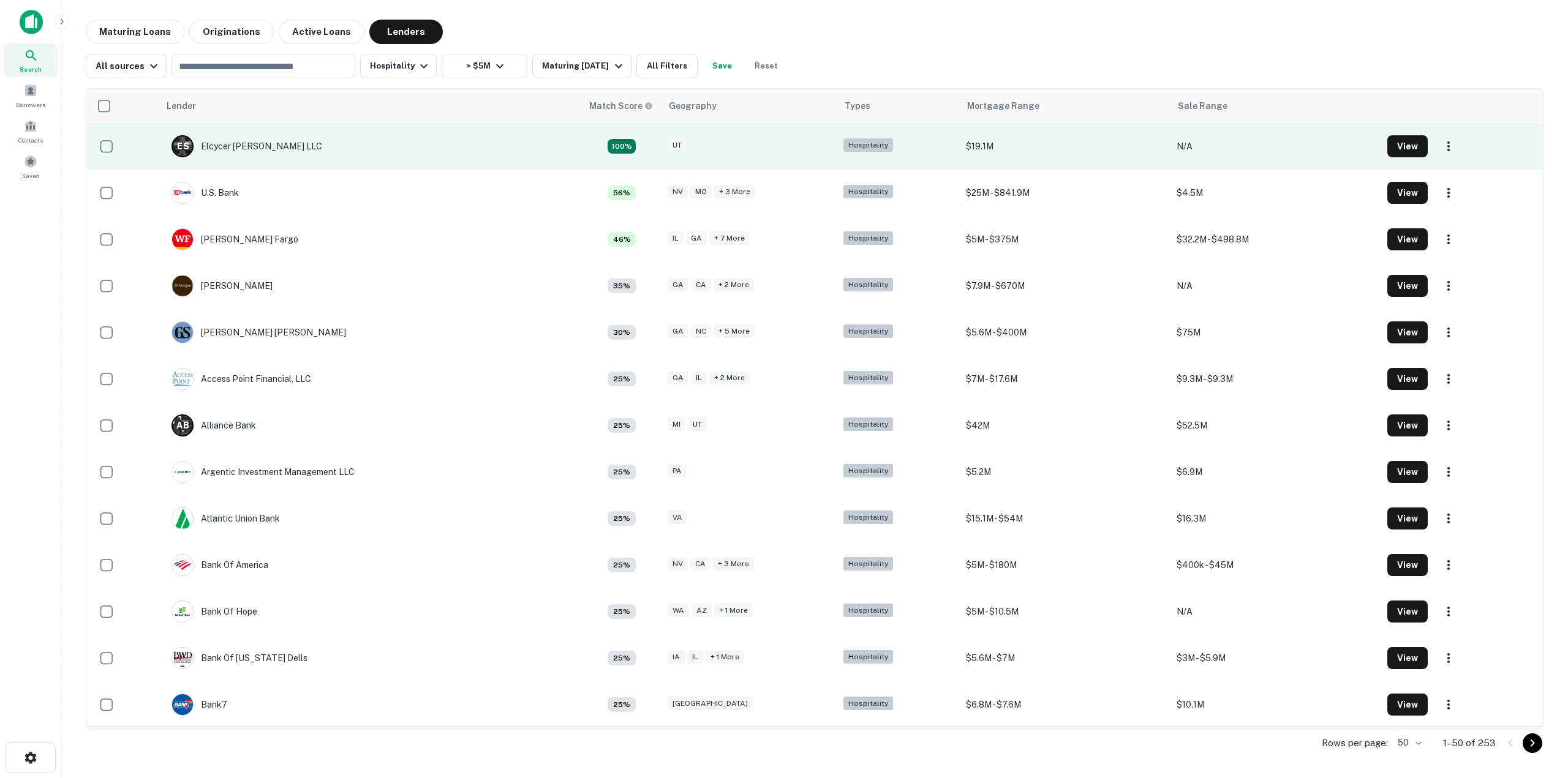
click at [468, 139] on td "E S Elcycer Syap II LLC" at bounding box center [370, 146] width 423 height 46
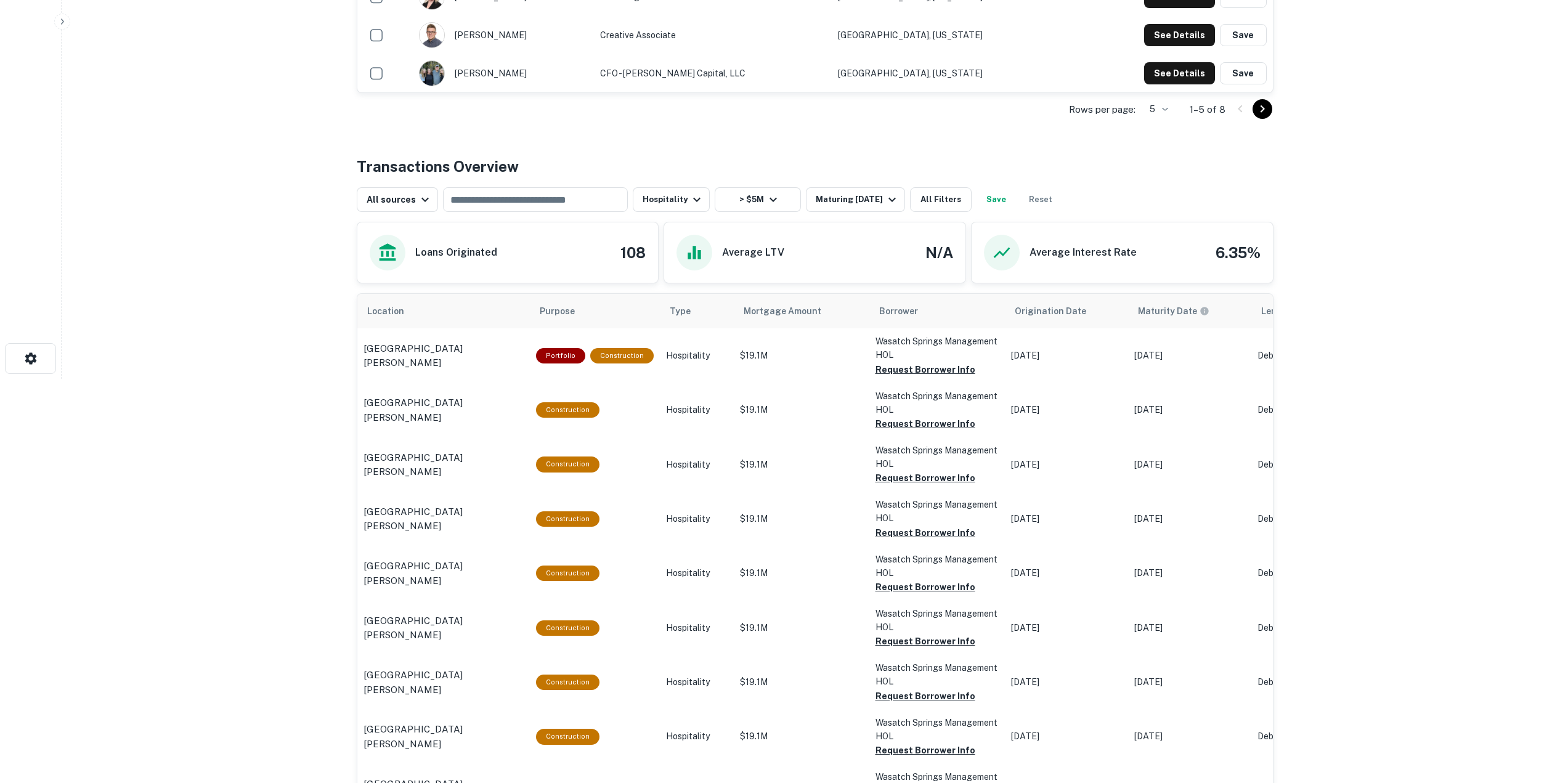
scroll to position [165, 0]
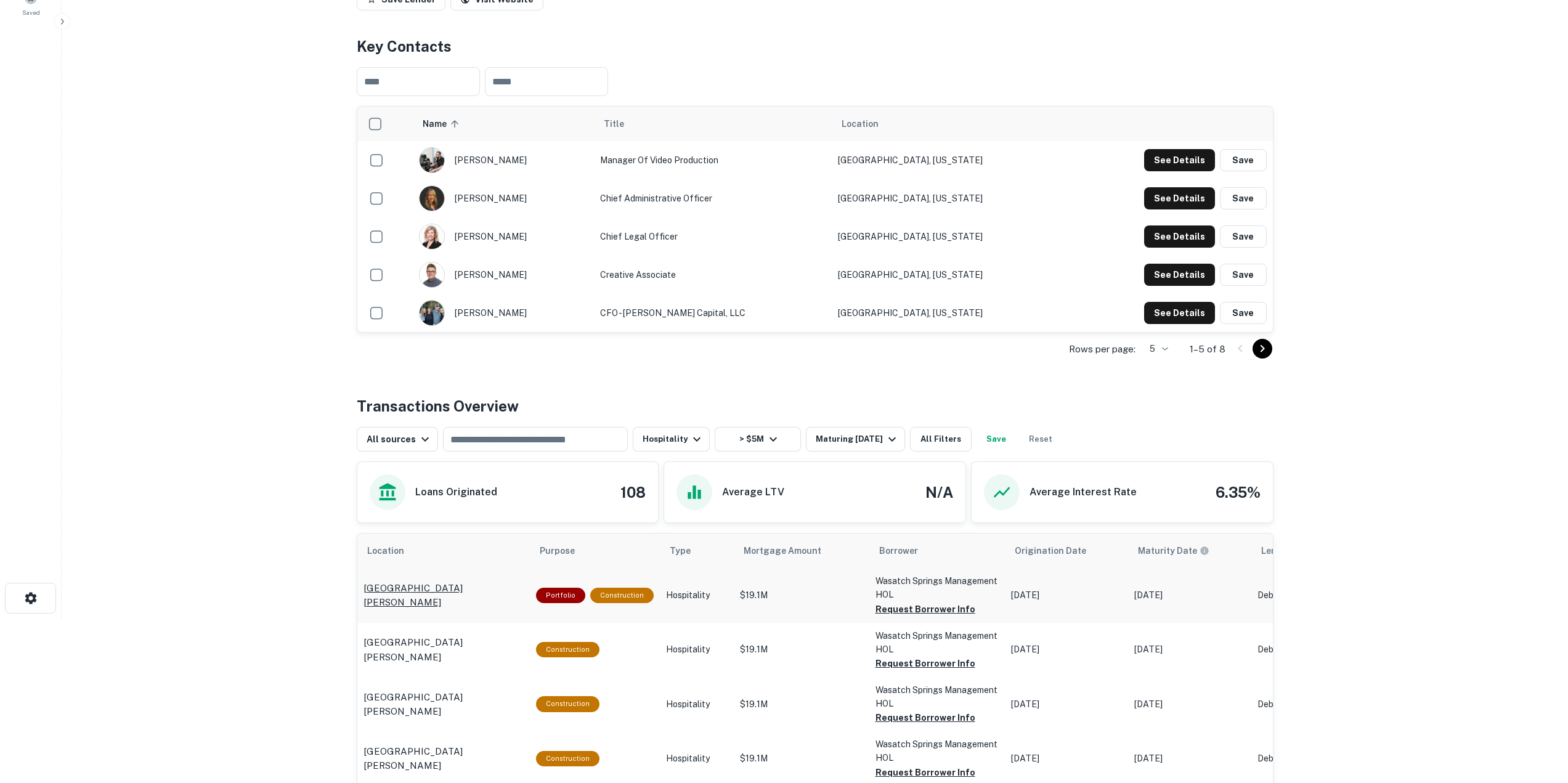
click at [439, 597] on p "784 Resort Dr Midway, UT84049" at bounding box center [444, 595] width 160 height 29
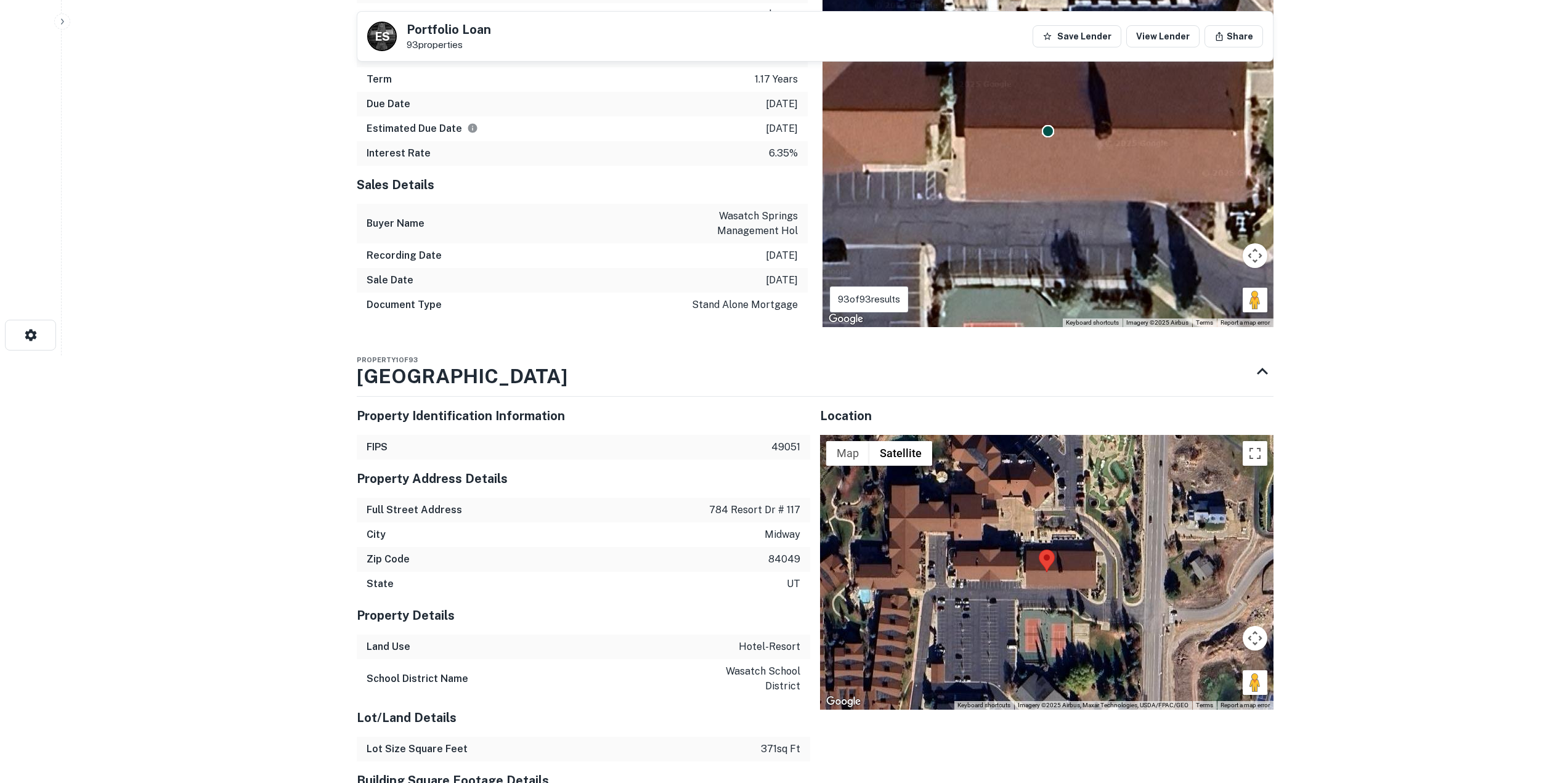
scroll to position [431, 0]
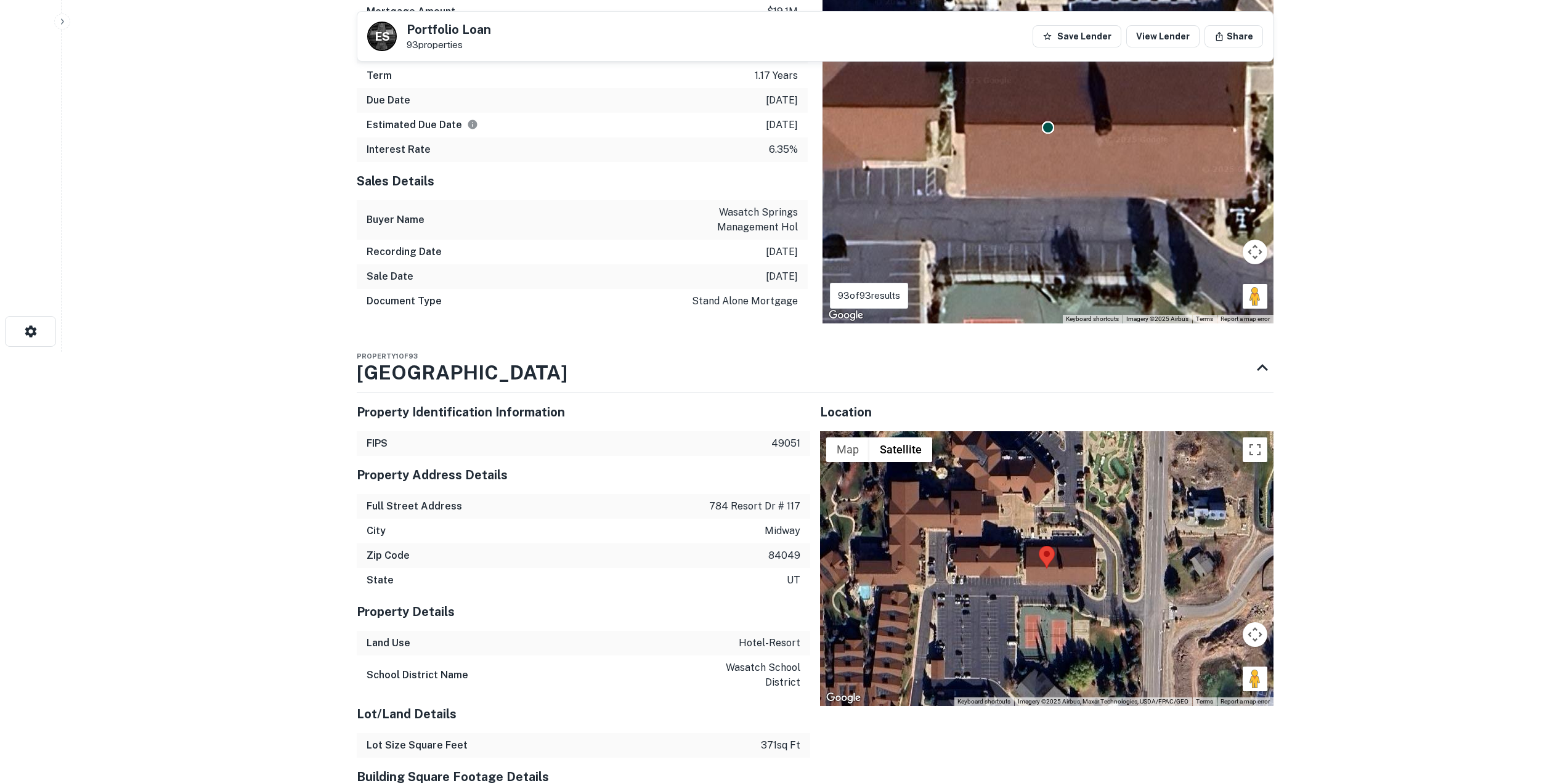
drag, startPoint x: 513, startPoint y: 360, endPoint x: 343, endPoint y: 357, distance: 170.0
click at [377, 355] on div "Property 1 of [GEOGRAPHIC_DATA]" at bounding box center [804, 368] width 895 height 49
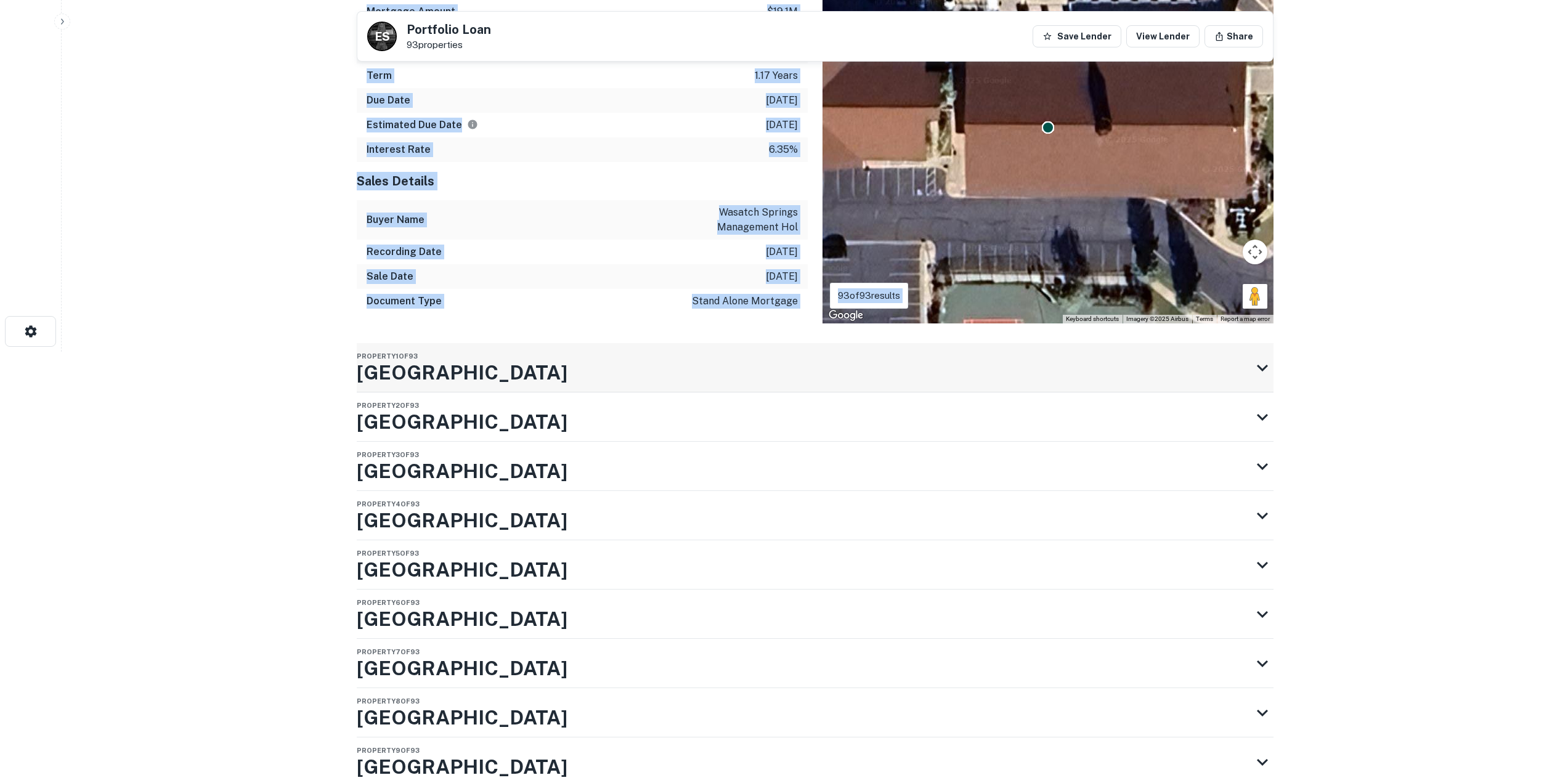
drag, startPoint x: 340, startPoint y: 357, endPoint x: 505, endPoint y: 362, distance: 165.1
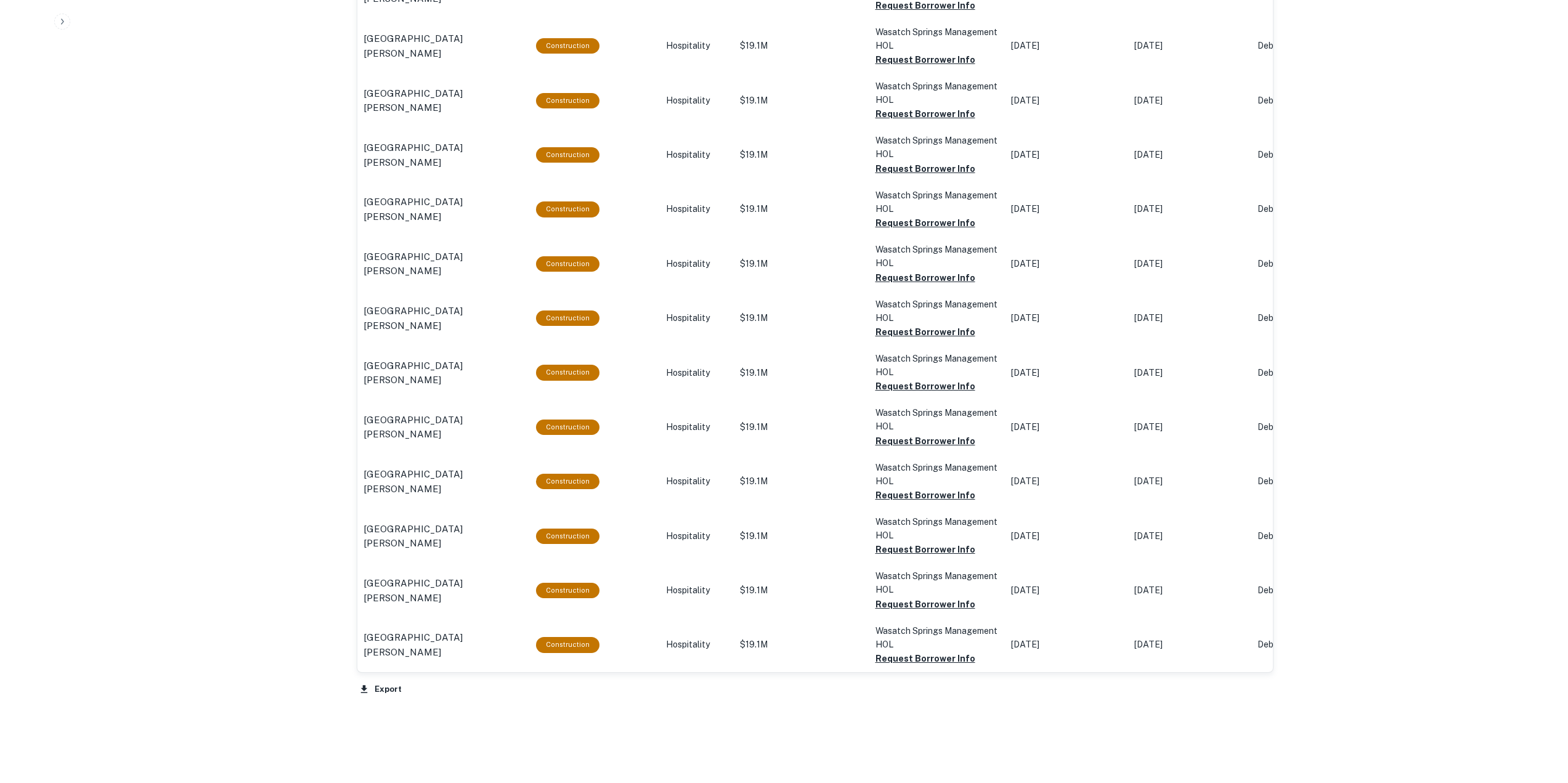
scroll to position [965, 0]
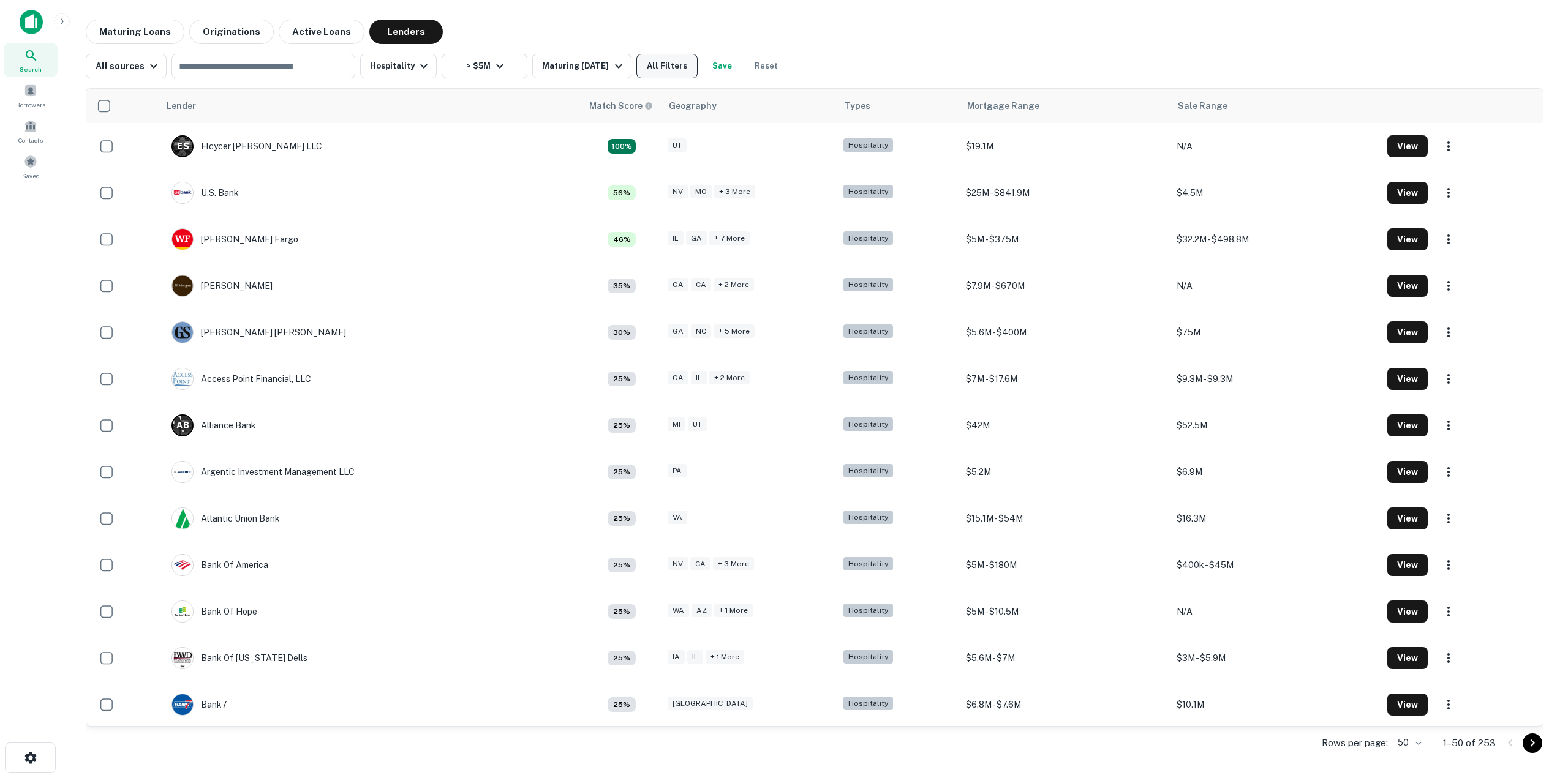
click at [696, 68] on button "All Filters" at bounding box center [667, 66] width 61 height 24
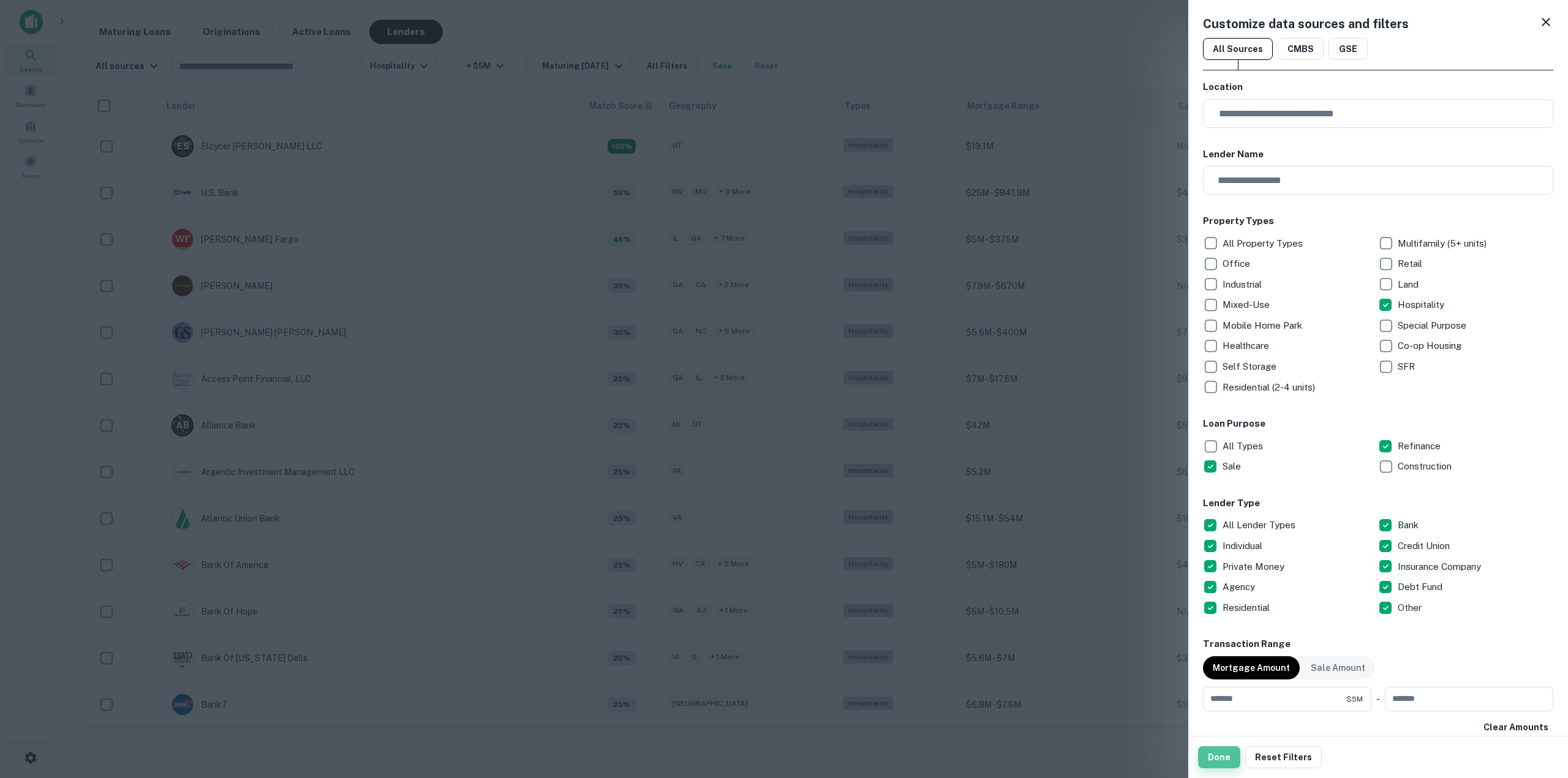
click at [1222, 763] on button "Done" at bounding box center [1220, 758] width 43 height 22
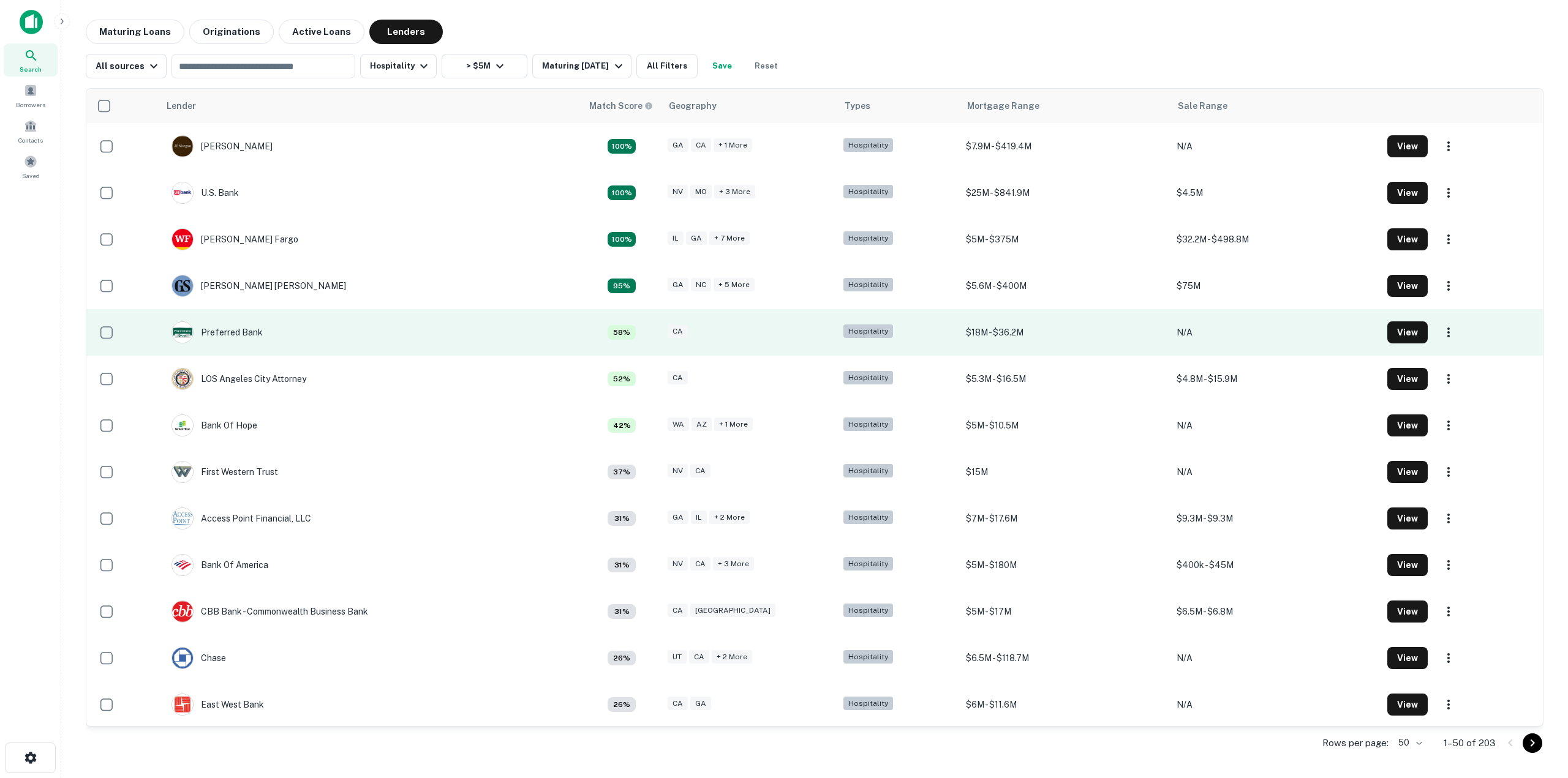
click at [274, 343] on td "Preferred Bank" at bounding box center [370, 332] width 423 height 46
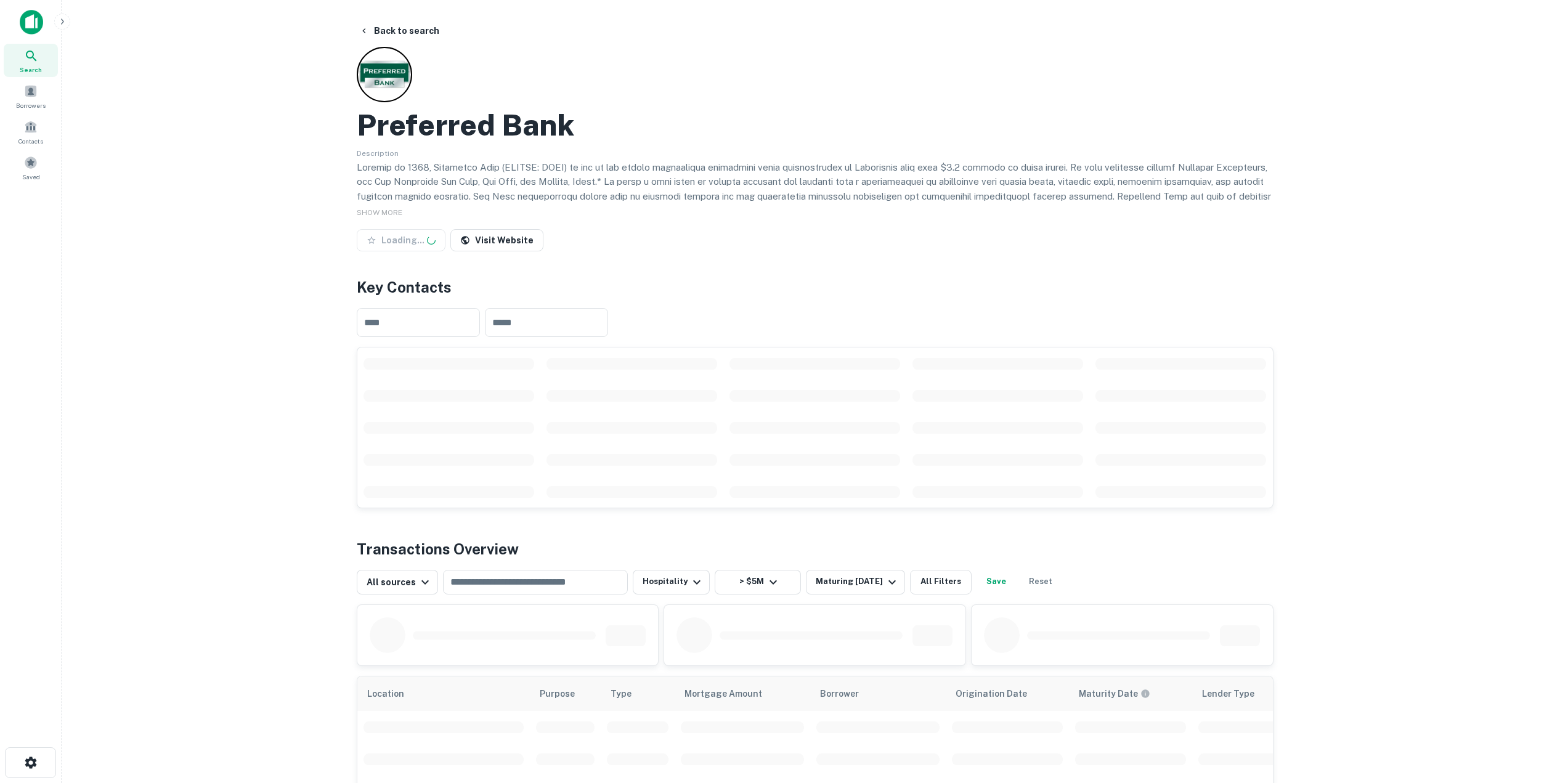
click at [347, 323] on div "Back to search Preferred Bank Description SHOW MORE Loading... Visit Website Ke…" at bounding box center [815, 784] width 947 height 1529
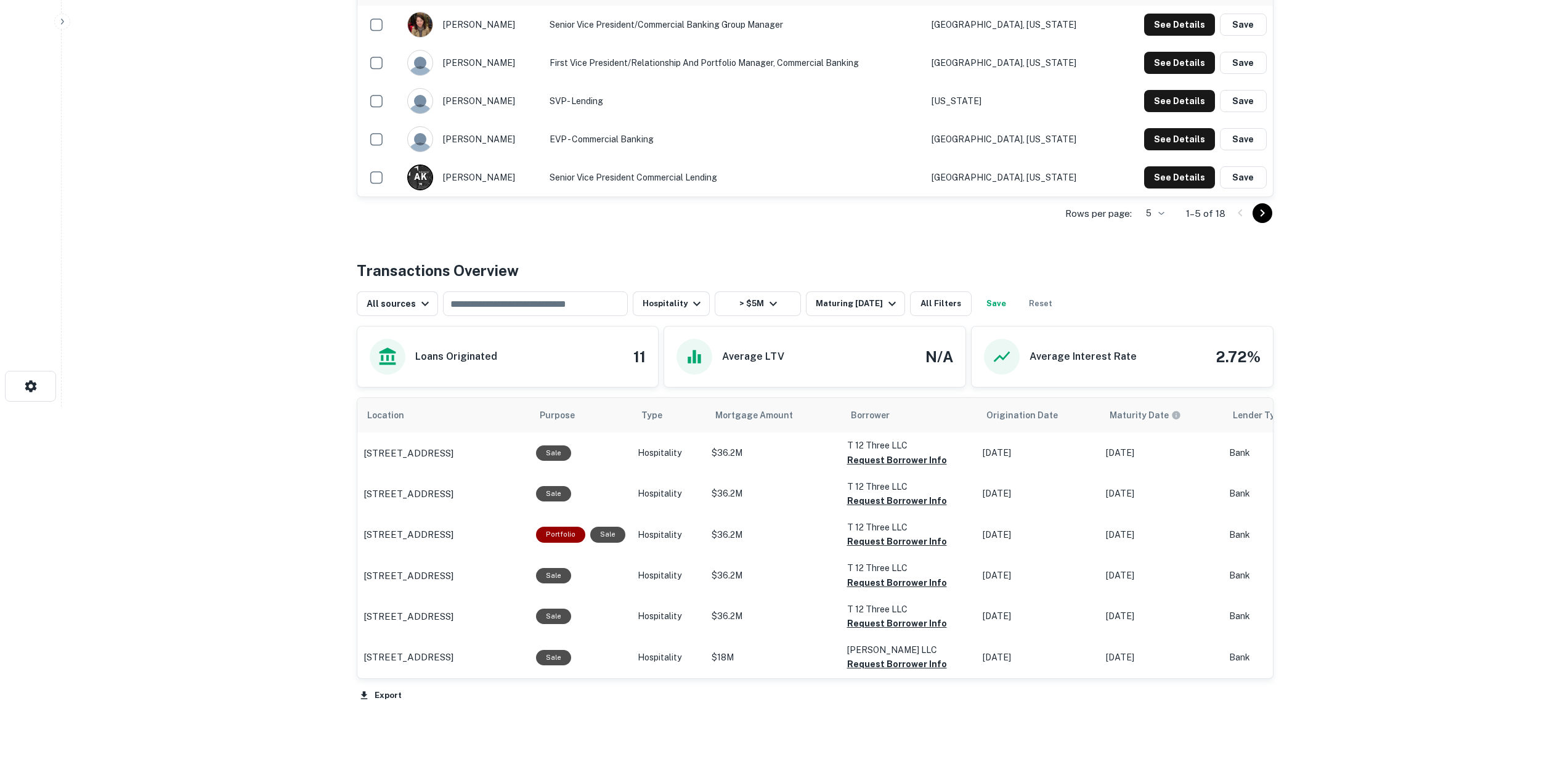
scroll to position [355, 0]
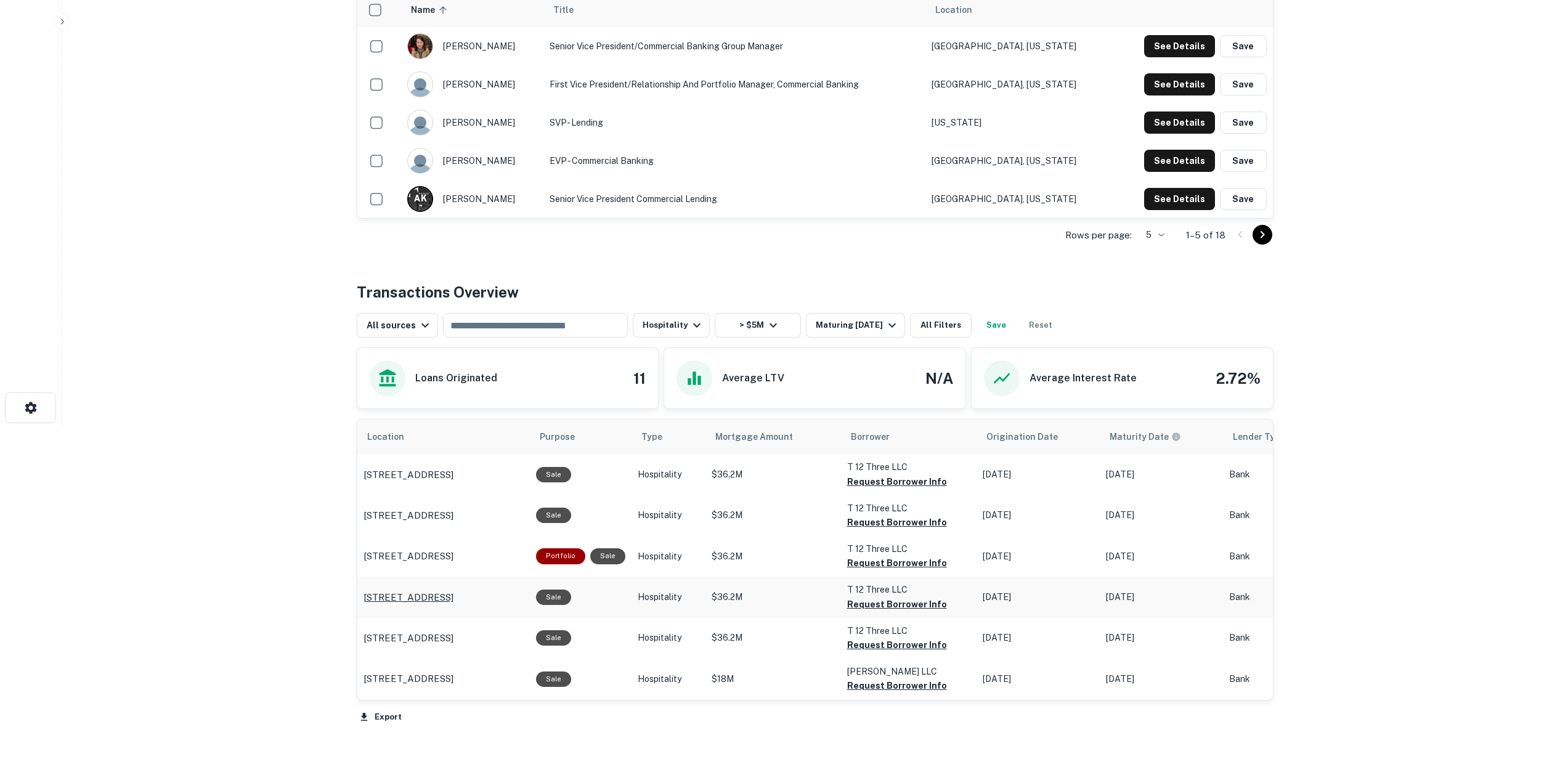
click at [373, 597] on p "[STREET_ADDRESS]" at bounding box center [409, 598] width 90 height 15
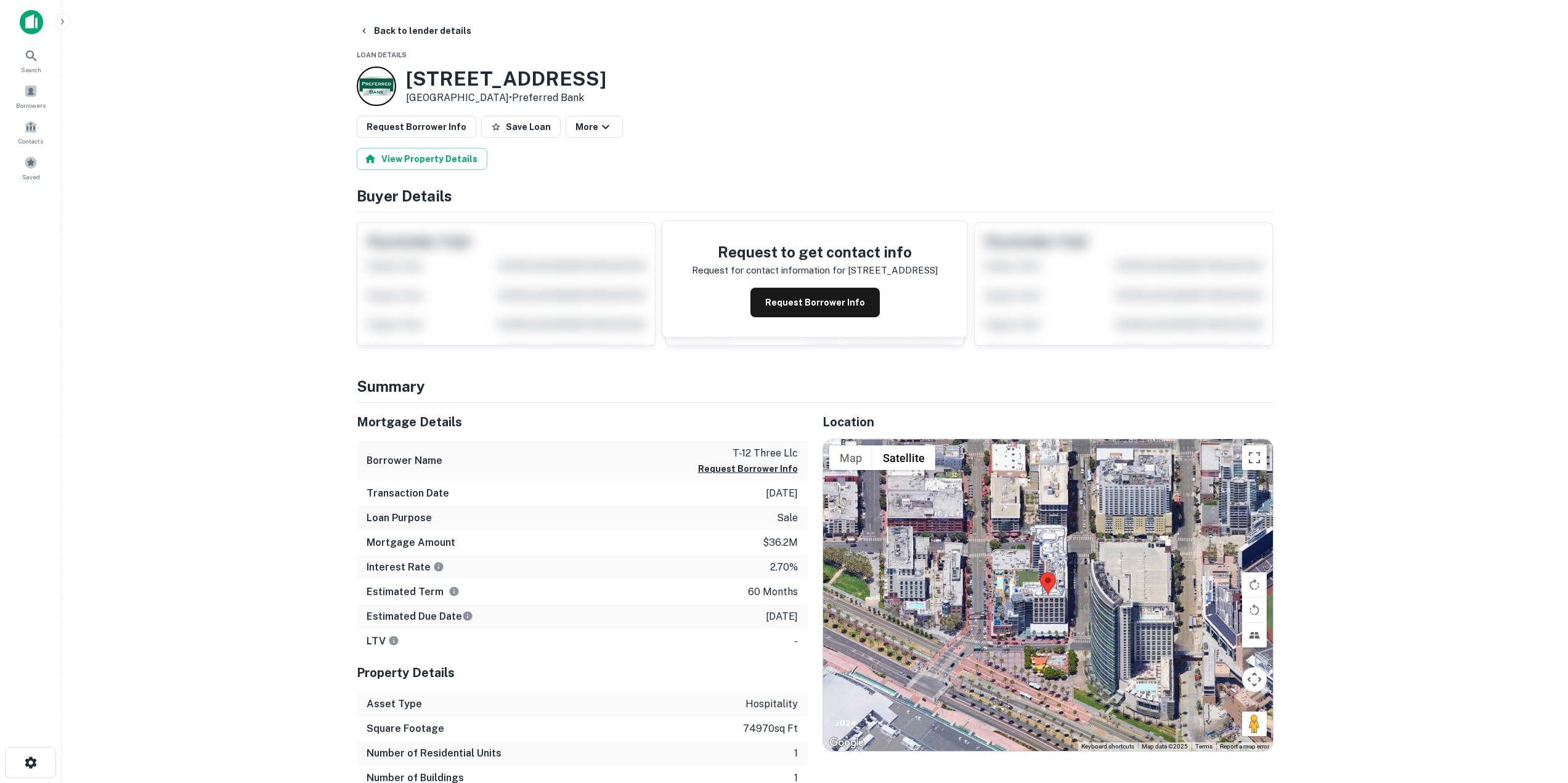
drag, startPoint x: 408, startPoint y: 84, endPoint x: 493, endPoint y: 101, distance: 86.7
click at [493, 101] on div "207 5th Ave San Diego, CA92101 • Preferred Bank" at bounding box center [506, 86] width 200 height 38
copy div "207 5th Ave San Diego, CA9210"
click at [782, 306] on button "Request Borrower Info" at bounding box center [815, 303] width 129 height 30
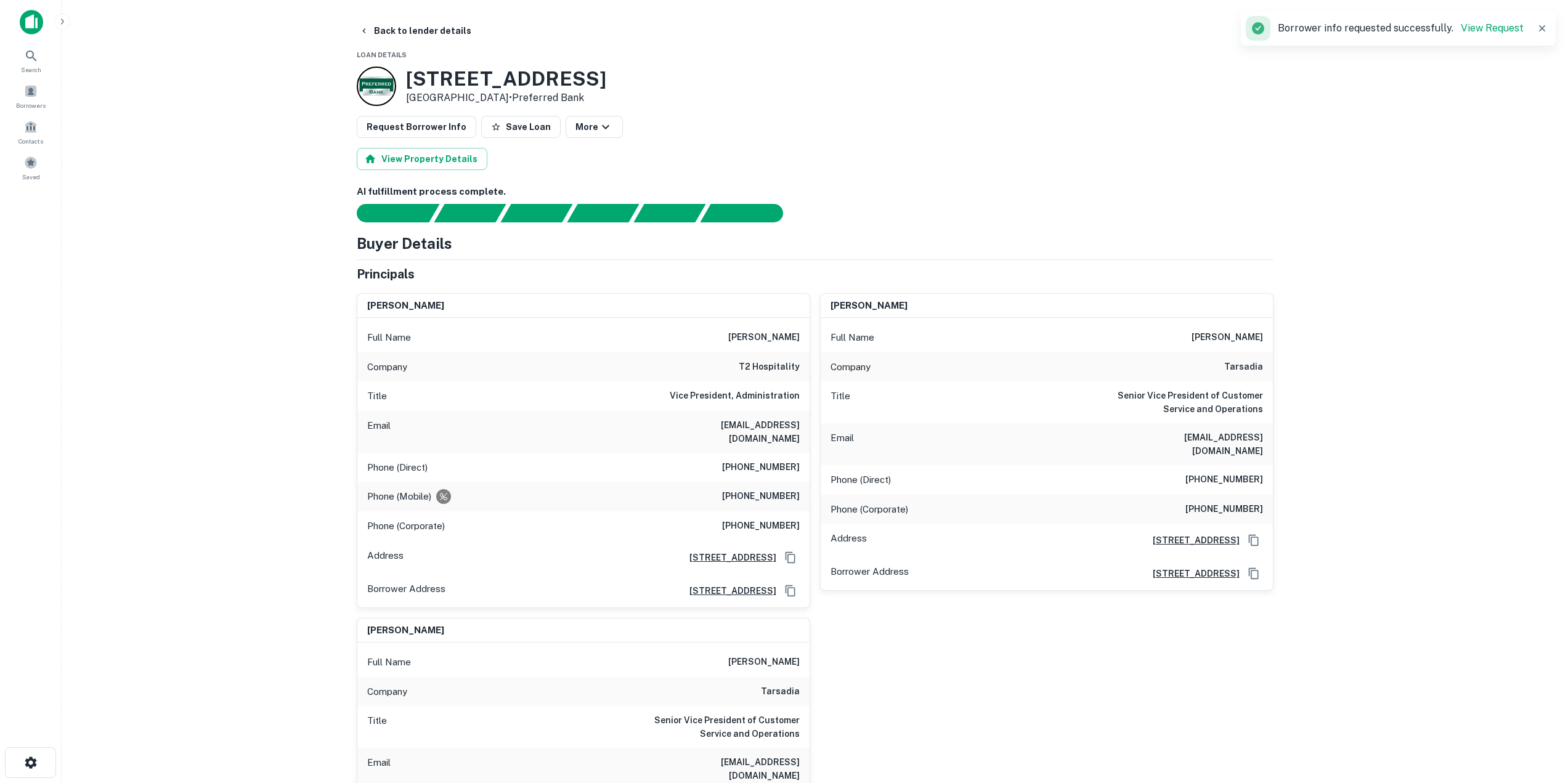
click at [329, 418] on main "Back to lender details Loan Details 207 5th Ave San Diego, CA92101 • Preferred …" at bounding box center [815, 391] width 1507 height 783
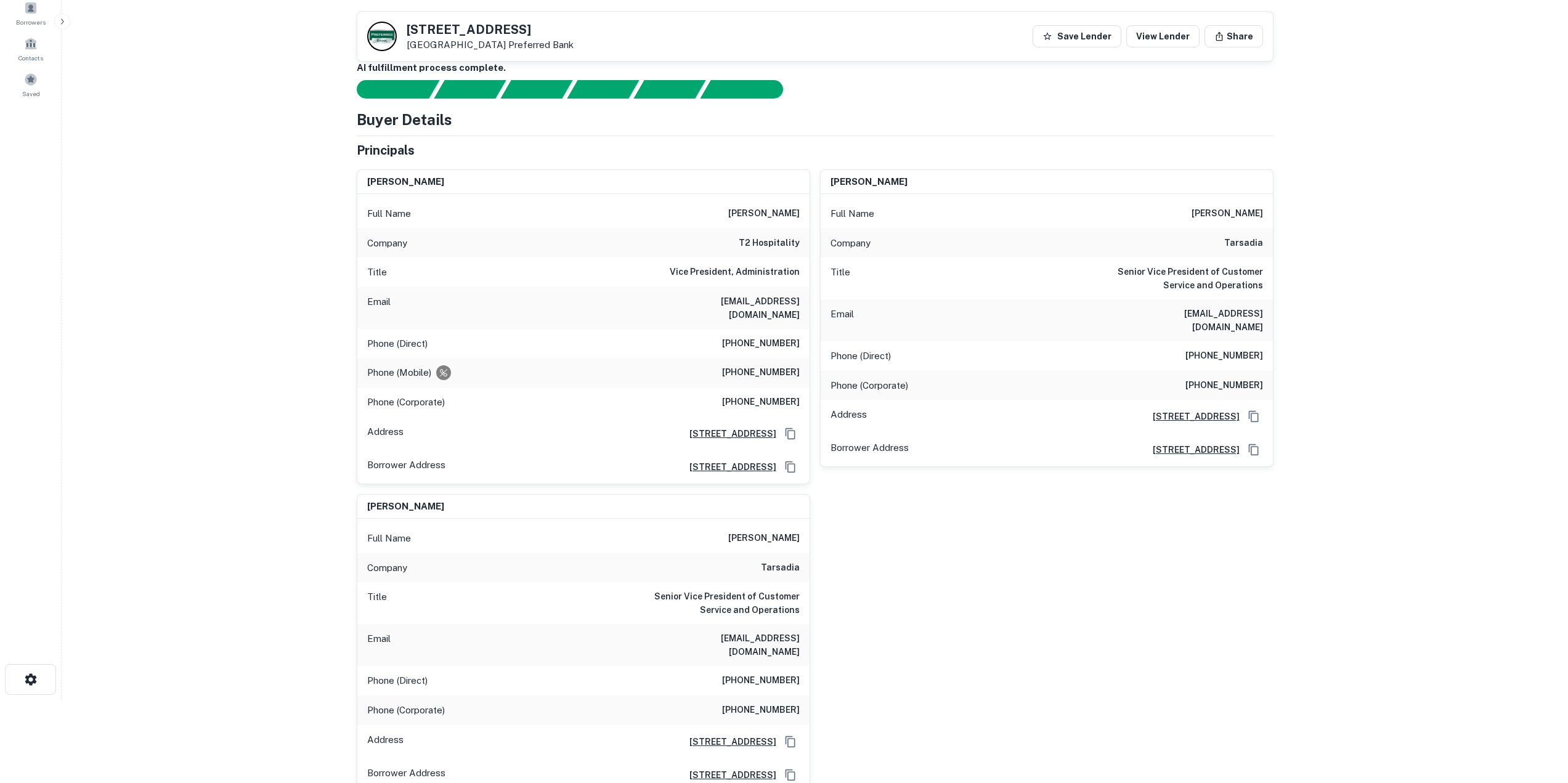
scroll to position [61, 0]
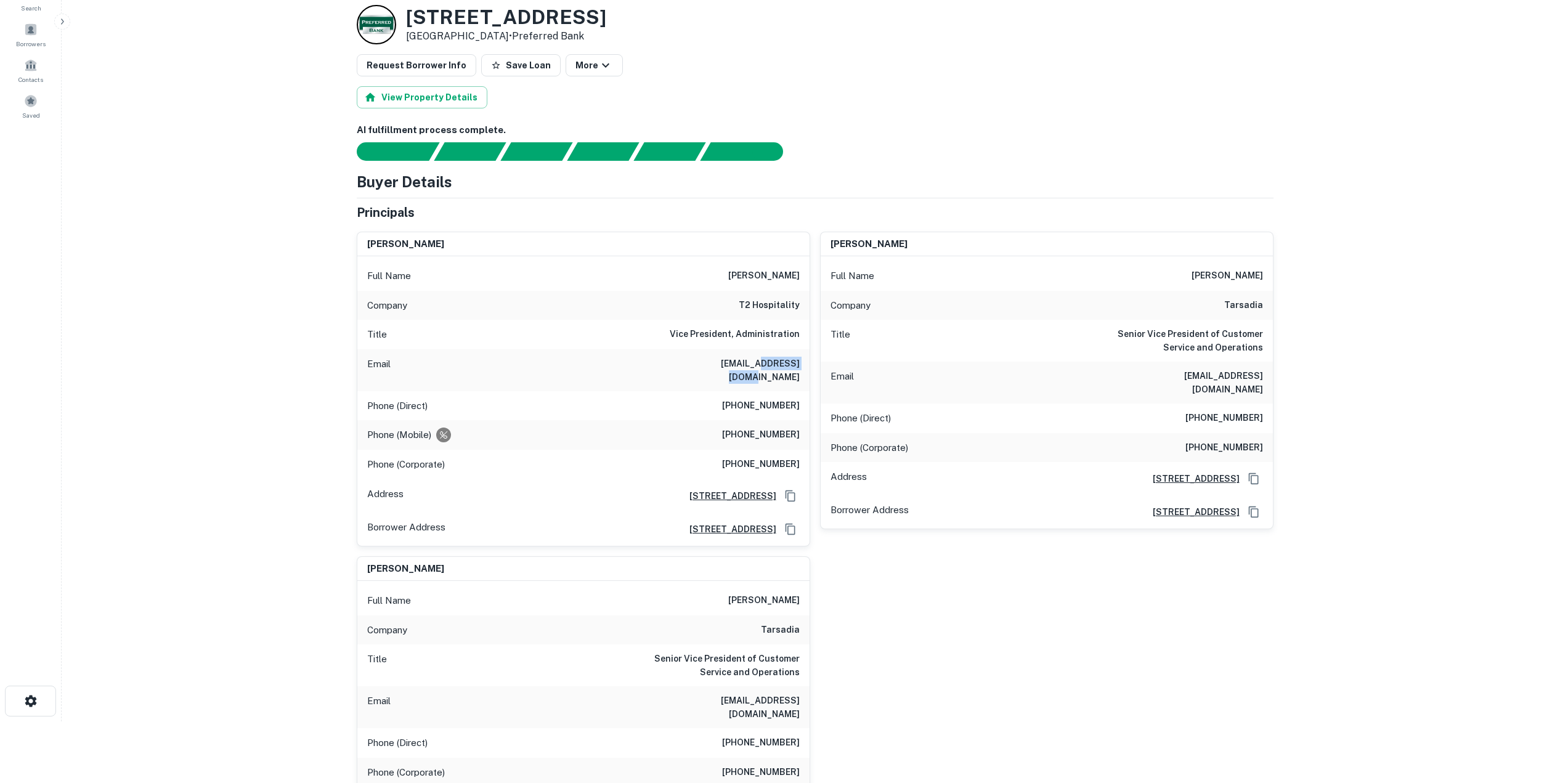
drag, startPoint x: 804, startPoint y: 363, endPoint x: 745, endPoint y: 365, distance: 59.0
click at [745, 365] on div "Email nileshp@tarsadia.com" at bounding box center [584, 370] width 453 height 42
copy h6 "tarsadia.com"
click at [328, 263] on main "Back to lender details Loan Details 207 5th Ave San Diego, CA92101 • Preferred …" at bounding box center [815, 330] width 1507 height 783
click at [430, 67] on button "Request Borrower Info" at bounding box center [416, 65] width 119 height 22
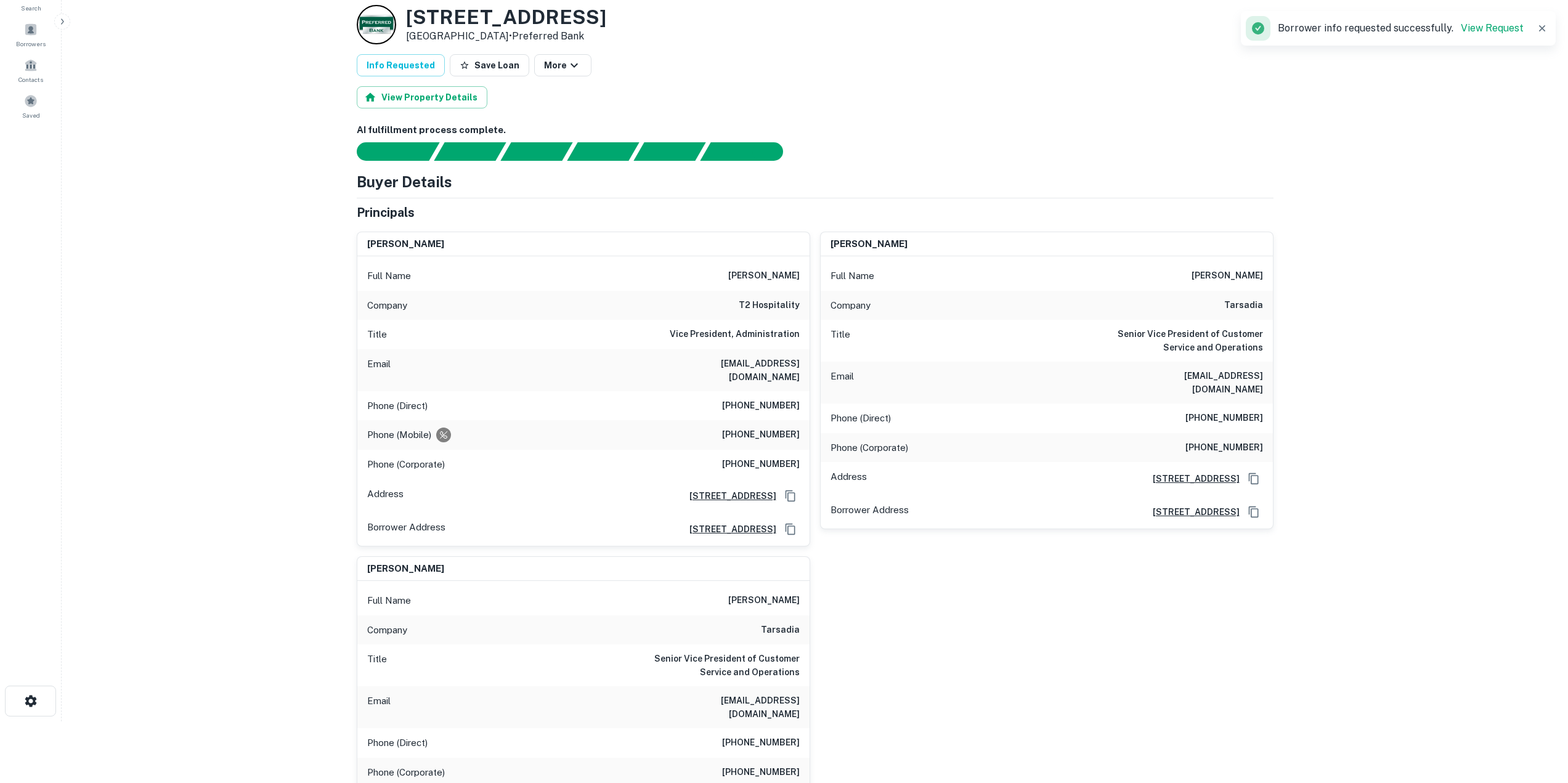
click at [324, 315] on main "Back to lender details Loan Details 207 5th Ave San Diego, CA92101 • Preferred …" at bounding box center [815, 330] width 1507 height 783
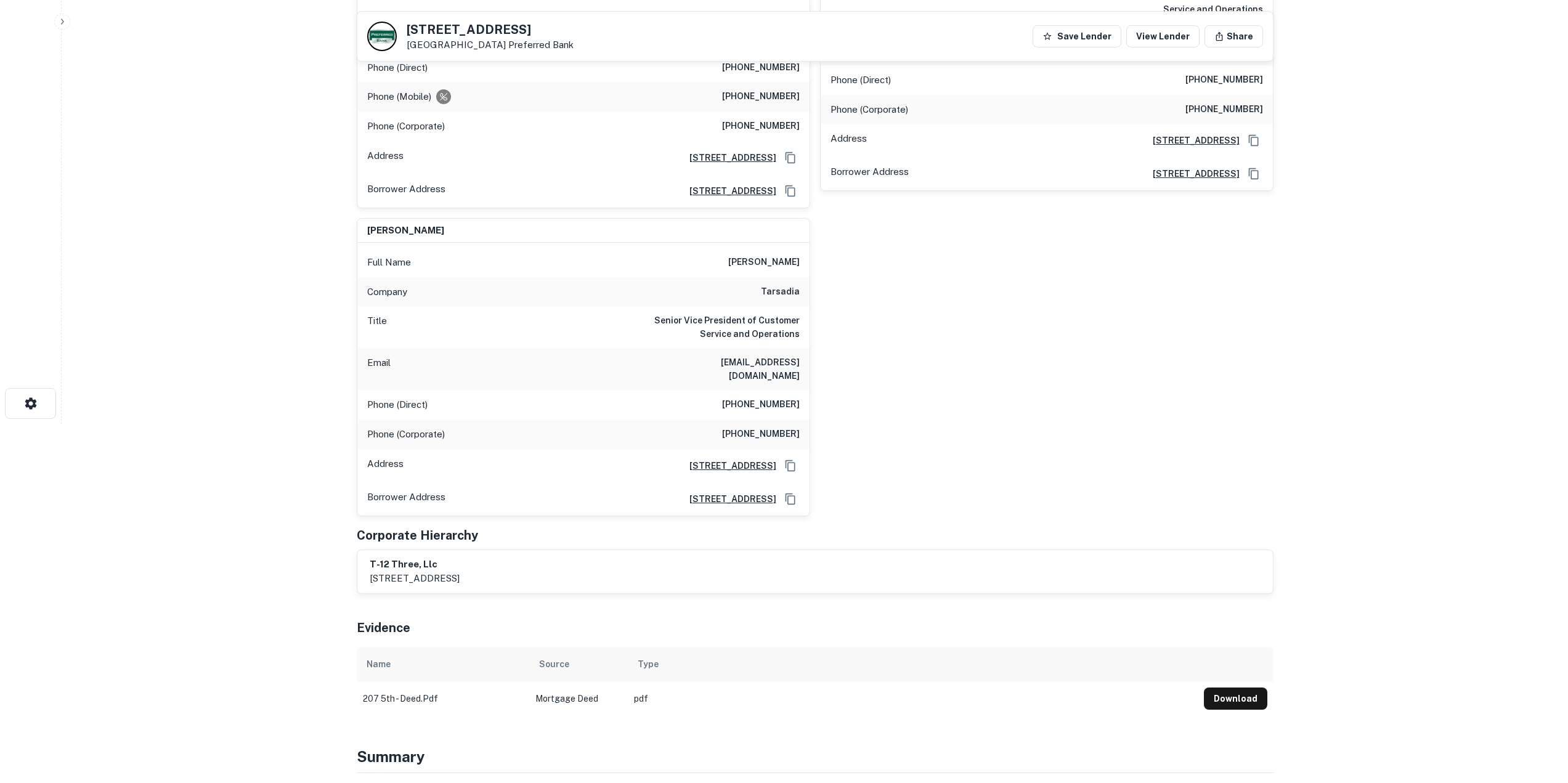
scroll to position [185, 0]
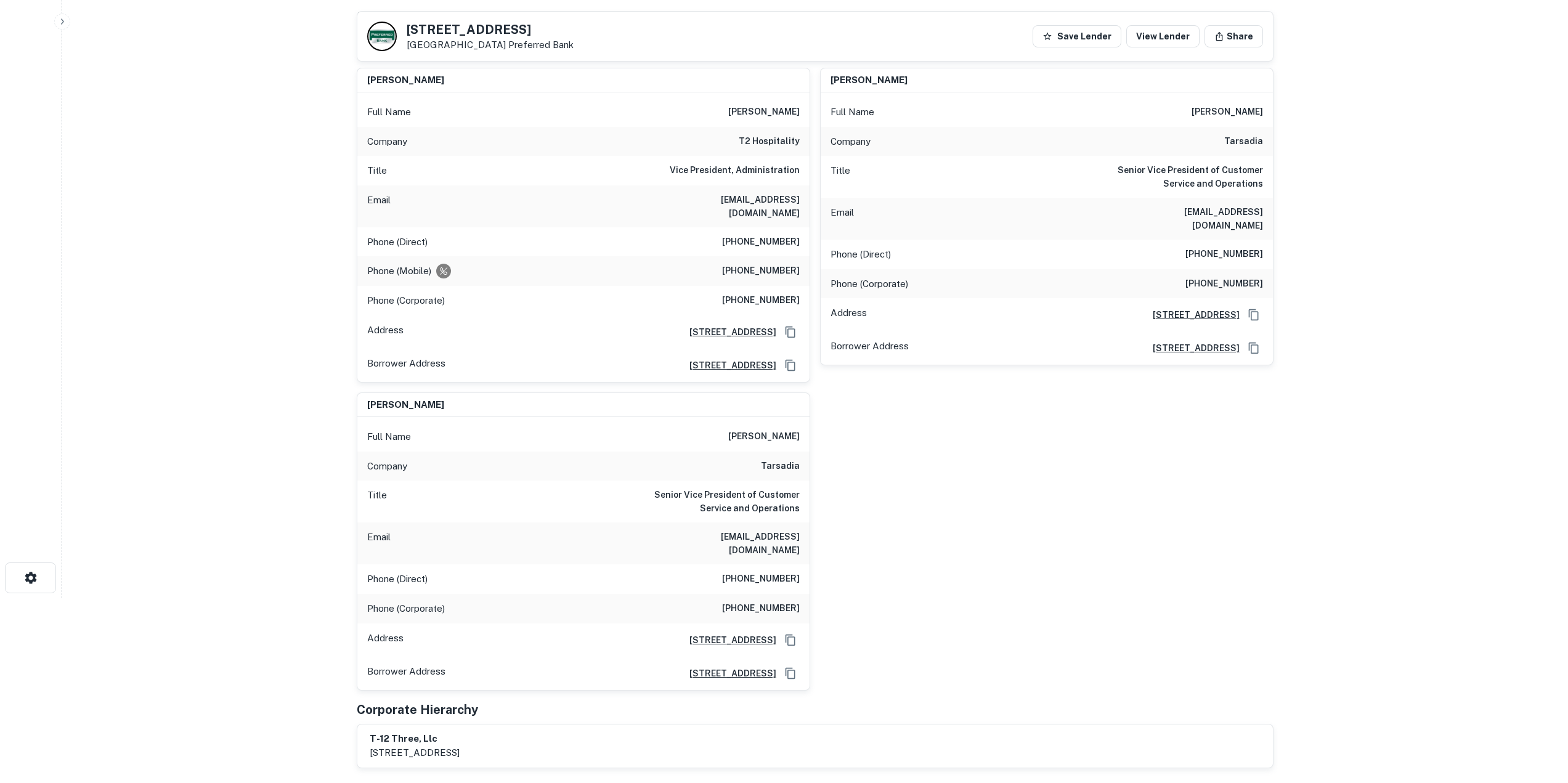
click at [275, 437] on main "Back to lender details 207 5th Ave San Diego, CA92101 Preferred Bank Save Lende…" at bounding box center [815, 206] width 1507 height 783
drag, startPoint x: 722, startPoint y: 105, endPoint x: 803, endPoint y: 110, distance: 81.2
click at [803, 110] on div "Full Name nilesh madhav" at bounding box center [584, 113] width 453 height 30
copy h6 "nilesh madhav"
drag, startPoint x: 1105, startPoint y: 458, endPoint x: 1099, endPoint y: 475, distance: 18.0
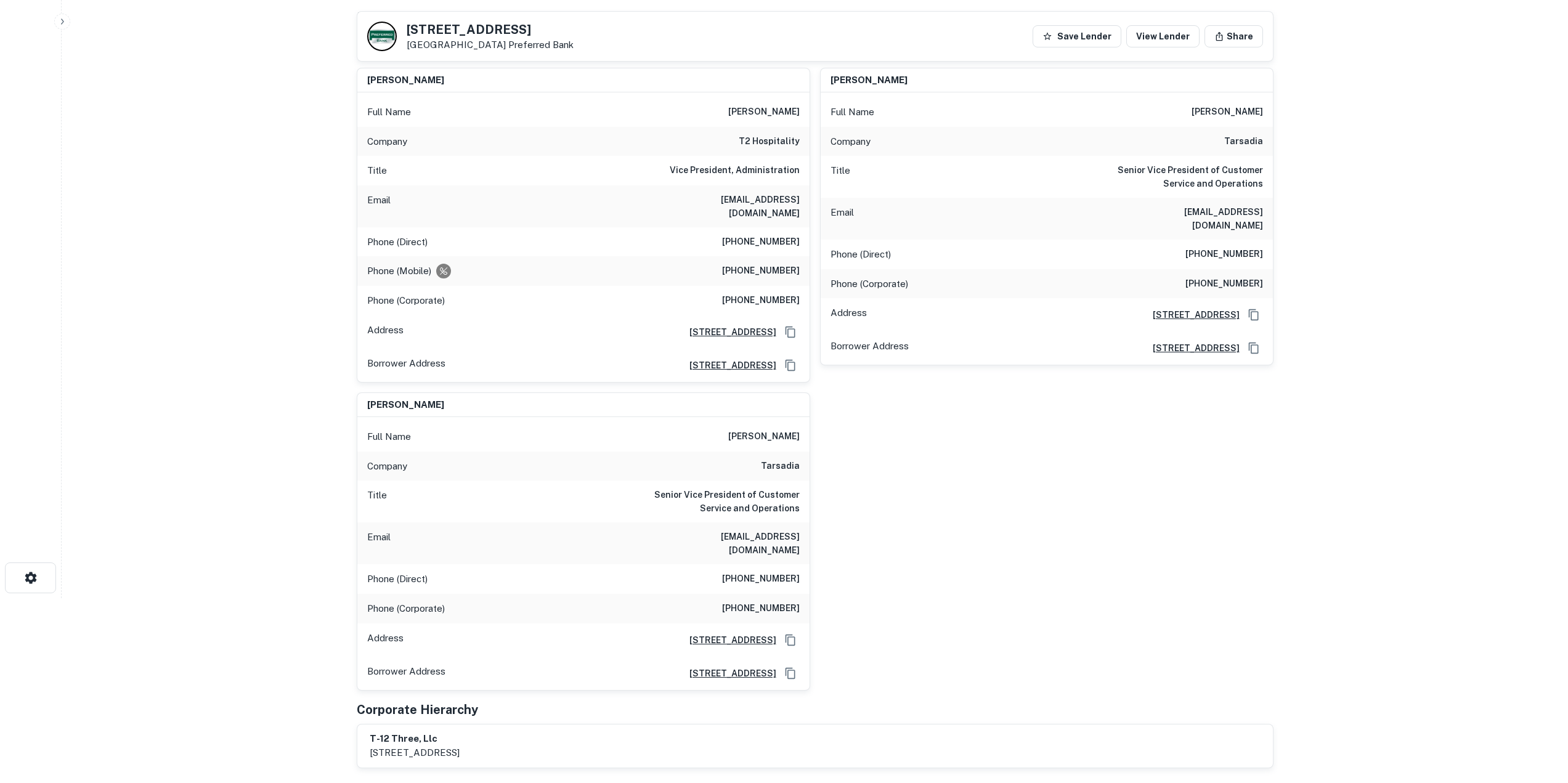
click at [1105, 458] on div "nilesh madhav Full Name nilesh madhav Company t2 hospitality Title Vice Preside…" at bounding box center [810, 374] width 926 height 633
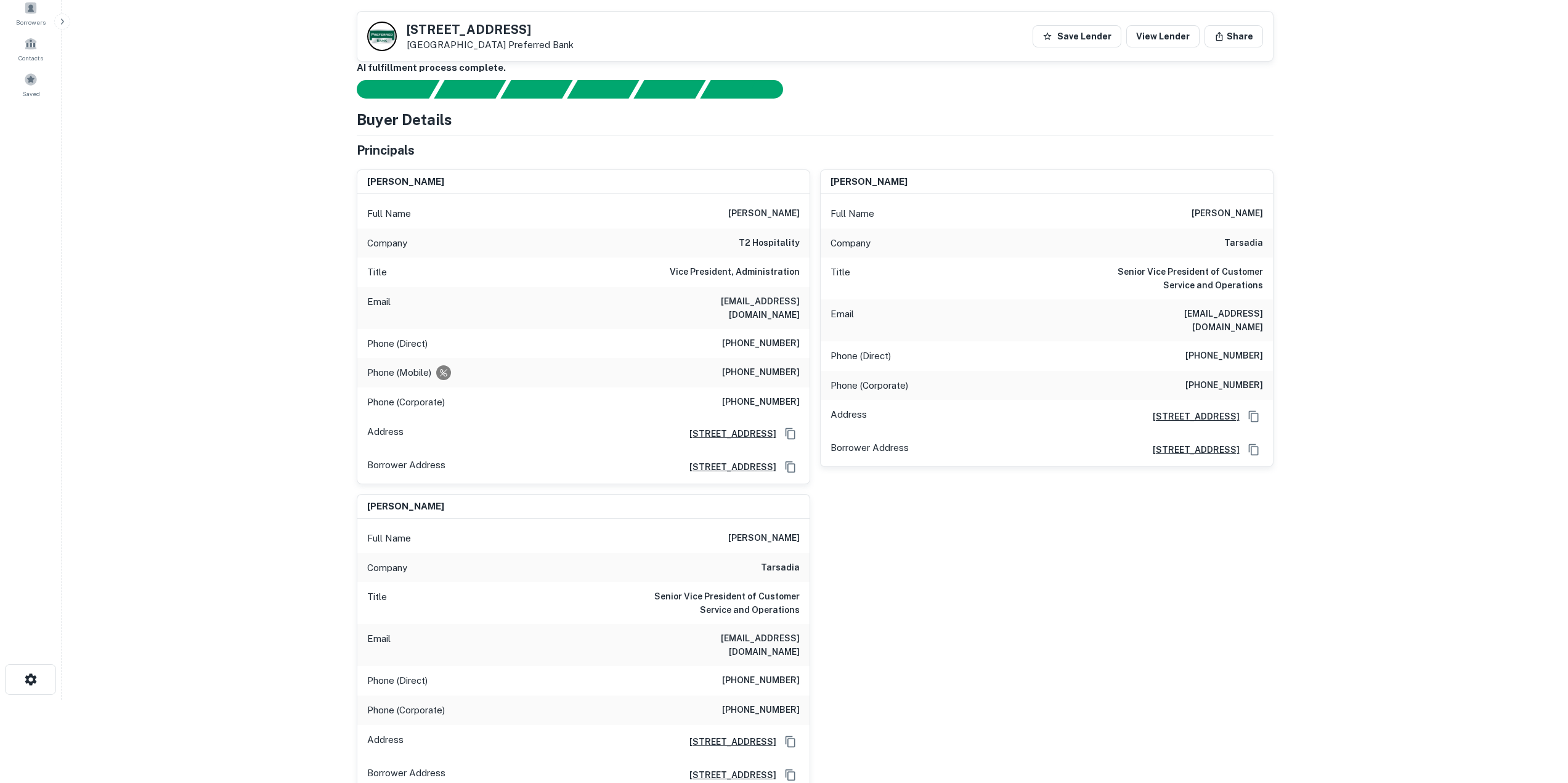
scroll to position [61, 0]
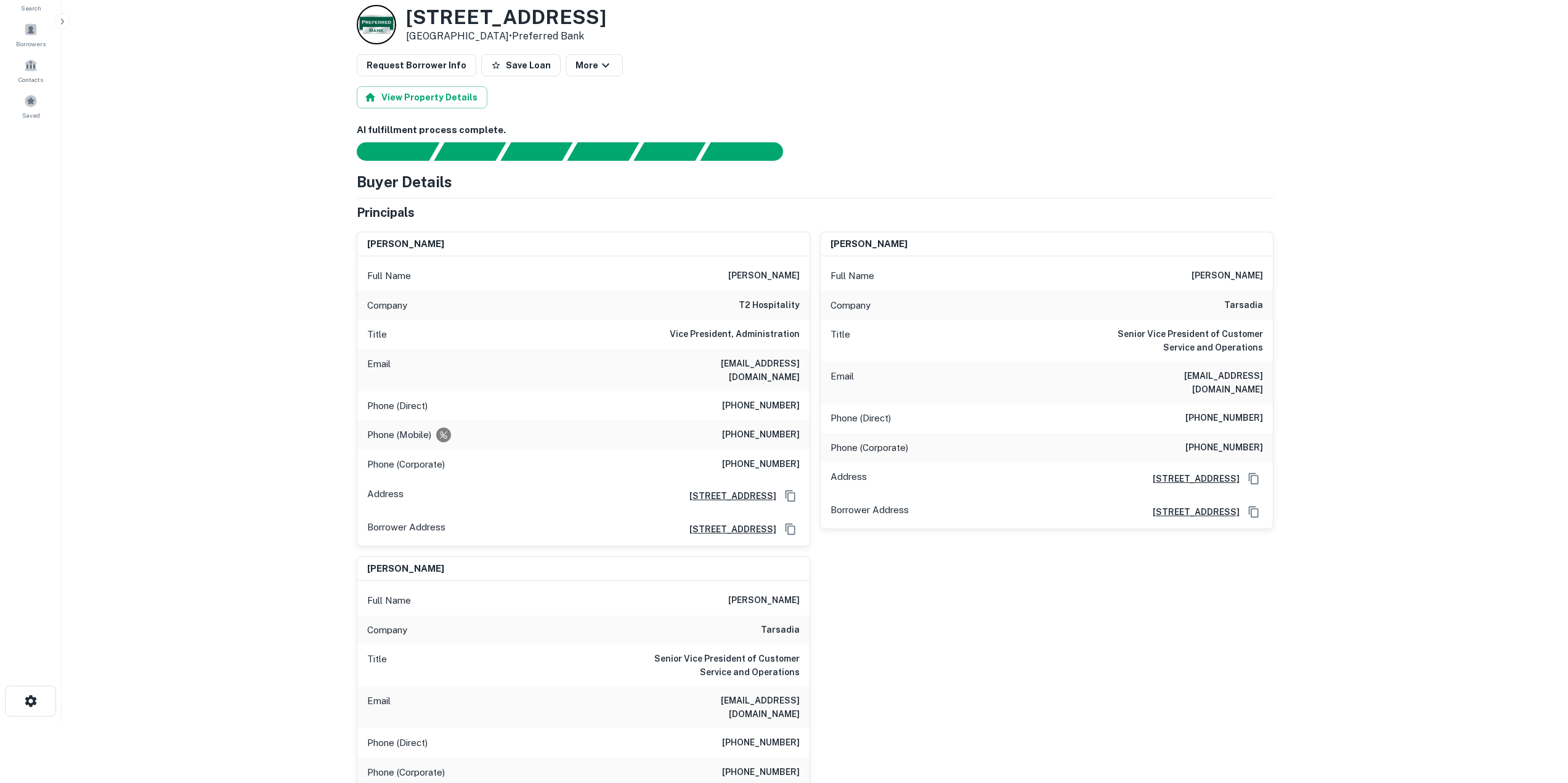
drag, startPoint x: 405, startPoint y: 15, endPoint x: 494, endPoint y: 37, distance: 91.7
click at [494, 37] on div "207 5th Ave San Diego, CA92101 • Preferred Bank" at bounding box center [481, 24] width 250 height 39
copy div "207 5th Ave San Diego, CA92101"
drag, startPoint x: 804, startPoint y: 364, endPoint x: 749, endPoint y: 364, distance: 55.0
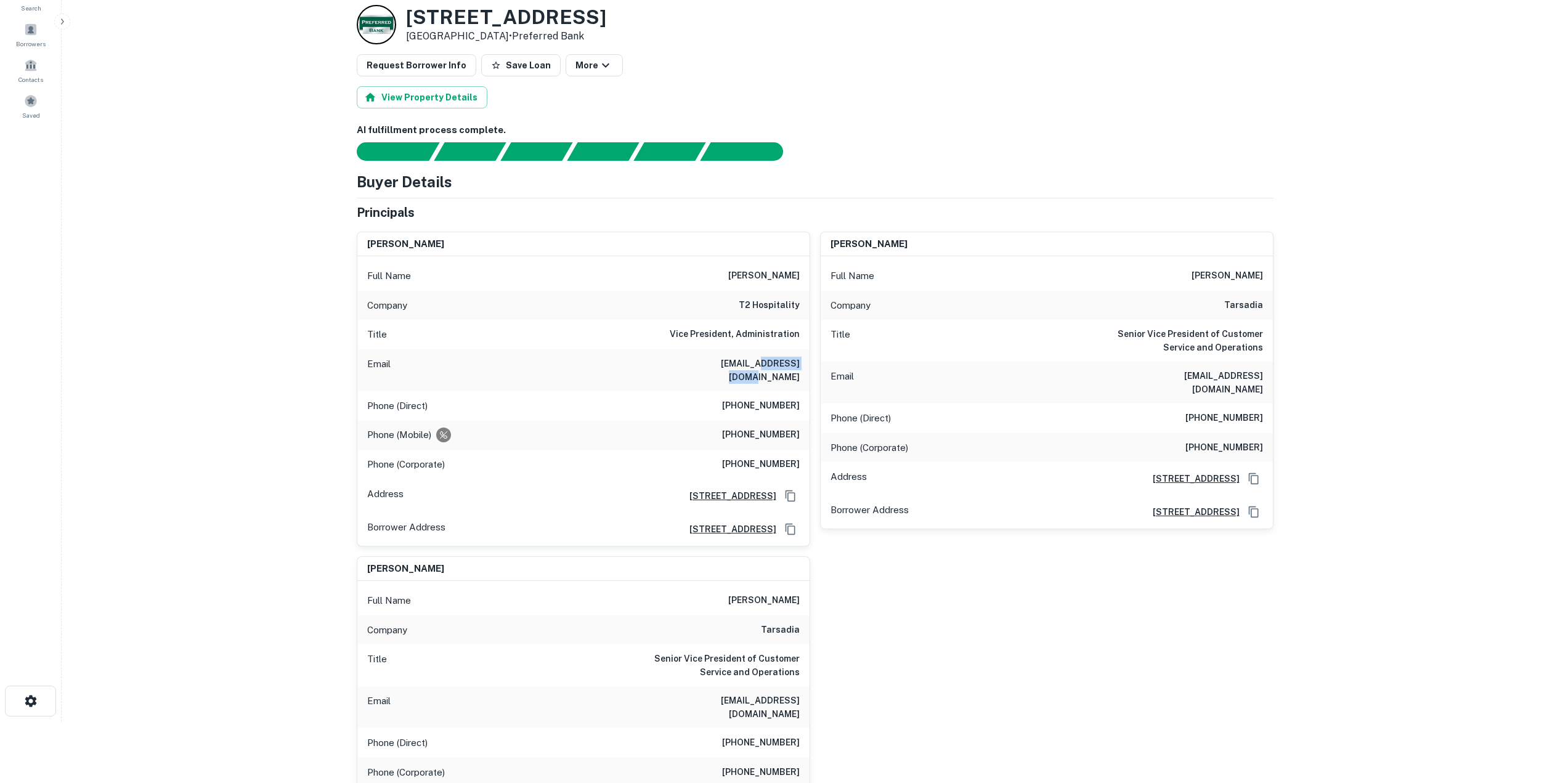
click at [749, 364] on div "Email nileshp@tarsadia.com" at bounding box center [584, 370] width 453 height 42
copy h6 "tarsadia.com"
click at [1328, 594] on main "Back to lender details Loan Details 207 5th Ave San Diego, CA92101 • Preferred …" at bounding box center [815, 330] width 1507 height 783
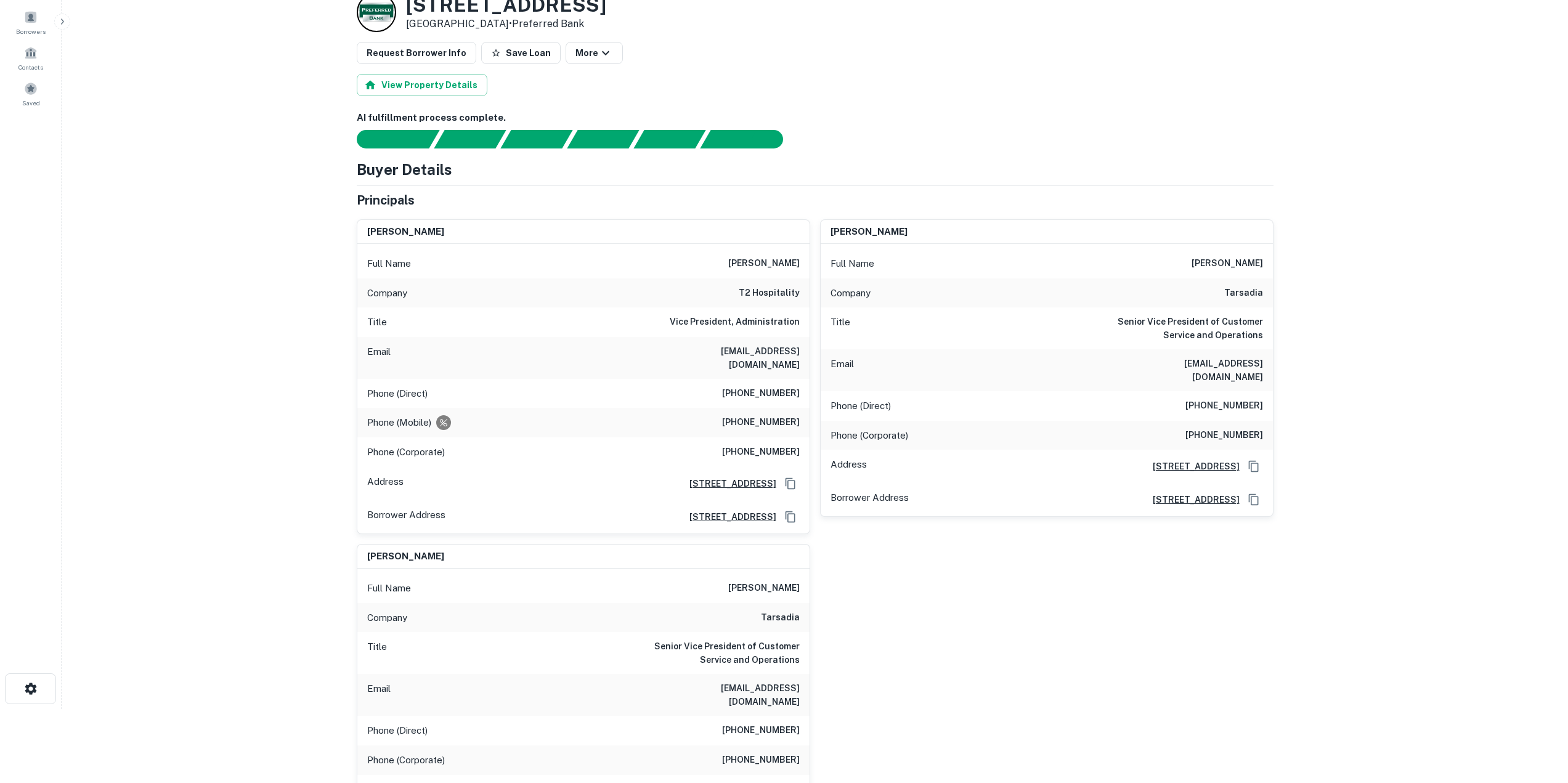
scroll to position [0, 0]
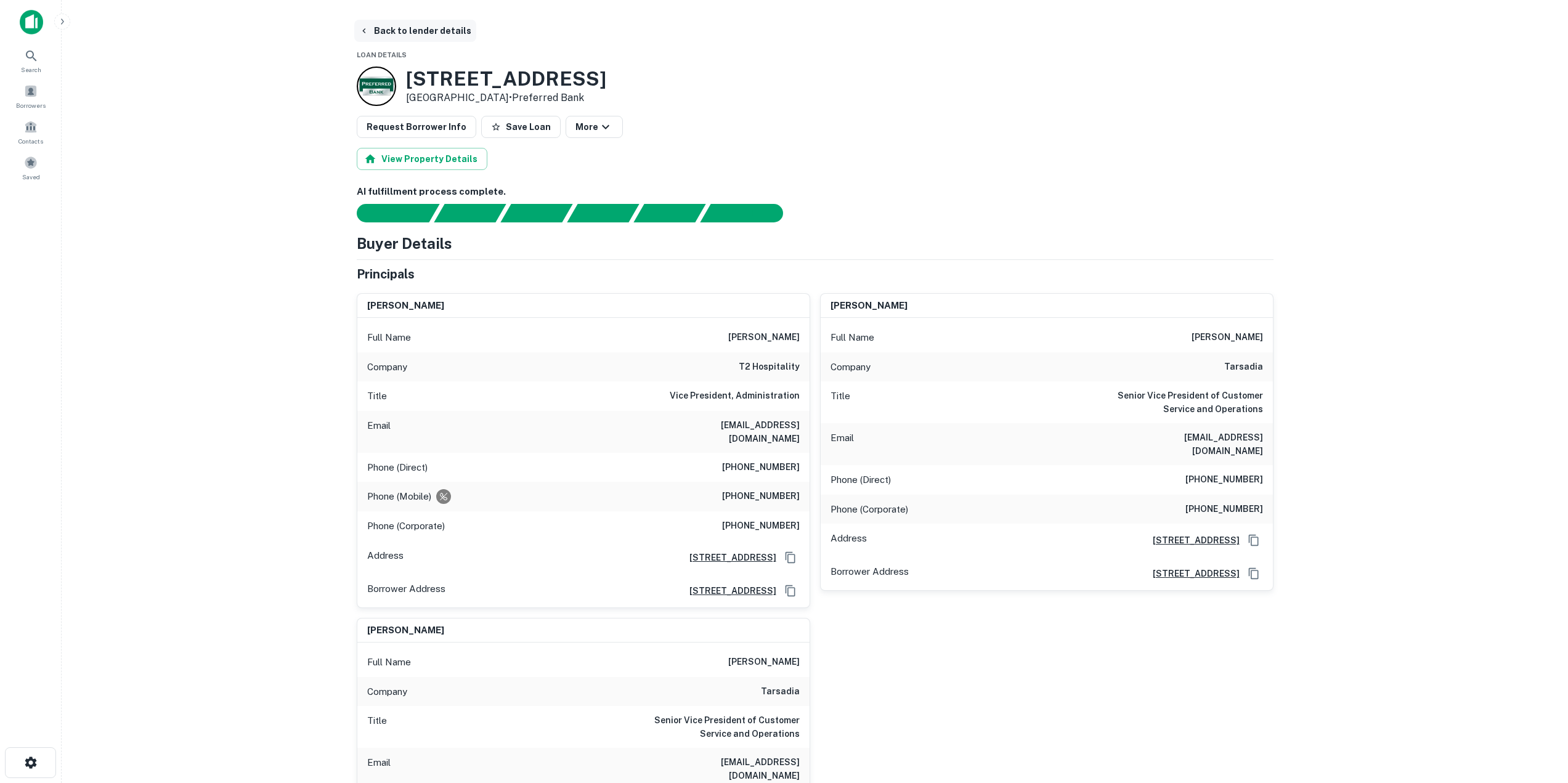
click at [393, 28] on button "Back to lender details" at bounding box center [415, 31] width 122 height 22
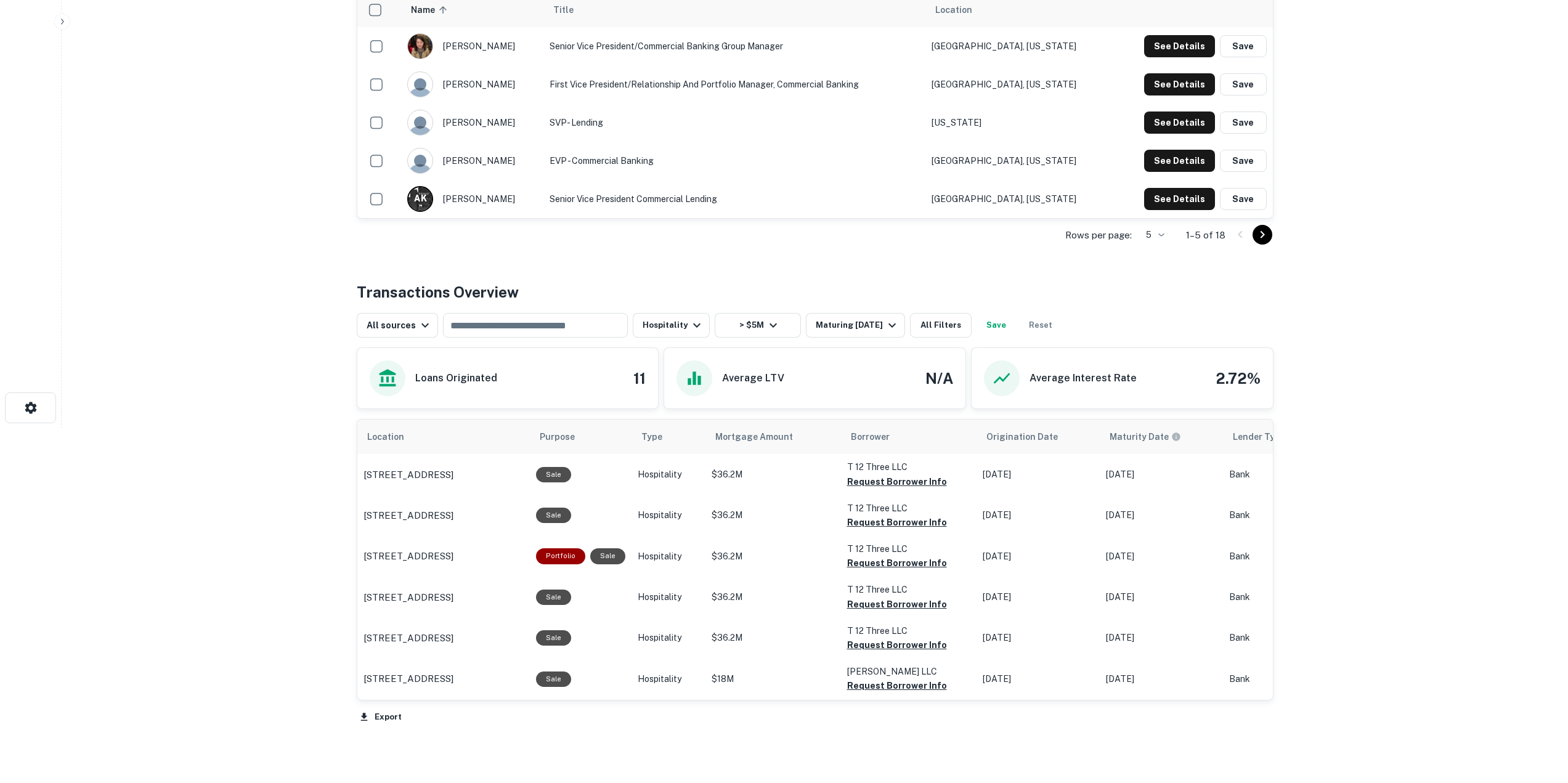
click at [287, 428] on html "Search Borrowers Contacts Saved Back to search Preferred Bank Description SHOW …" at bounding box center [784, 36] width 1568 height 783
click at [453, 673] on p "9299 Haven Ave Rancho Cucamonga, CA91730" at bounding box center [409, 679] width 90 height 15
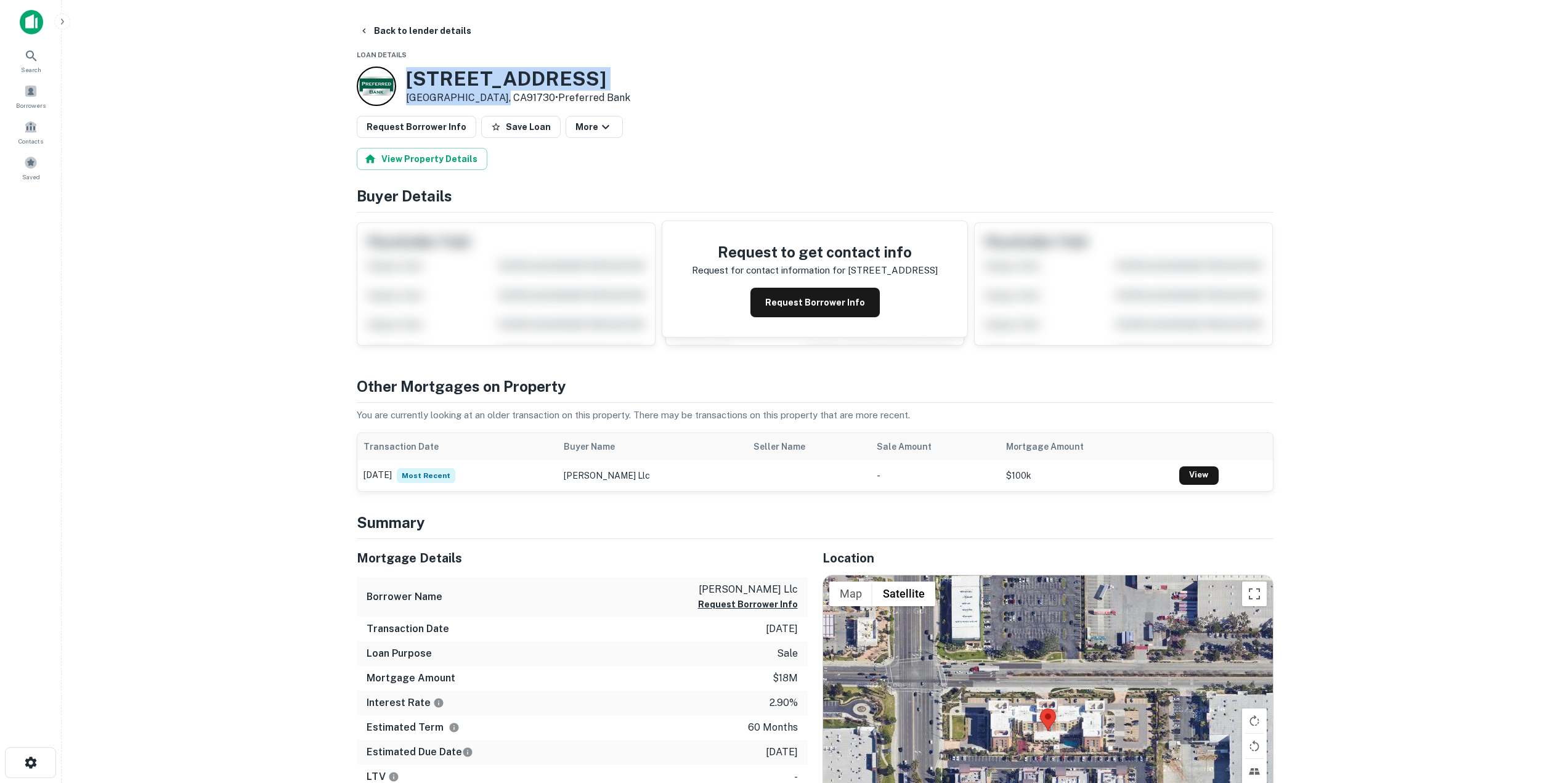
drag, startPoint x: 407, startPoint y: 76, endPoint x: 504, endPoint y: 103, distance: 100.7
click at [504, 103] on div "[STREET_ADDRESS] • Preferred Bank" at bounding box center [518, 86] width 224 height 38
copy div "[STREET_ADDRESS],"
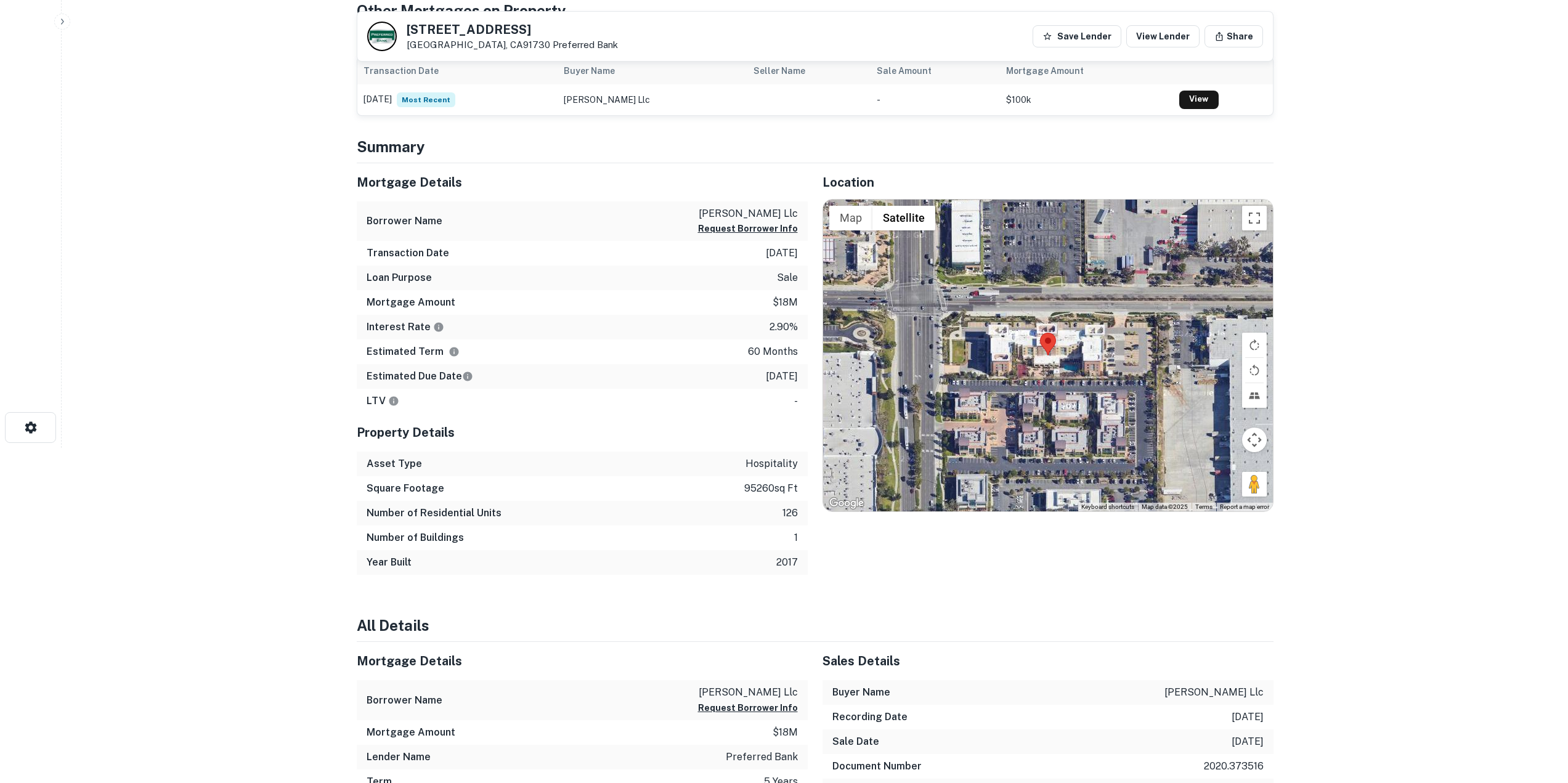
scroll to position [138, 0]
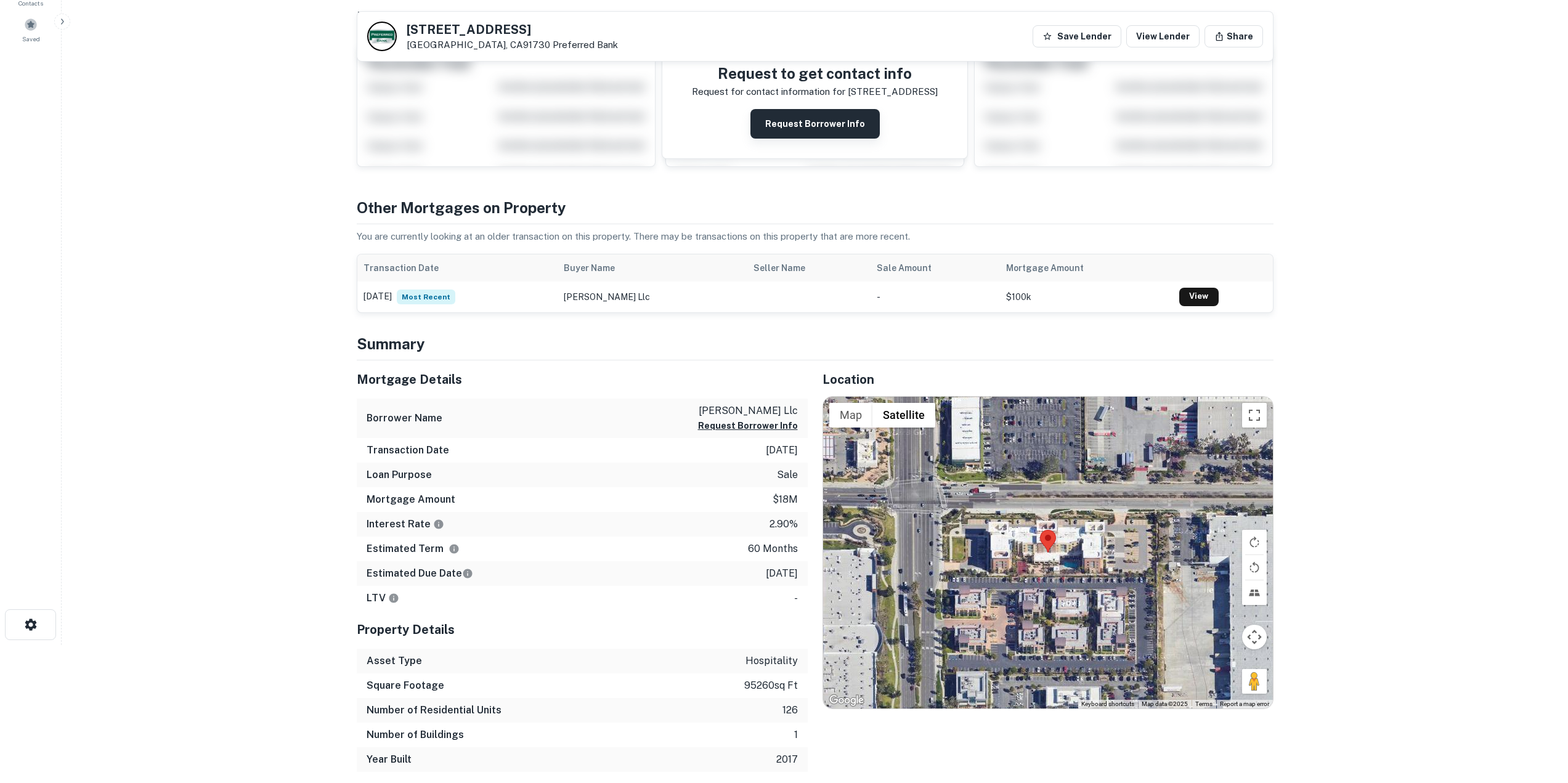
click at [827, 121] on button "Request Borrower Info" at bounding box center [815, 124] width 129 height 30
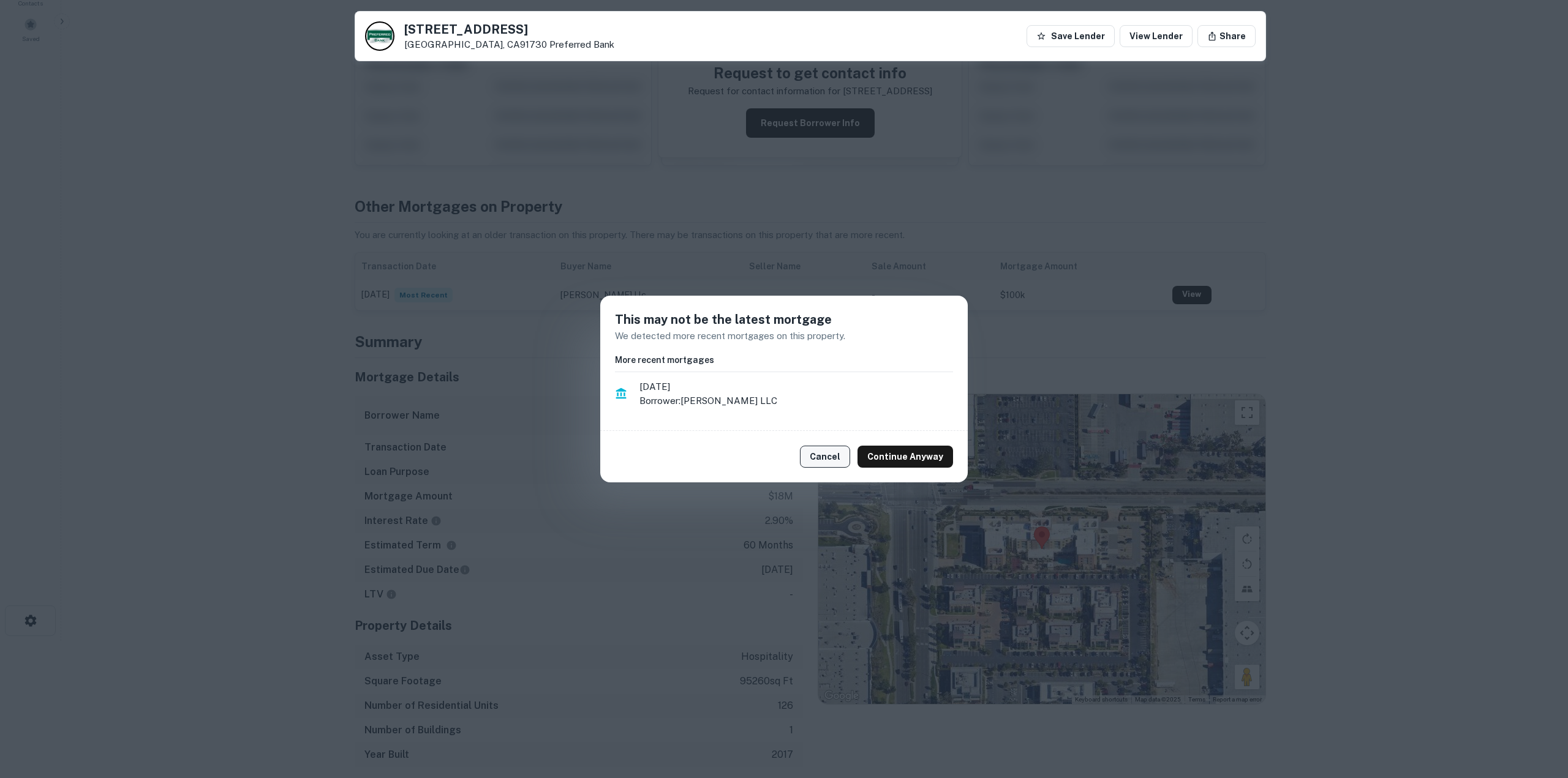
click at [826, 459] on button "Cancel" at bounding box center [825, 457] width 50 height 22
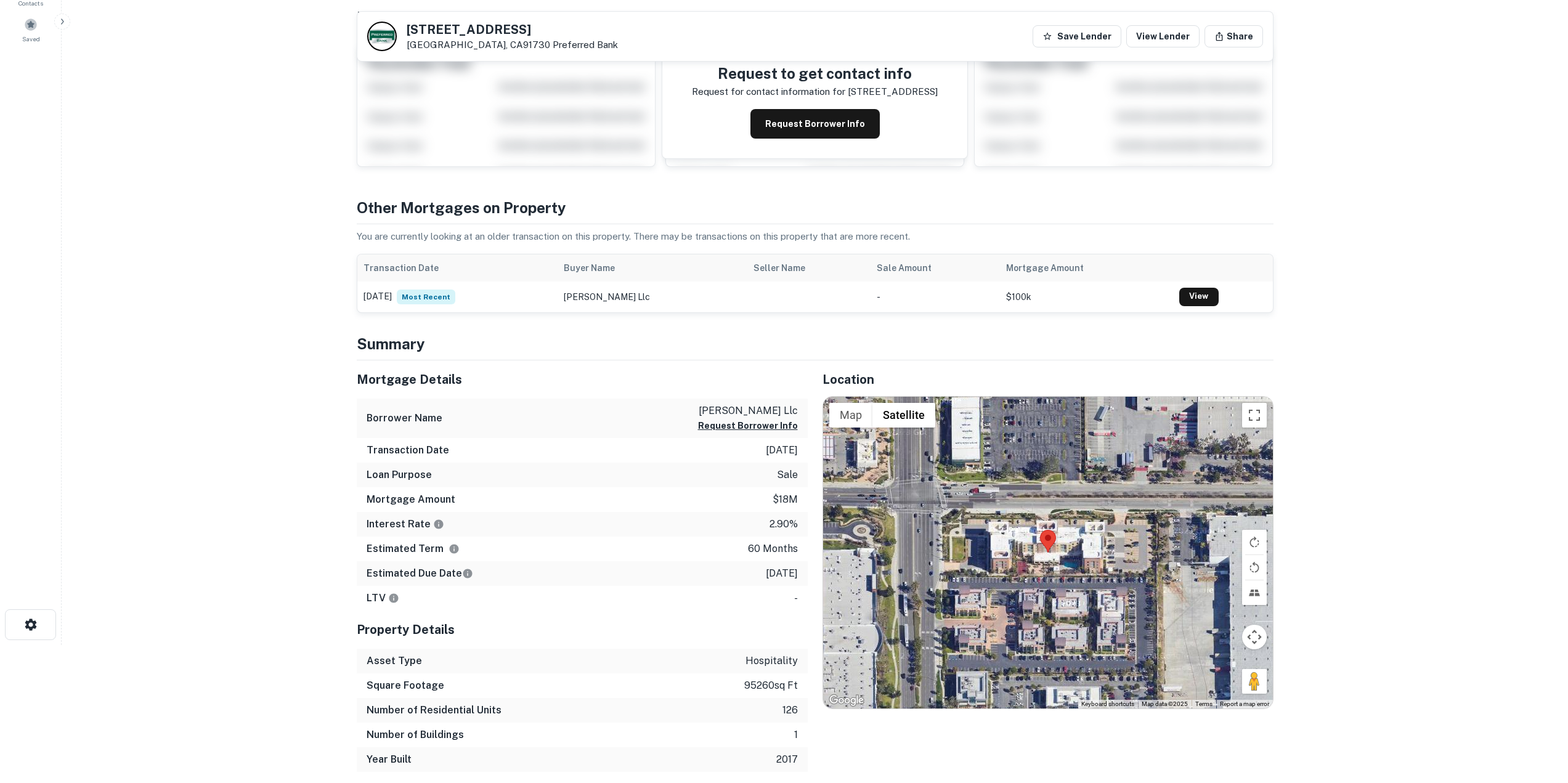
click at [161, 371] on main "Back to lender details 9299 Haven Ave Rancho Cucamonga, CA91730 Preferred Bank …" at bounding box center [815, 253] width 1507 height 783
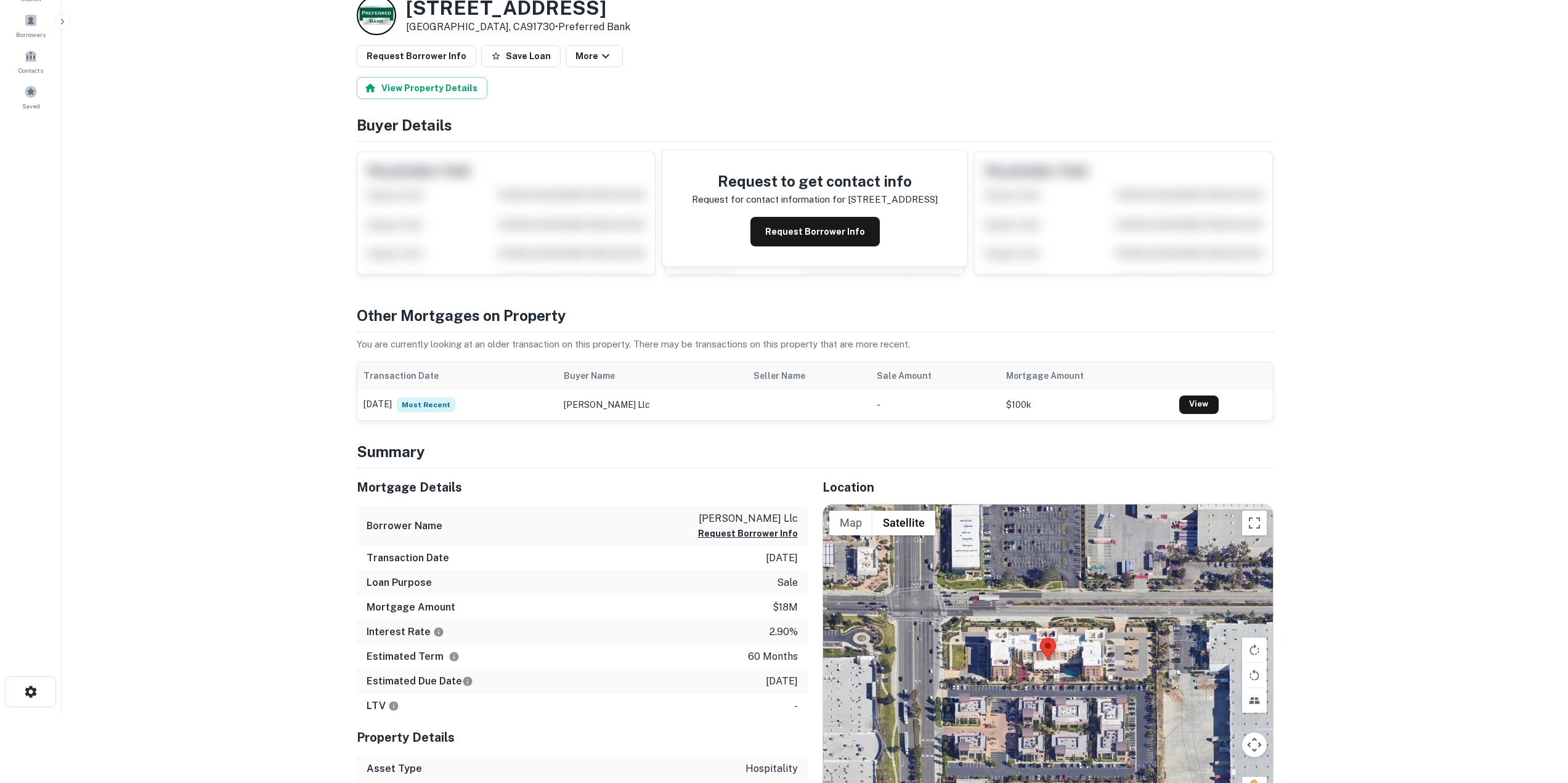
scroll to position [0, 0]
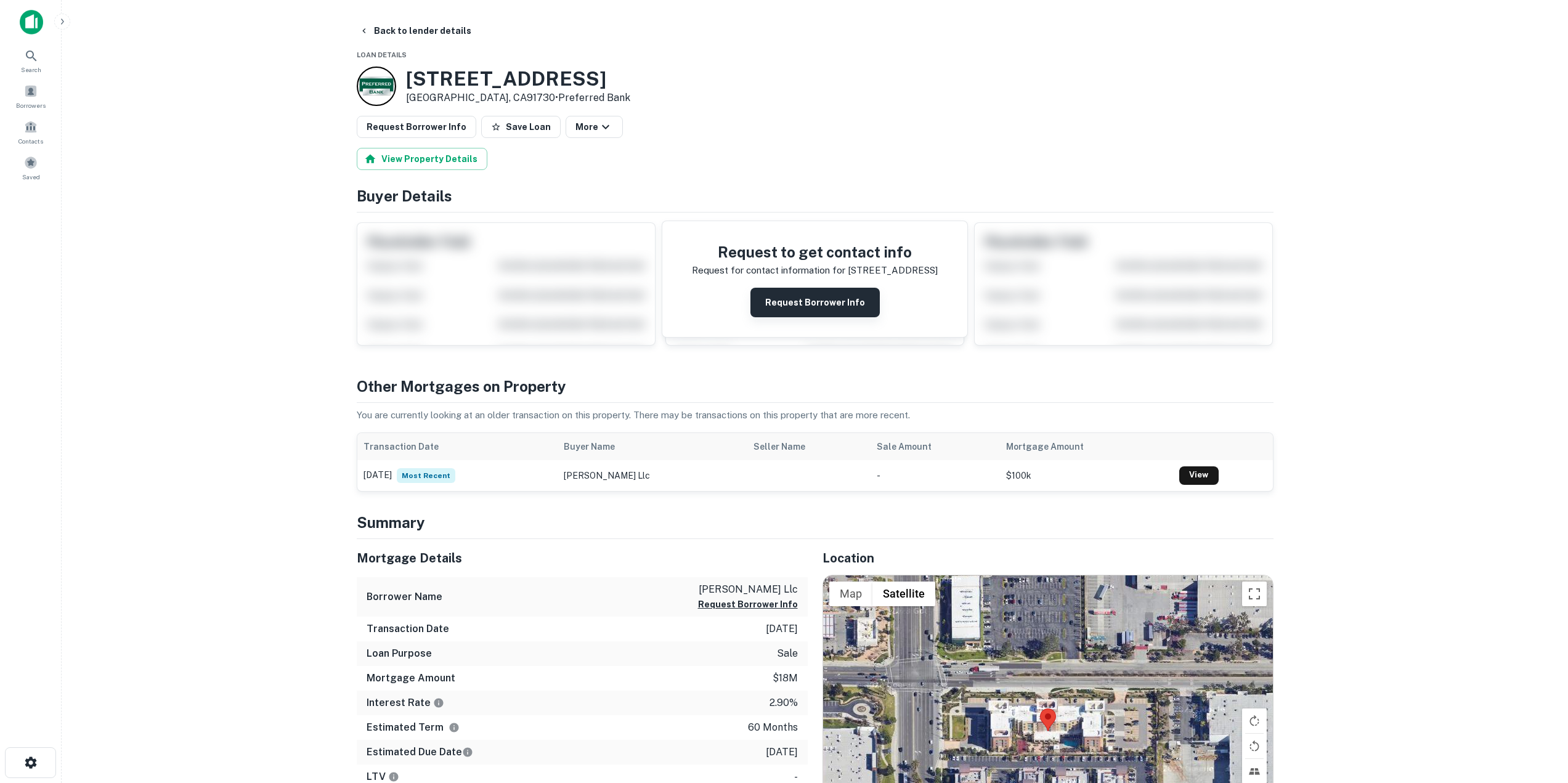
click at [806, 305] on button "Request Borrower Info" at bounding box center [815, 303] width 129 height 30
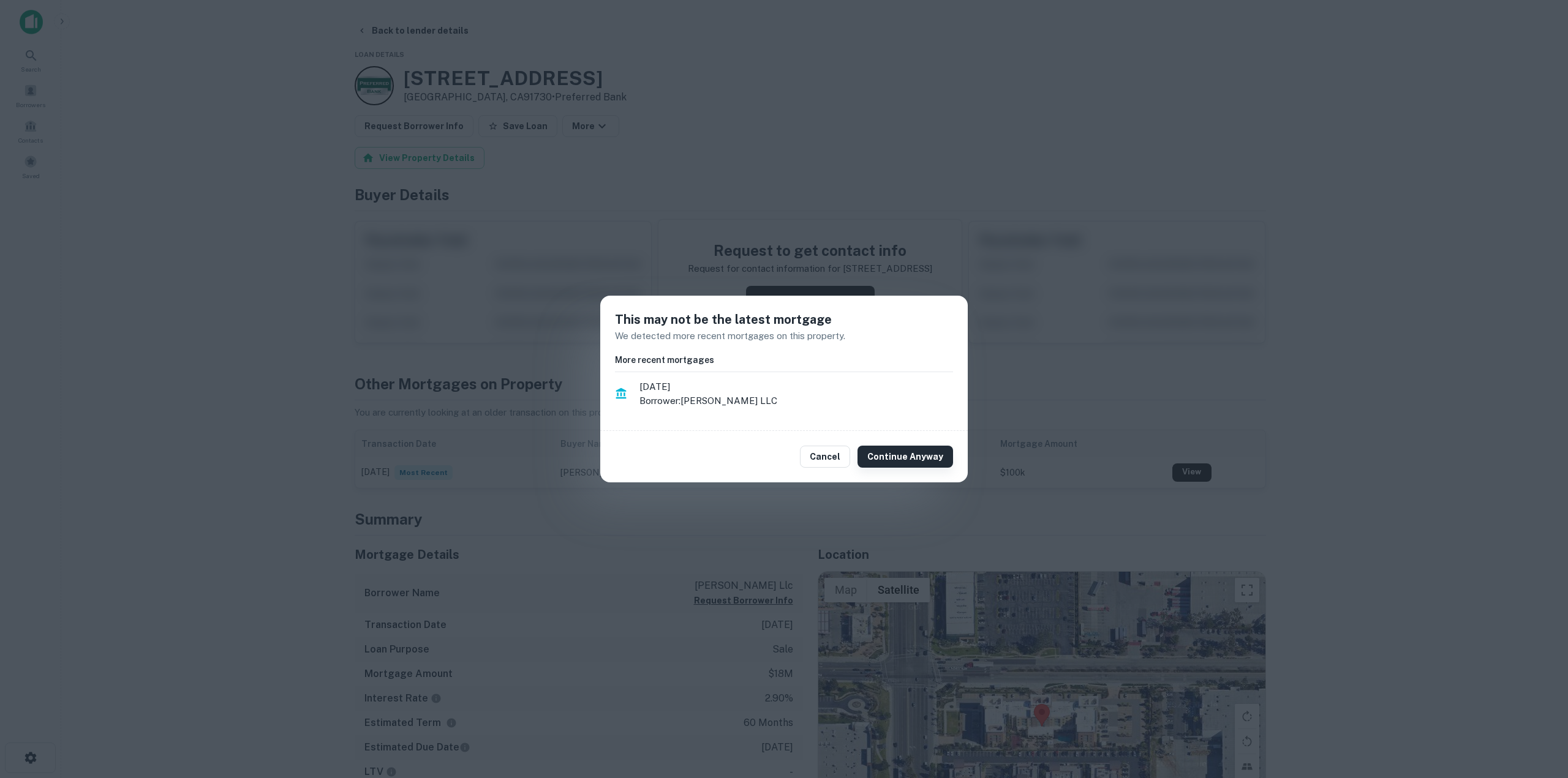
click at [896, 455] on button "Continue Anyway" at bounding box center [905, 457] width 95 height 22
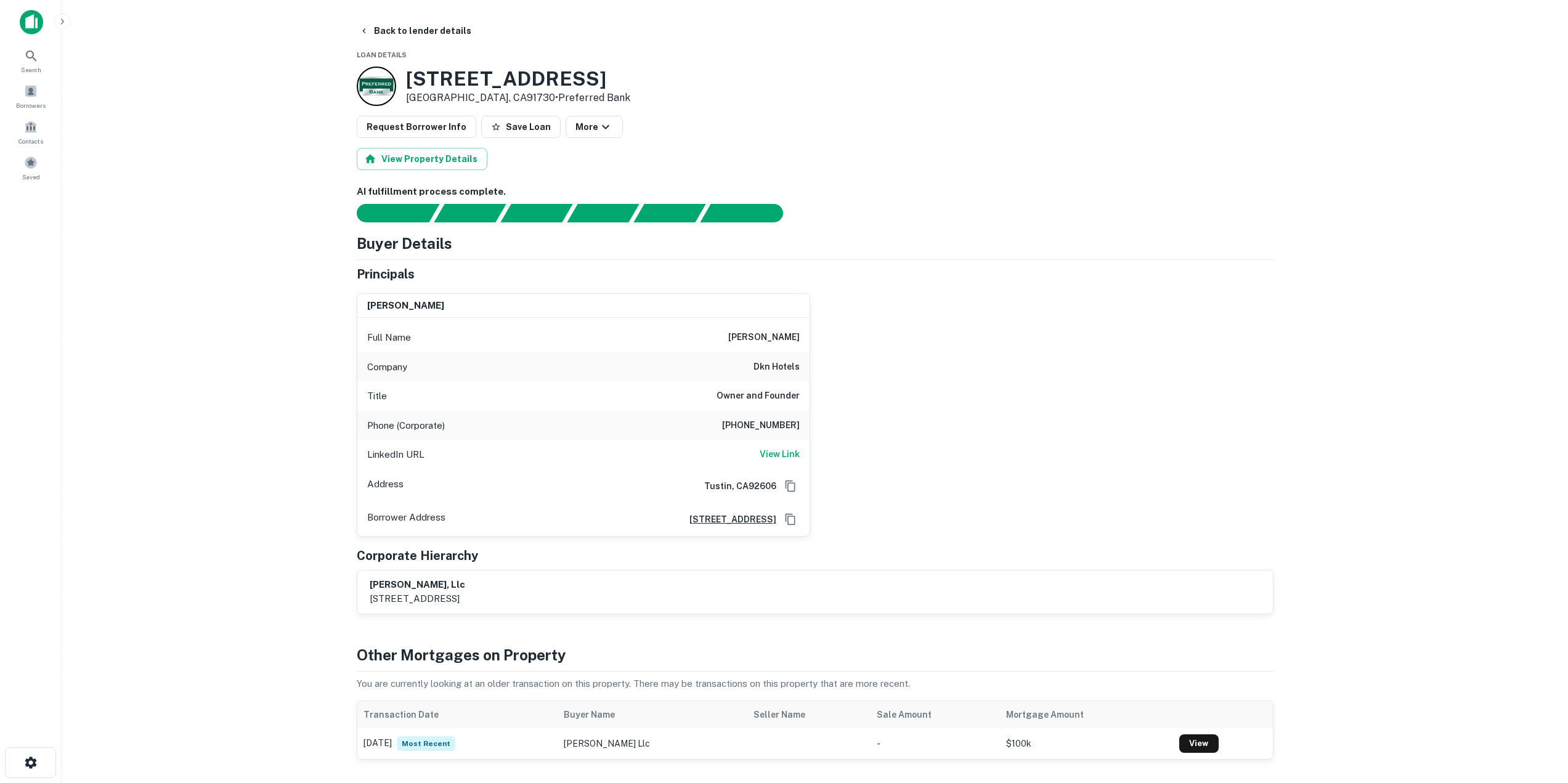
click at [250, 374] on main "Back to lender details Loan Details 9299 Haven Ave Rancho Cucamonga, CA91730 • …" at bounding box center [815, 391] width 1507 height 783
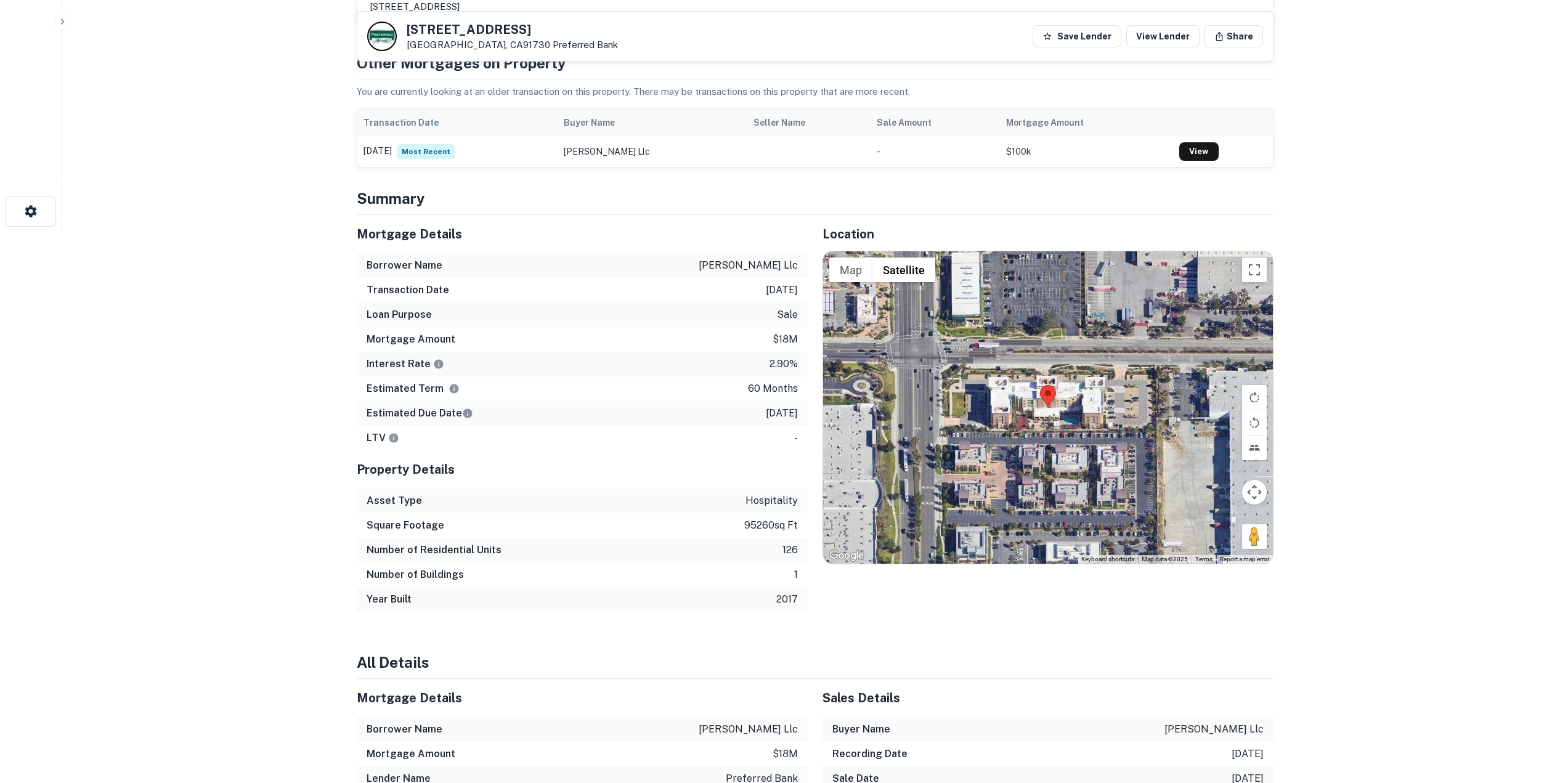
scroll to position [801, 0]
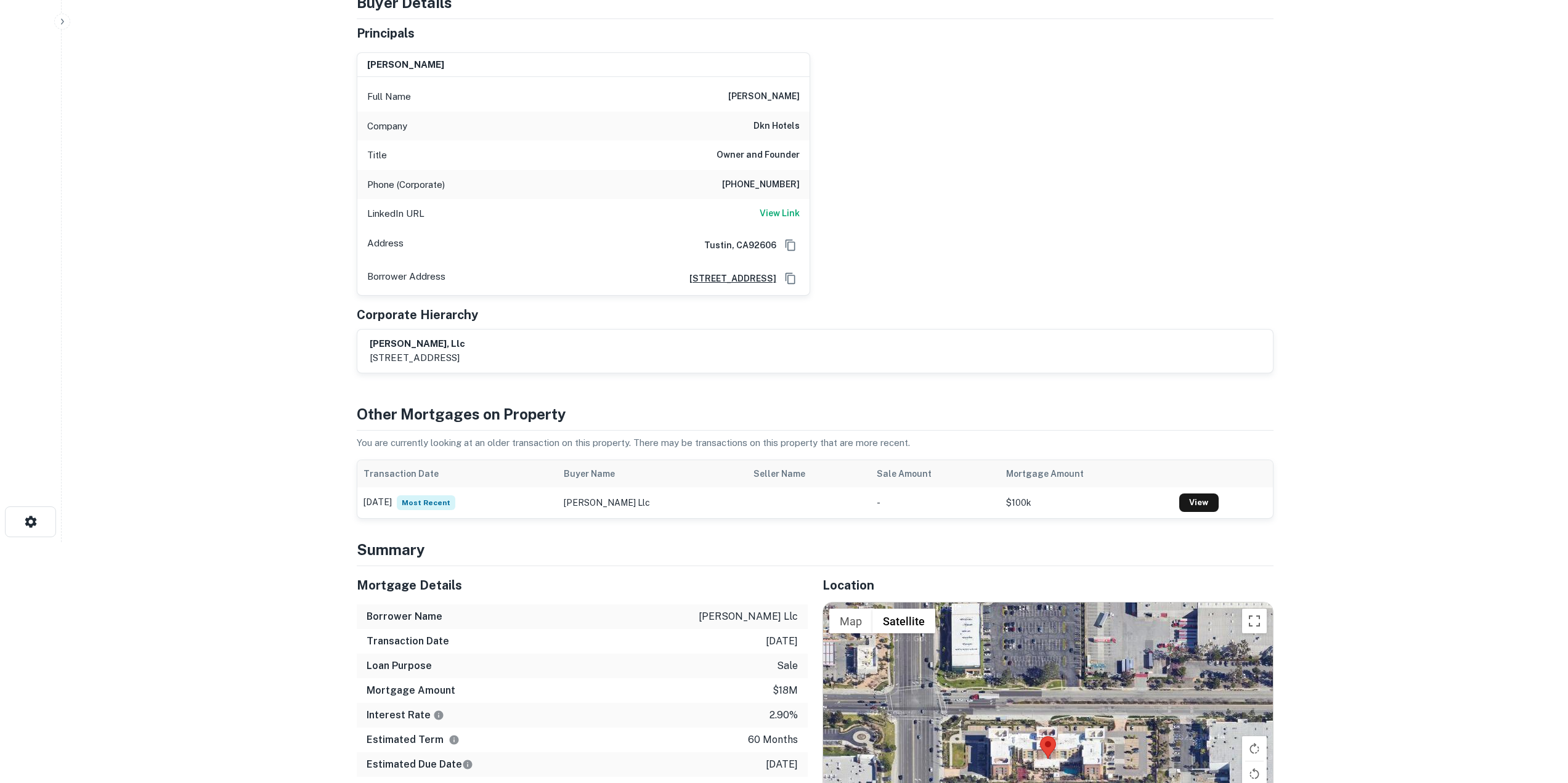
scroll to position [0, 0]
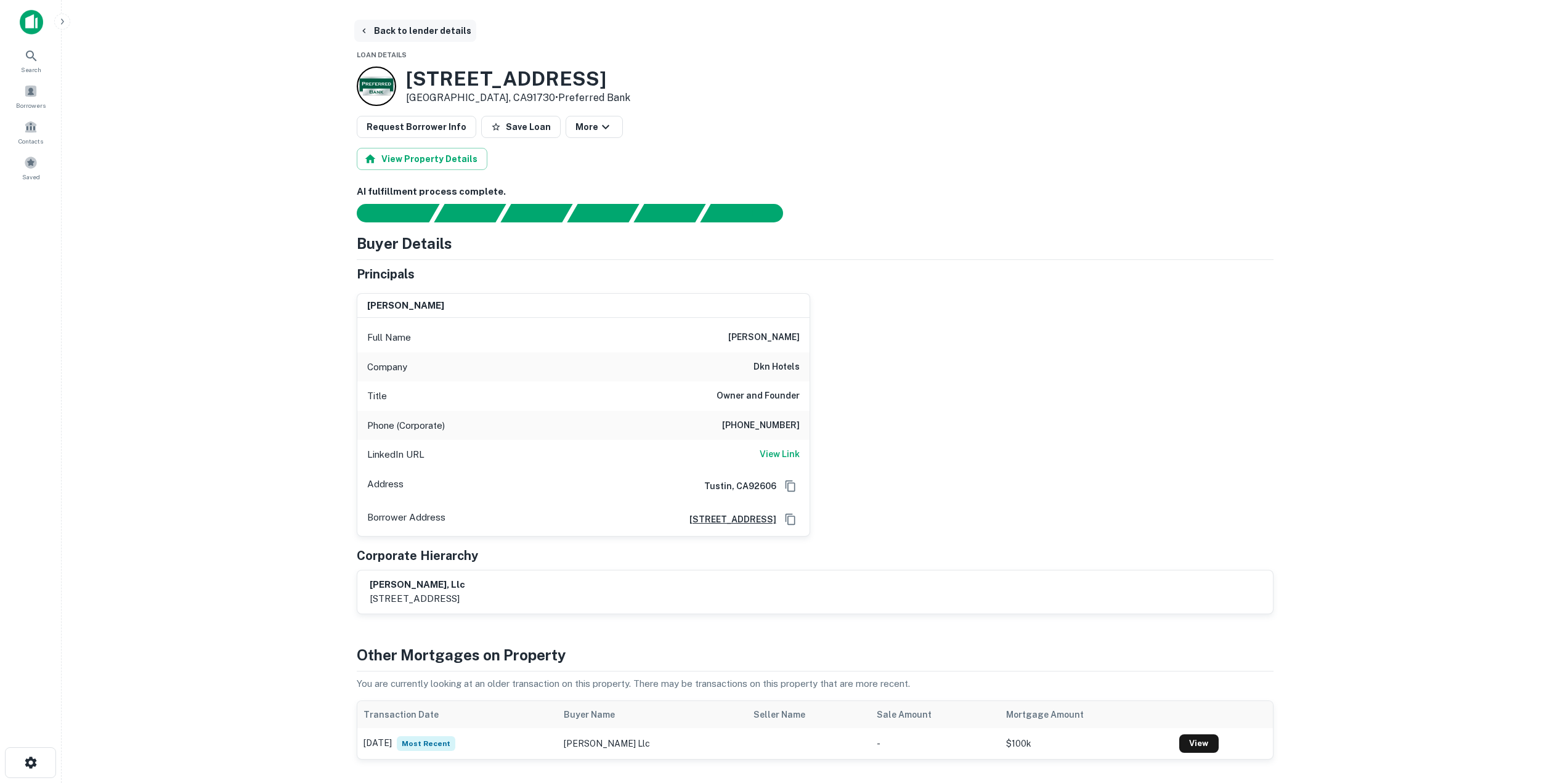
click at [395, 25] on button "Back to lender details" at bounding box center [415, 31] width 122 height 22
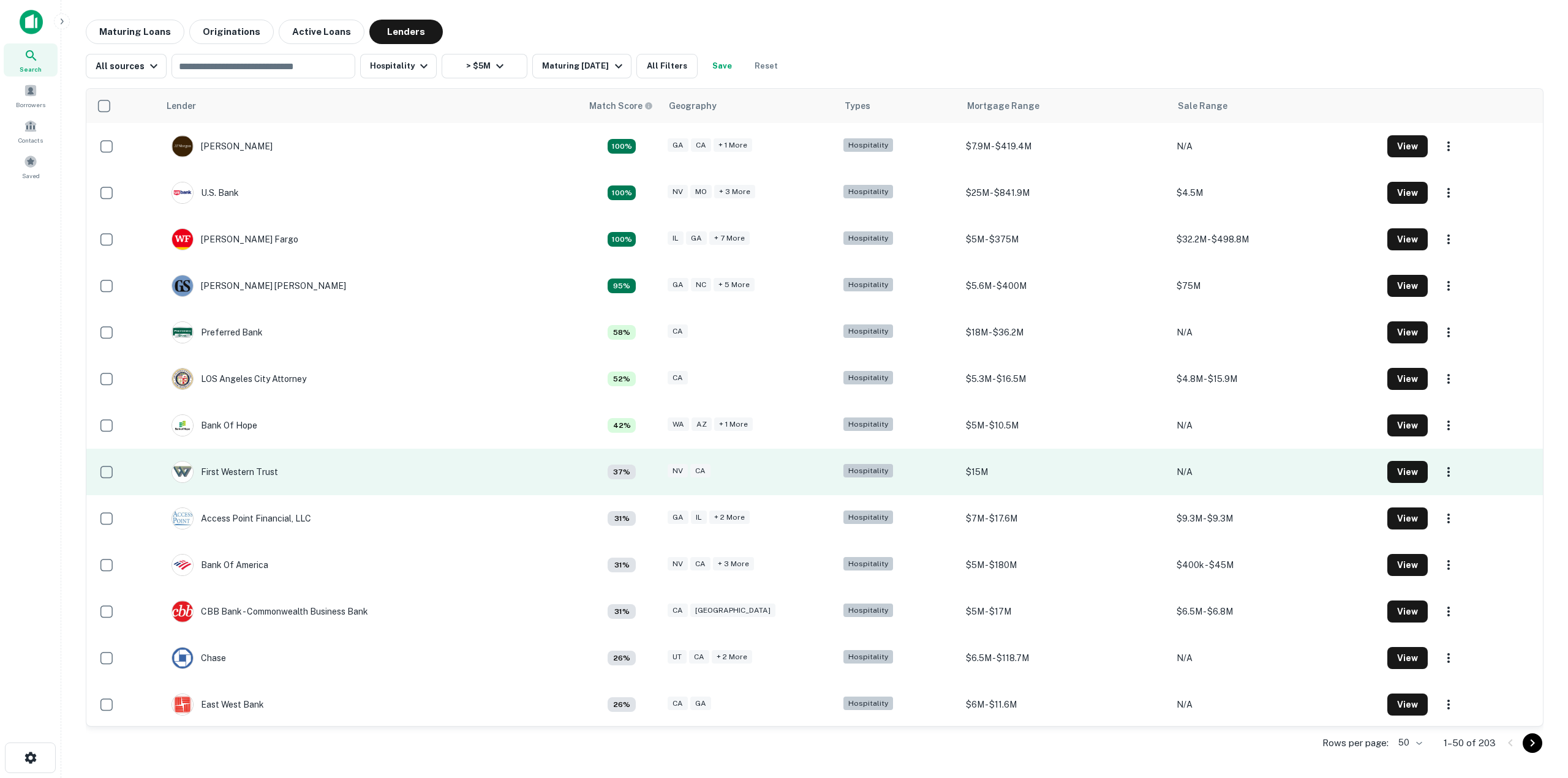
click at [316, 470] on td "First Western Trust" at bounding box center [370, 472] width 423 height 46
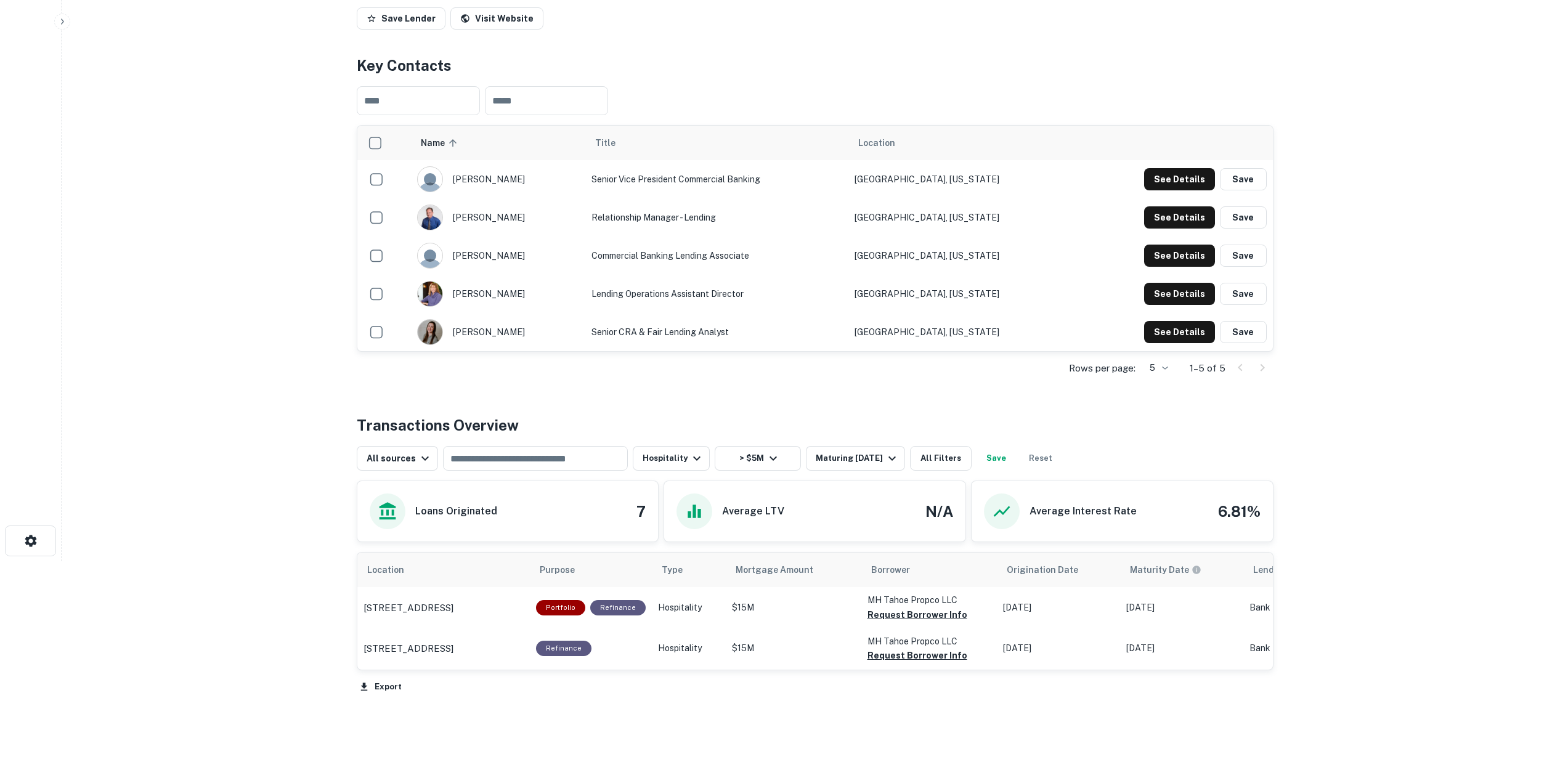
scroll to position [253, 0]
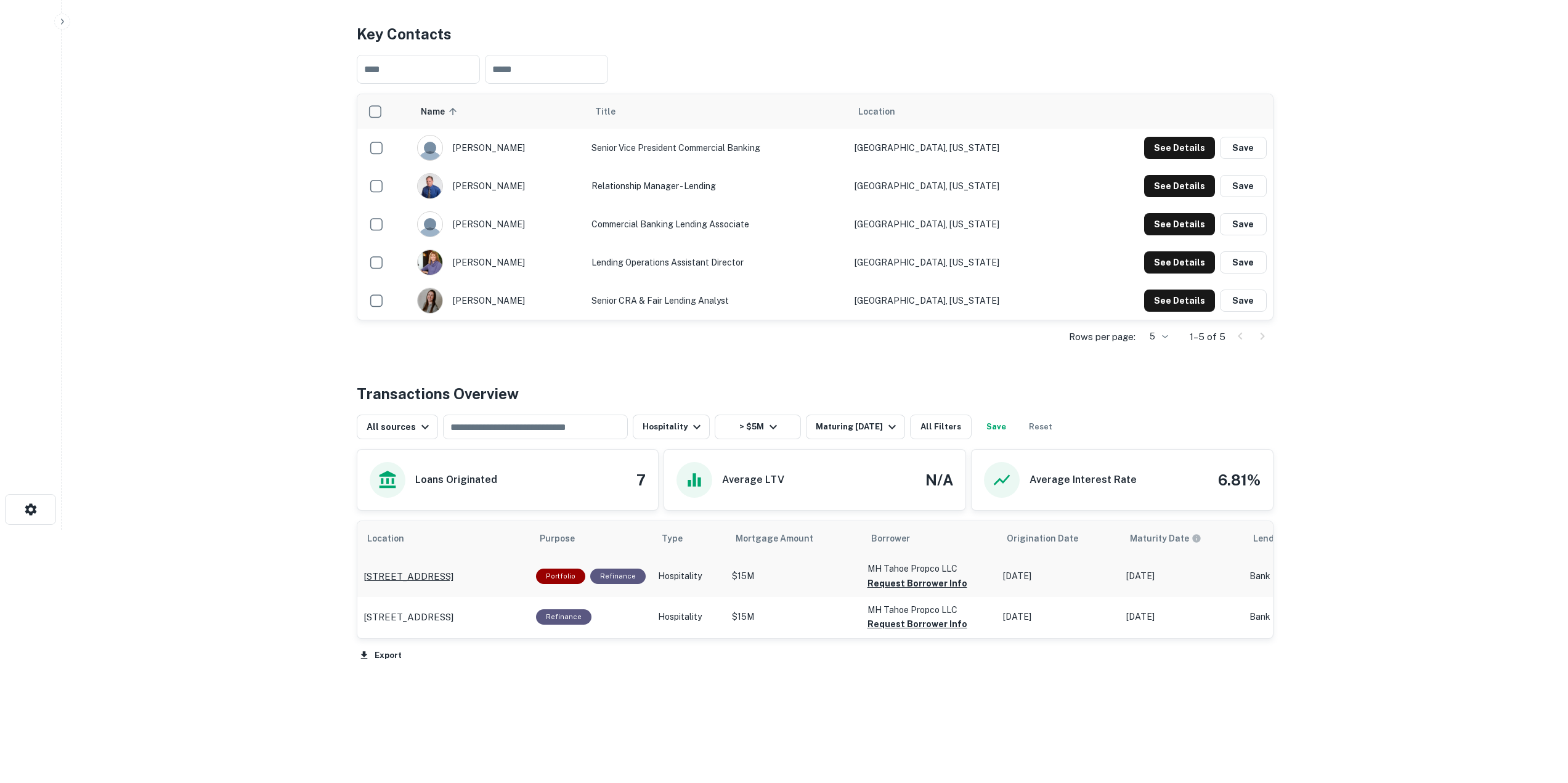
click at [412, 580] on p "[STREET_ADDRESS]" at bounding box center [409, 577] width 90 height 15
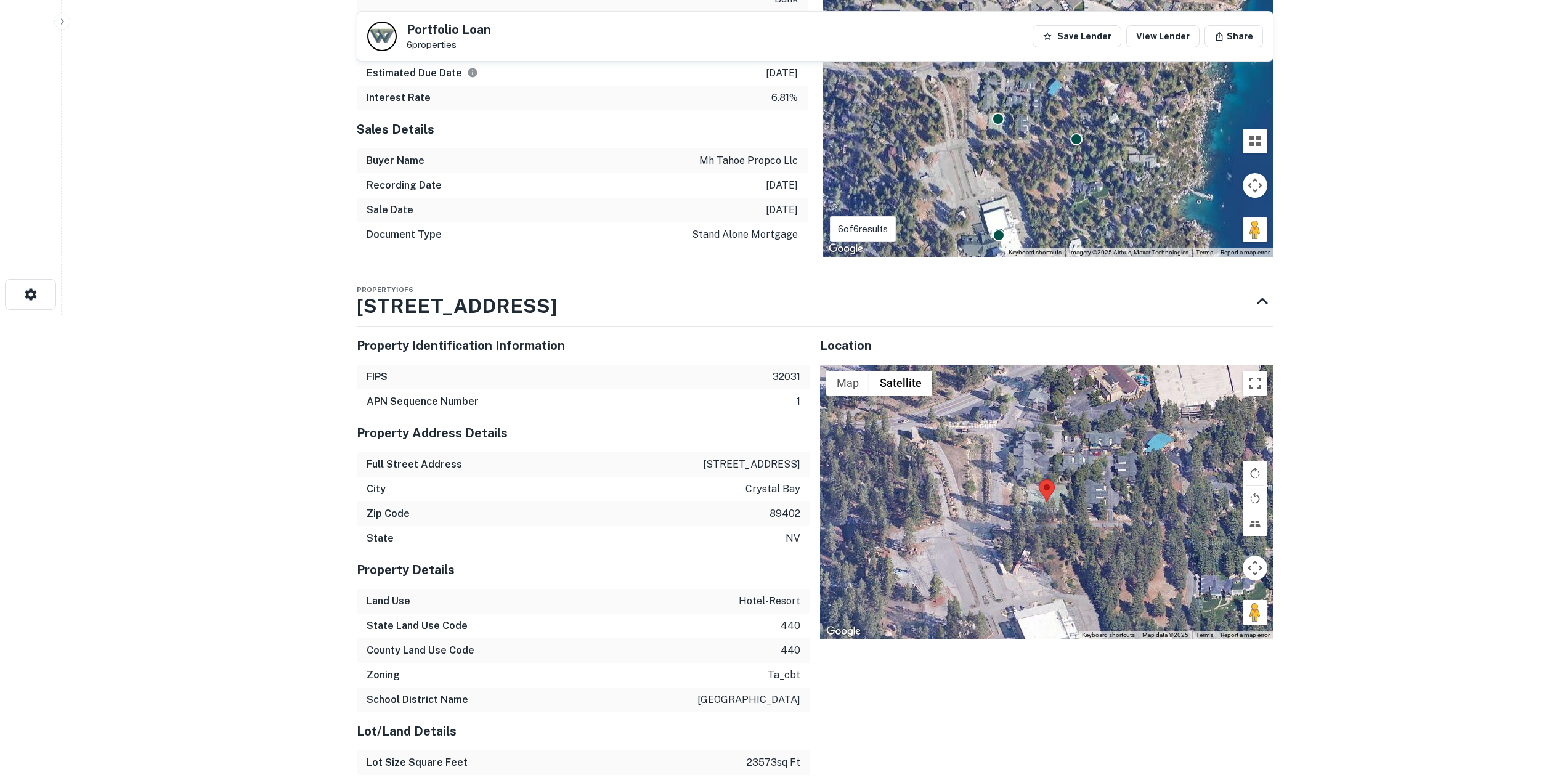
scroll to position [458, 0]
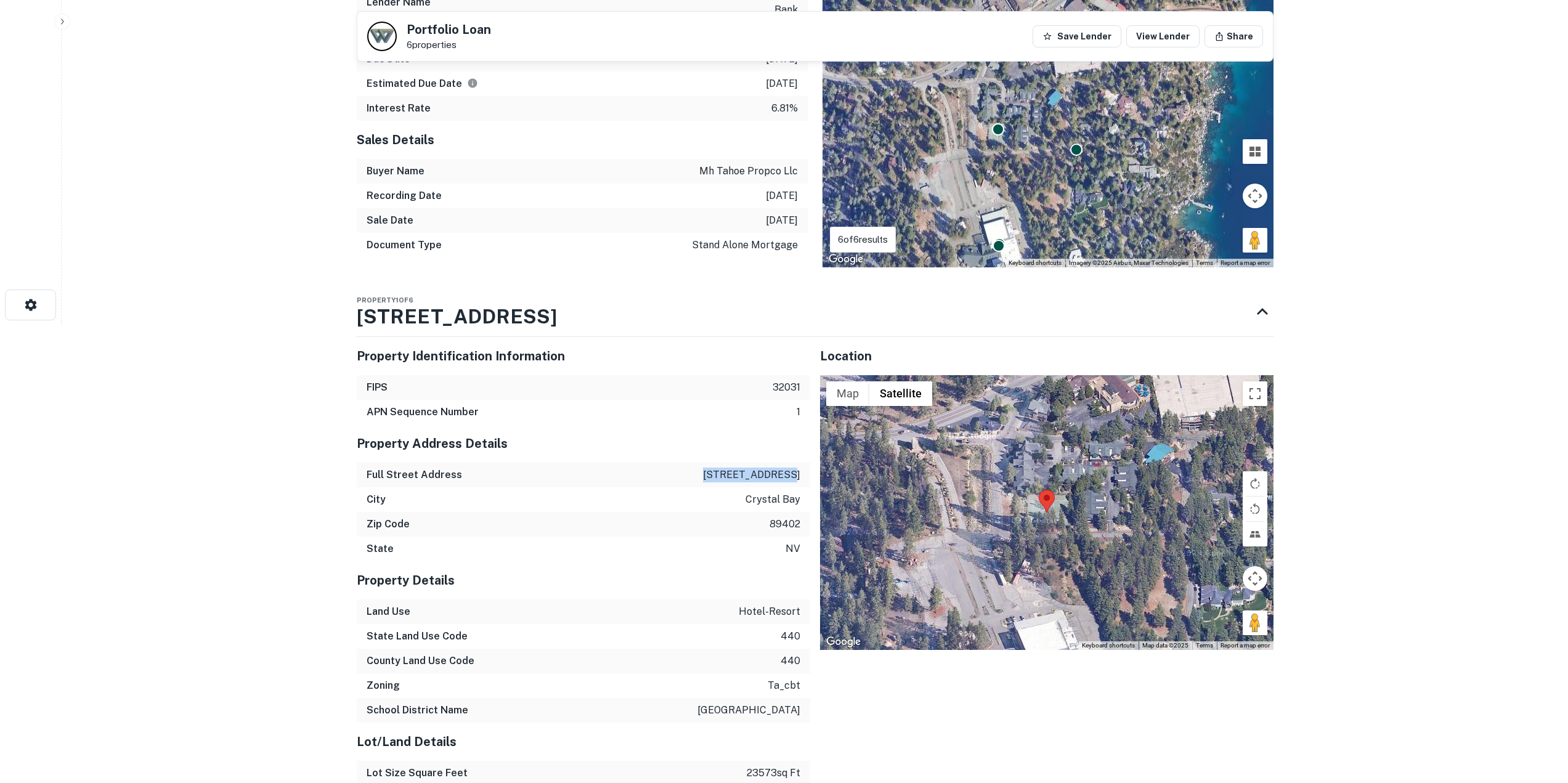
drag, startPoint x: 710, startPoint y: 477, endPoint x: 808, endPoint y: 484, distance: 98.2
click at [808, 484] on div "Full Street Address [STREET_ADDRESS]" at bounding box center [583, 475] width 453 height 24
copy p "[STREET_ADDRESS]"
click at [777, 509] on div "City [GEOGRAPHIC_DATA]" at bounding box center [583, 500] width 453 height 24
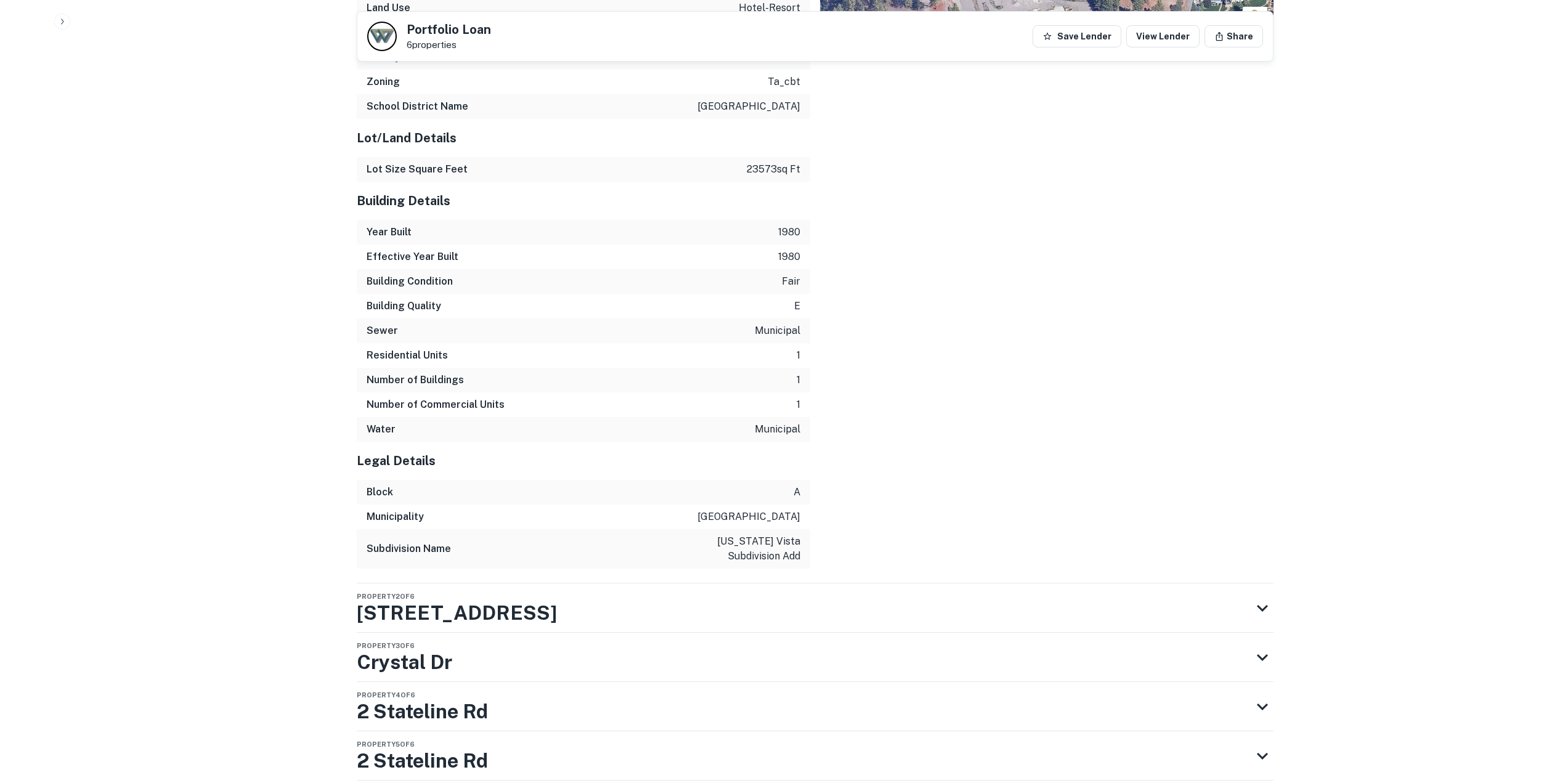
scroll to position [1197, 0]
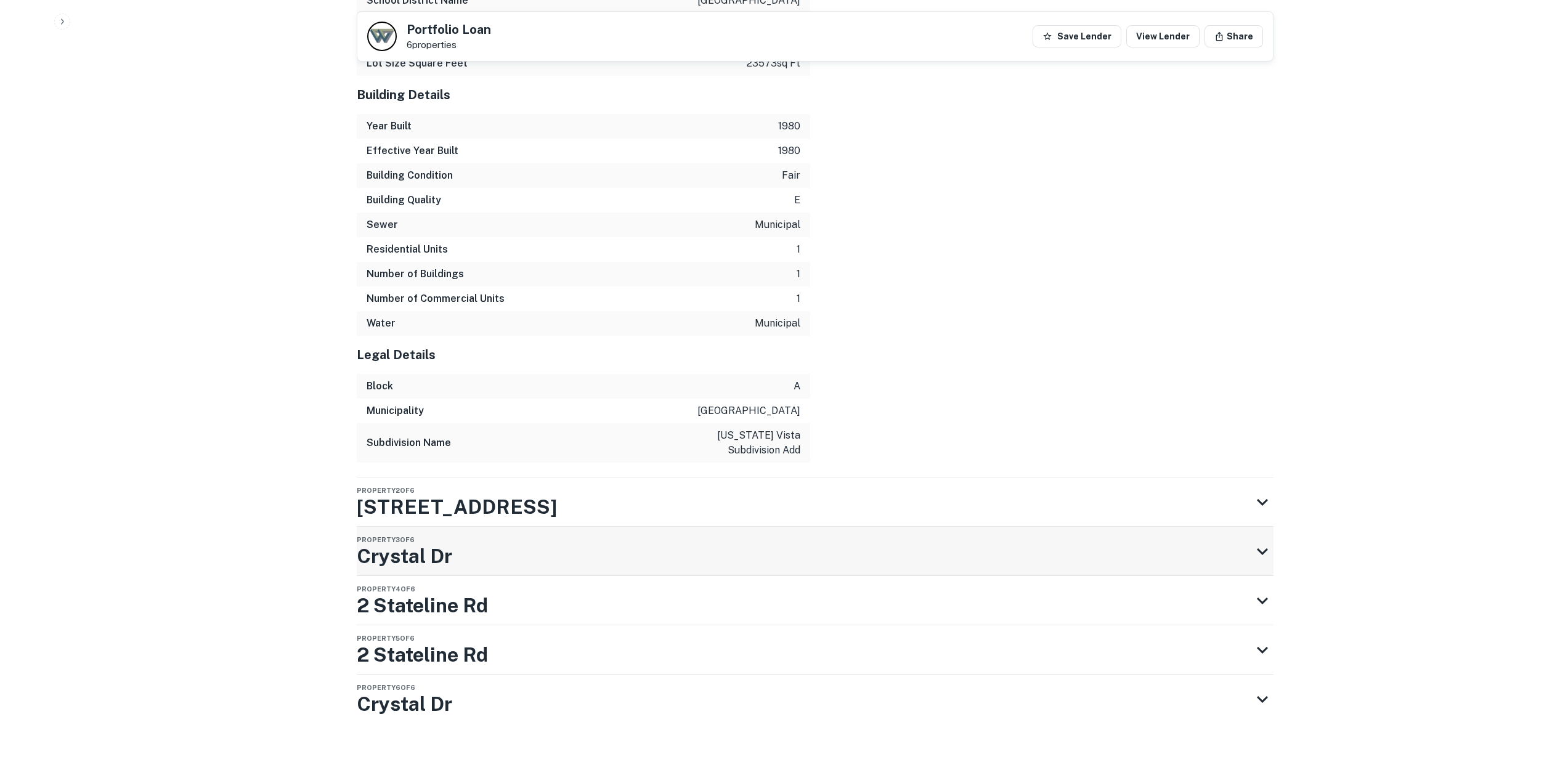
click at [500, 538] on div "Property 3 of 6 Crystal Dr" at bounding box center [804, 551] width 895 height 49
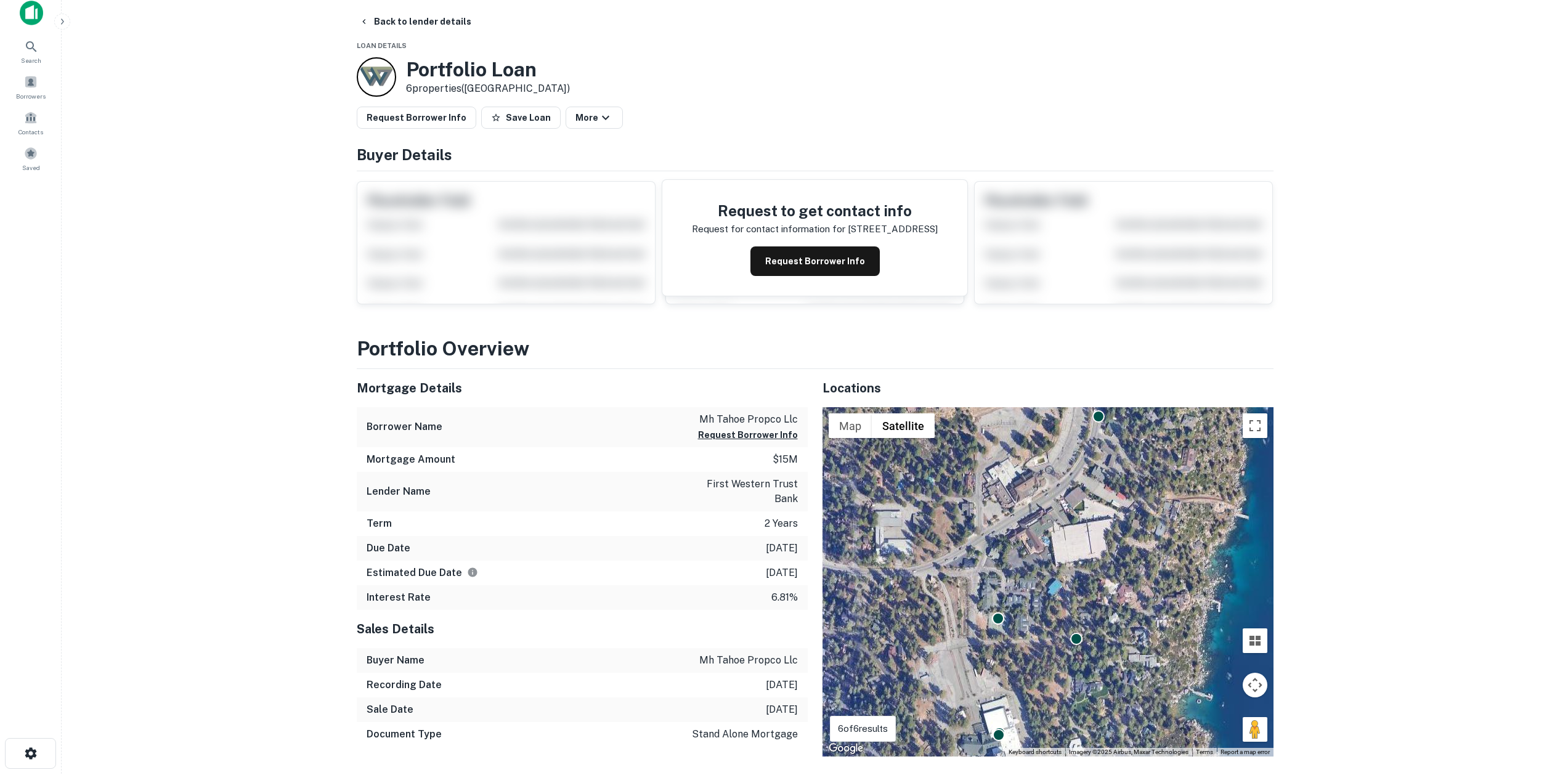
scroll to position [0, 0]
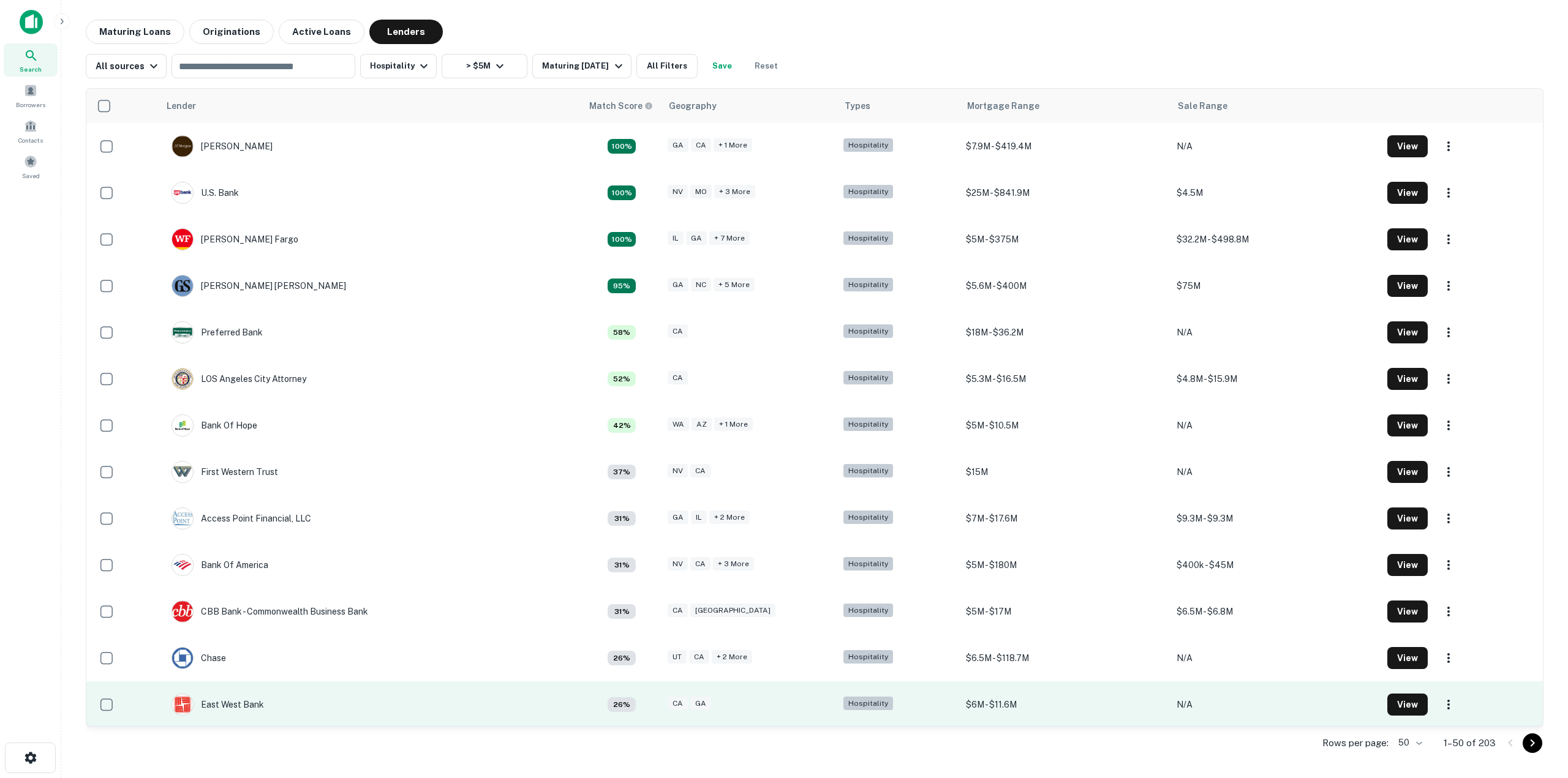
click at [360, 706] on td "East West Bank" at bounding box center [370, 705] width 423 height 46
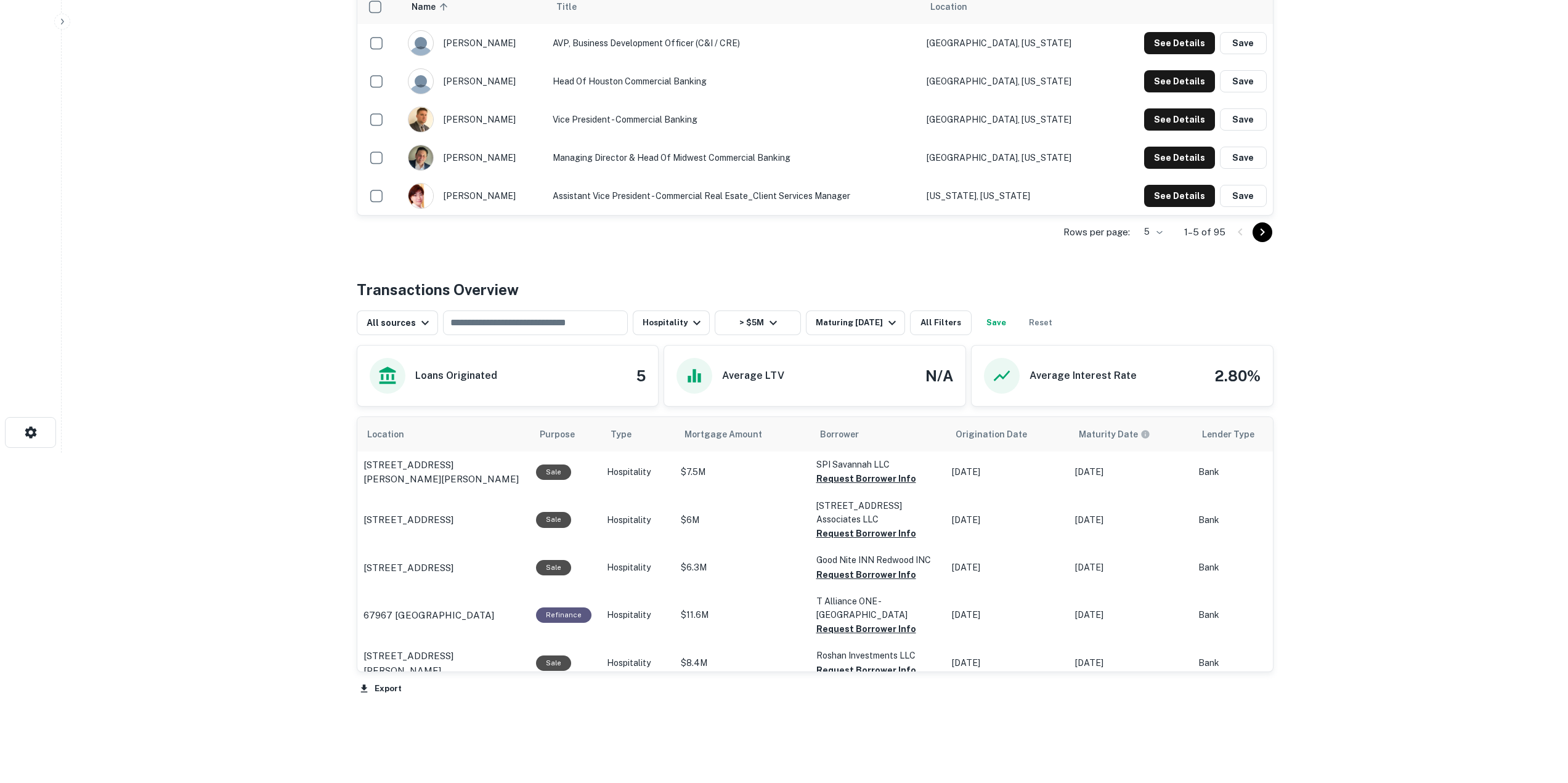
scroll to position [302, 0]
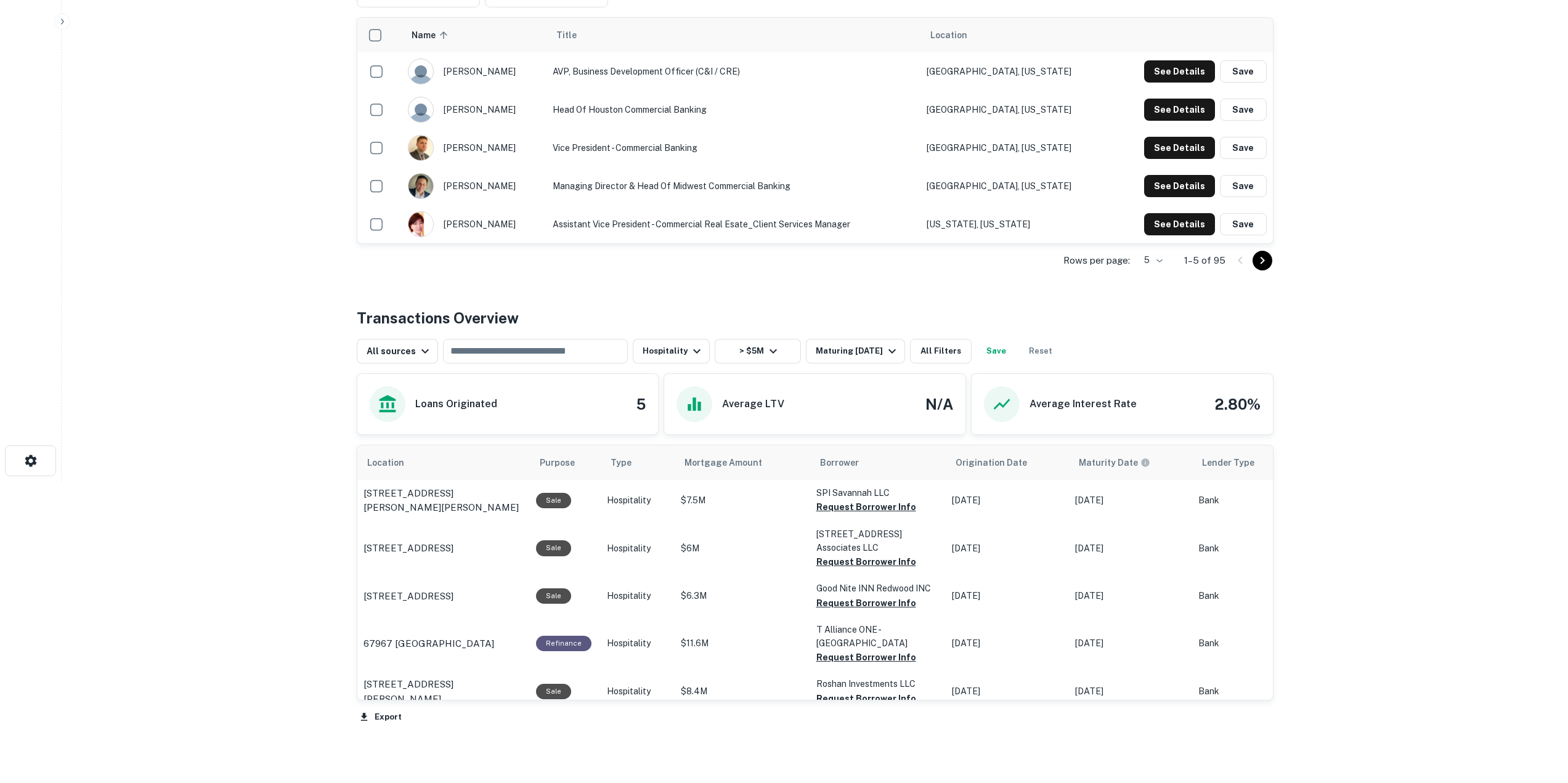
click at [219, 475] on main "Back to search [GEOGRAPHIC_DATA] Description East West Bank is a [US_STATE]-bas…" at bounding box center [815, 89] width 1507 height 783
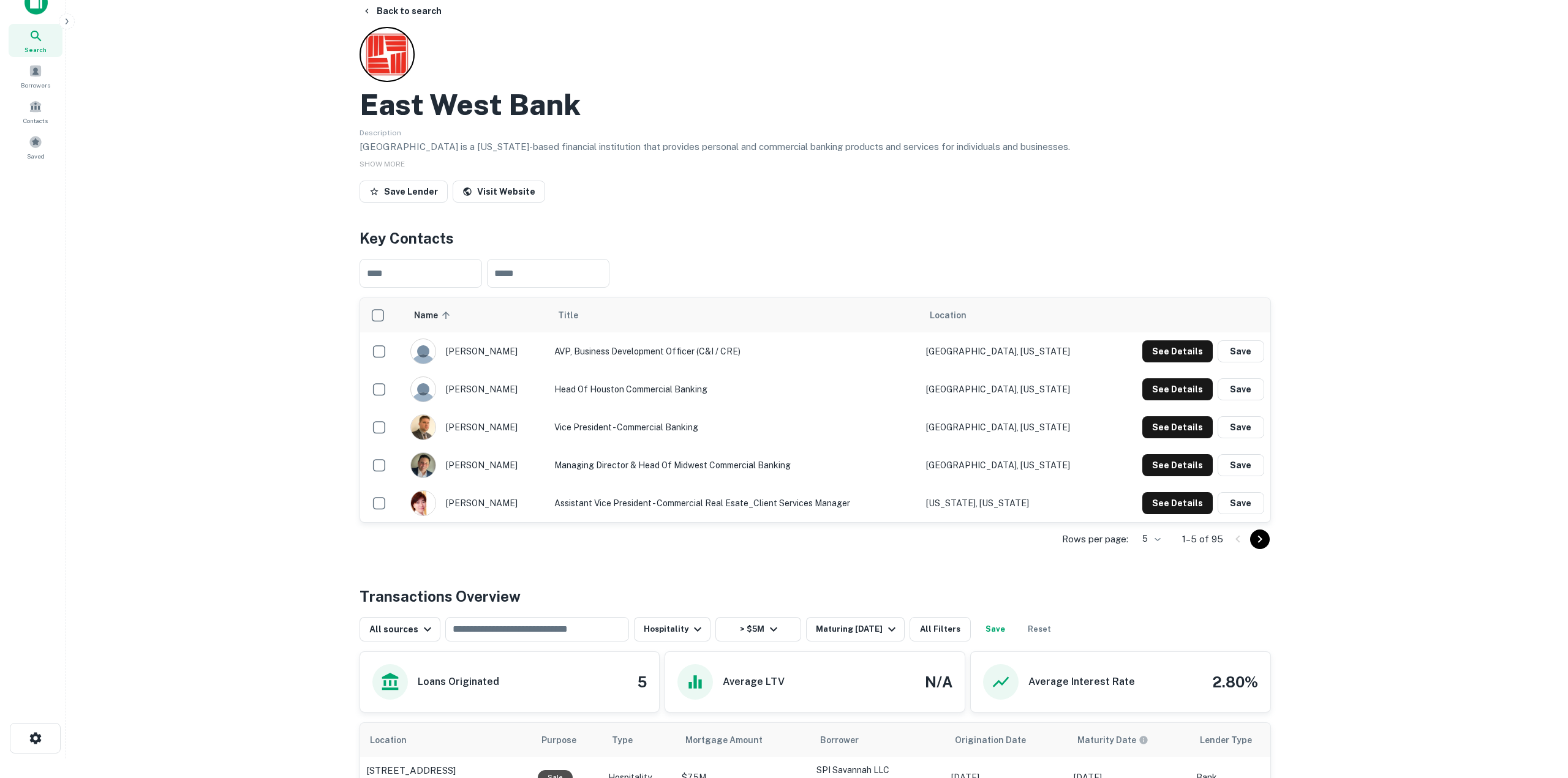
scroll to position [0, 0]
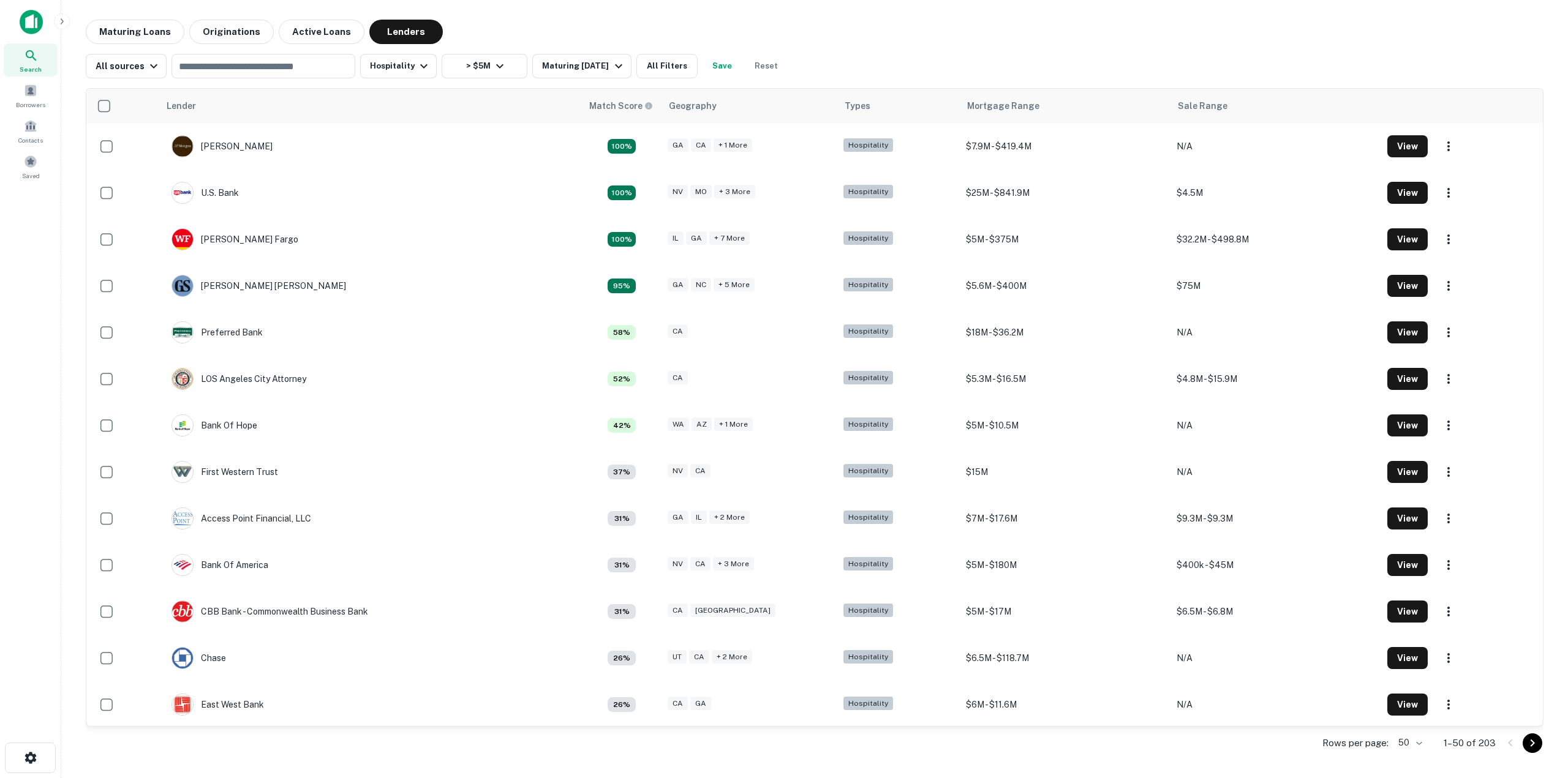
click at [1178, 74] on div "All sources ​ Hospitality > $5M Maturing [DATE] All Filters Save Reset" at bounding box center [815, 61] width 1458 height 34
